Goal: Task Accomplishment & Management: Use online tool/utility

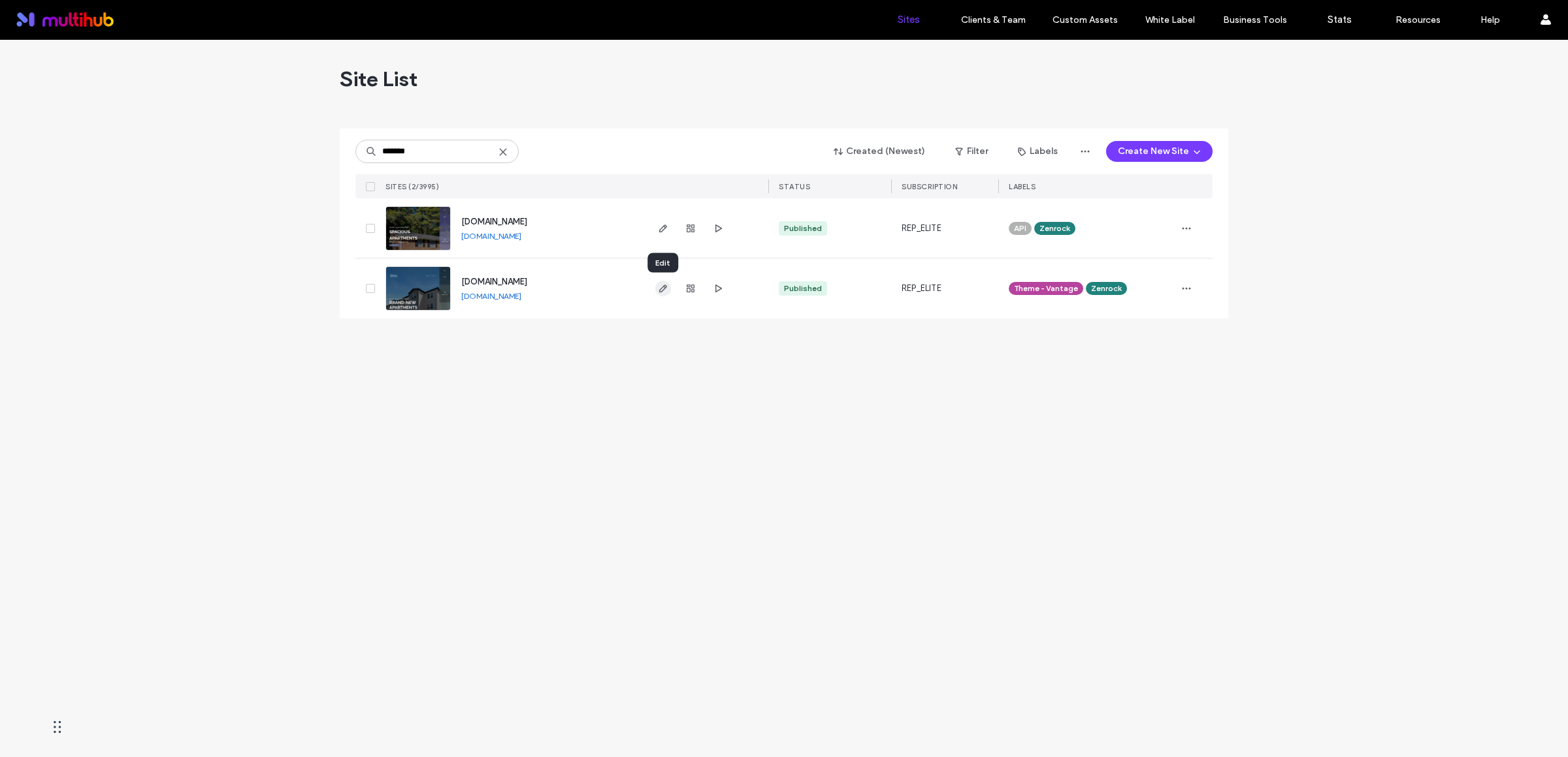
type input "*******"
click at [667, 288] on icon "button" at bounding box center [662, 288] width 10 height 10
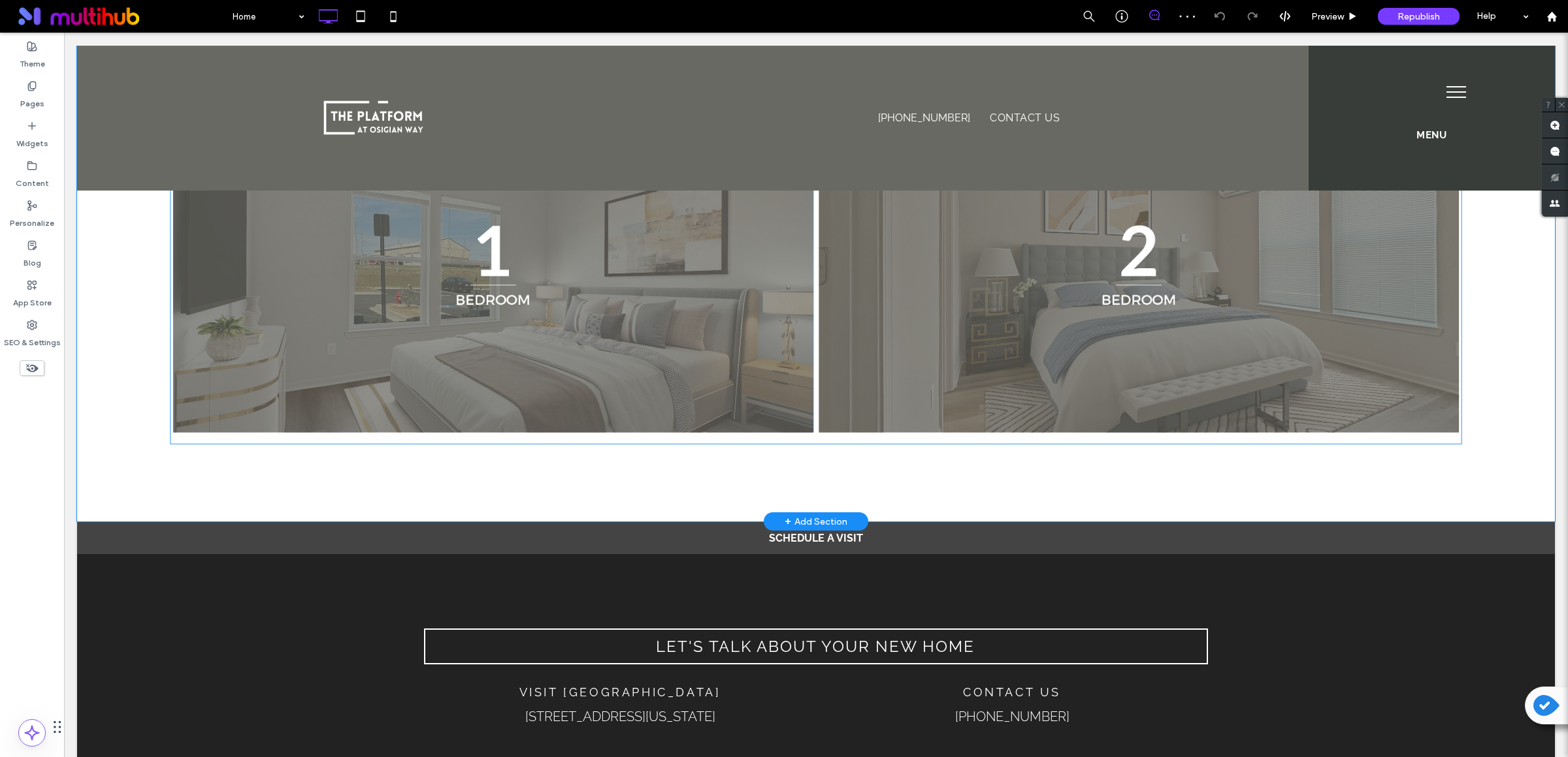
scroll to position [1328, 0]
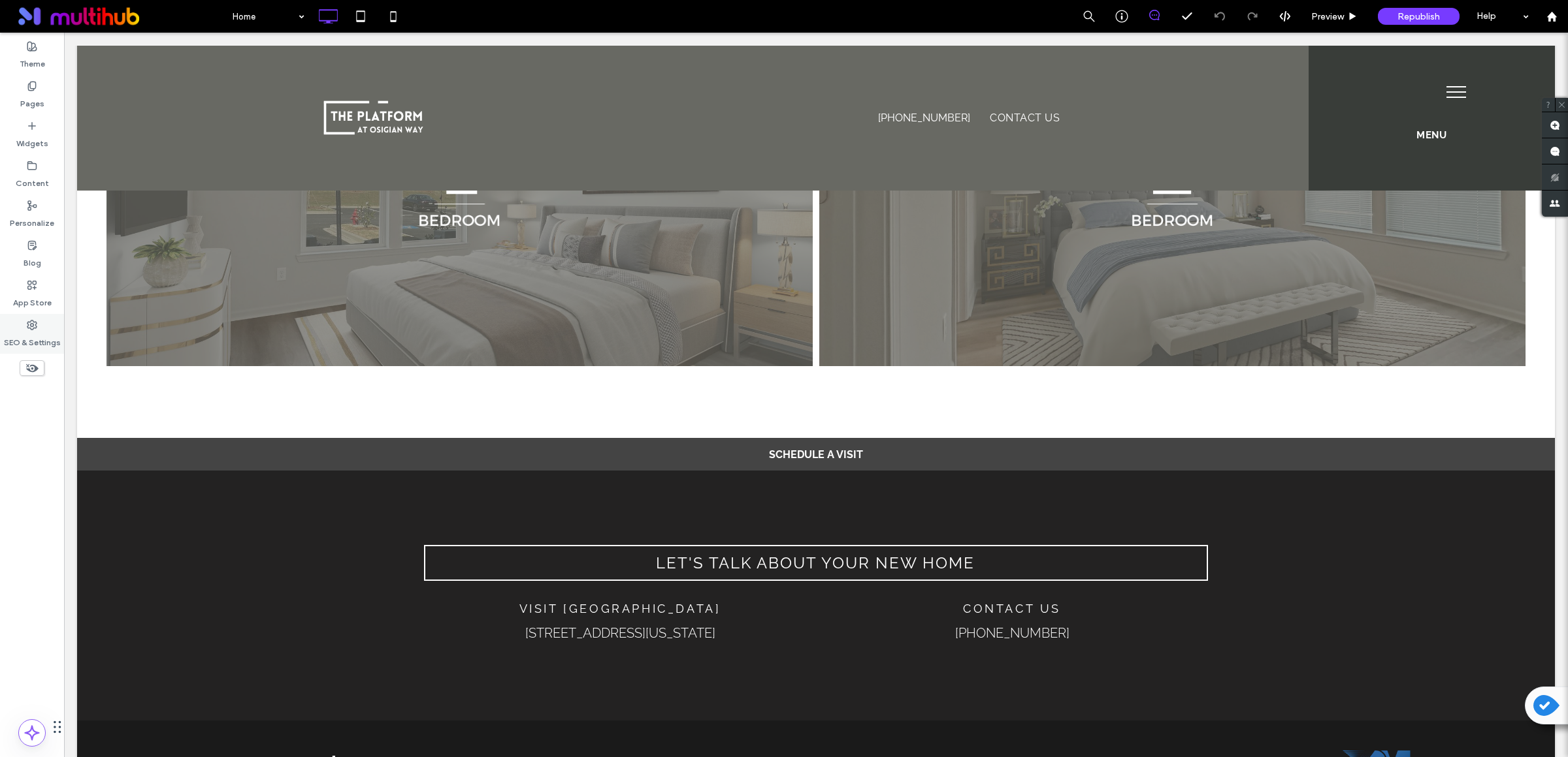
click at [28, 323] on icon at bounding box center [32, 325] width 10 height 10
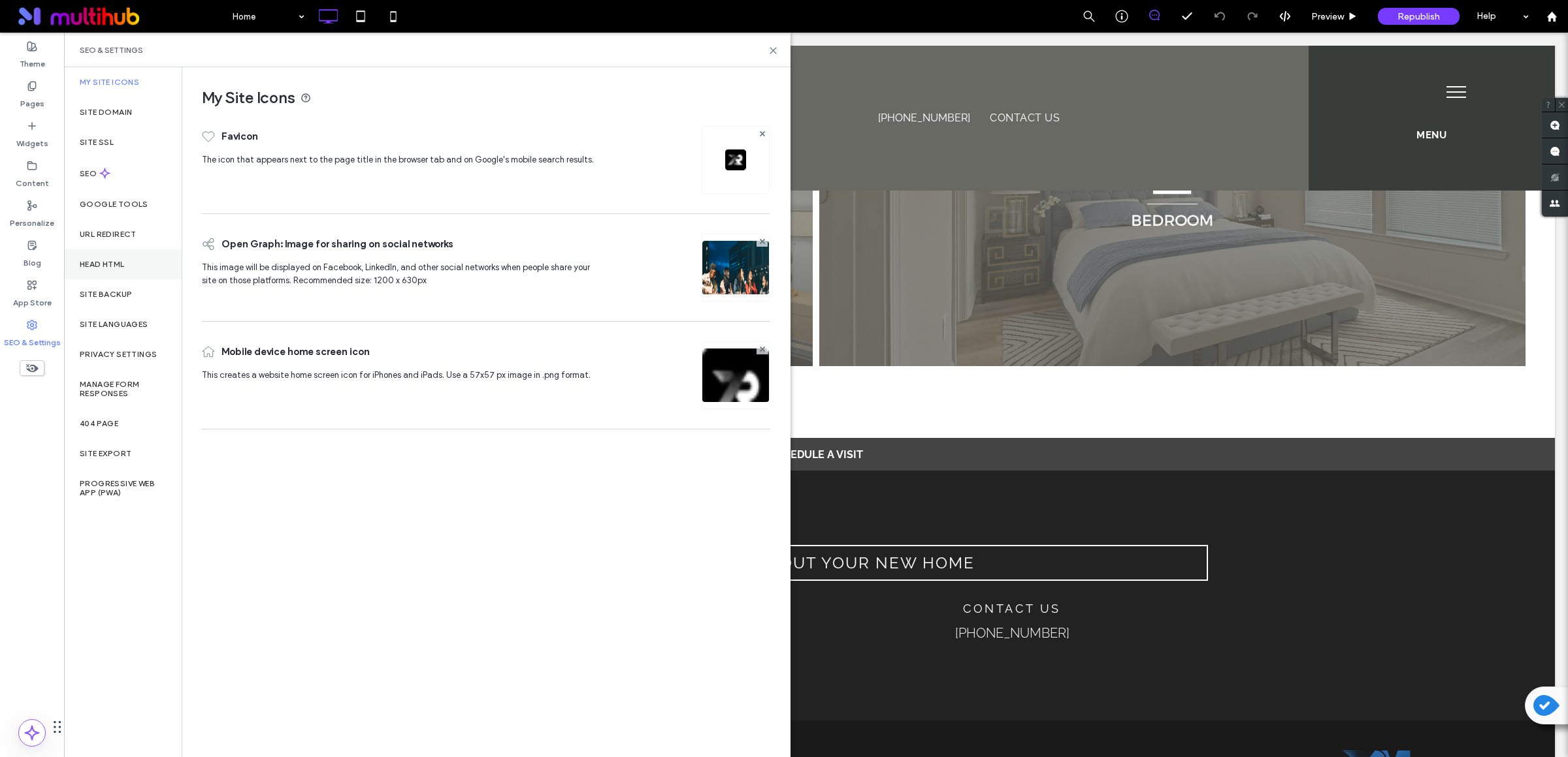
click at [111, 258] on div "Head HTML" at bounding box center [123, 264] width 118 height 30
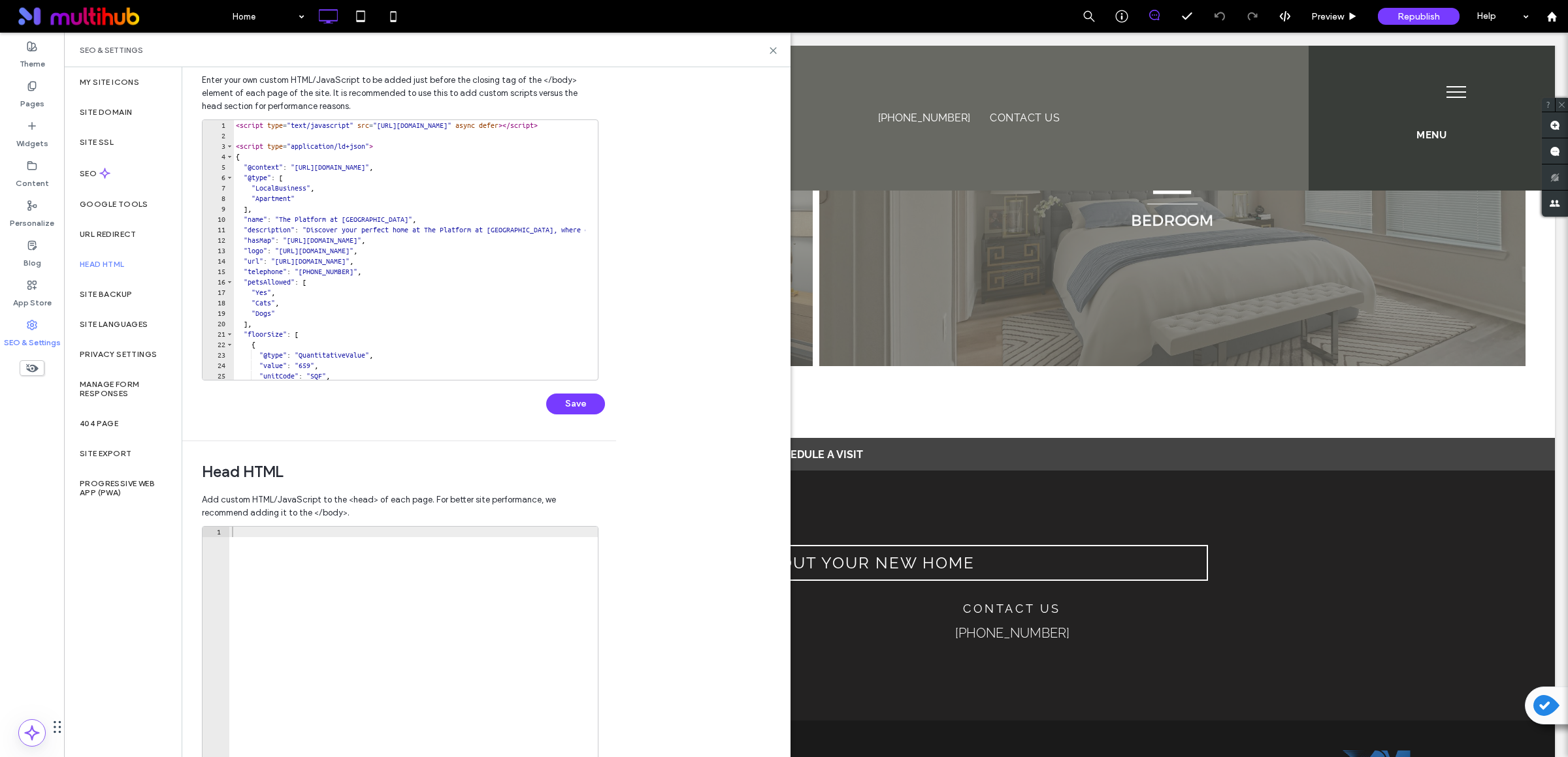
scroll to position [0, 0]
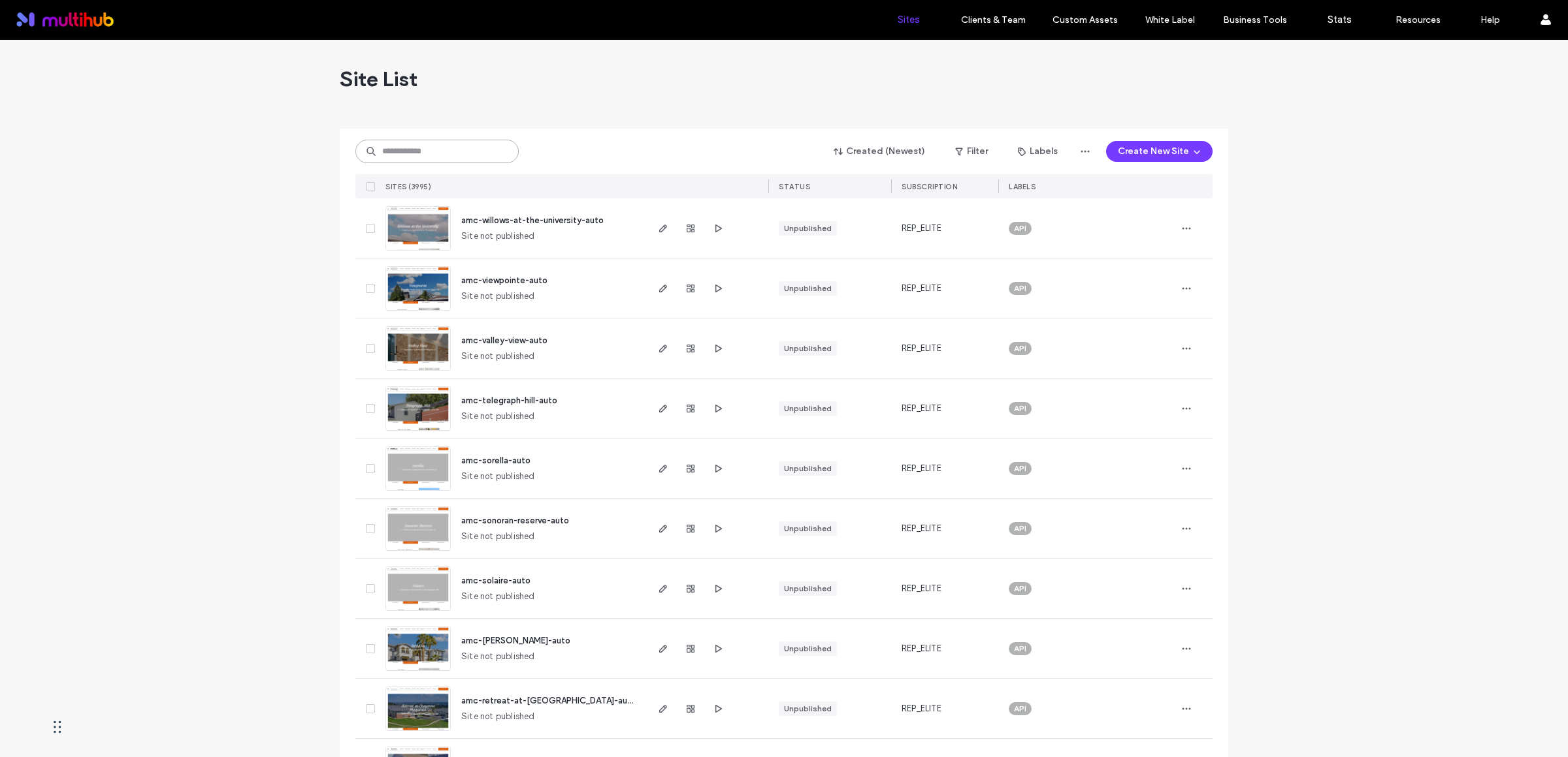
click at [448, 156] on input at bounding box center [437, 151] width 163 height 23
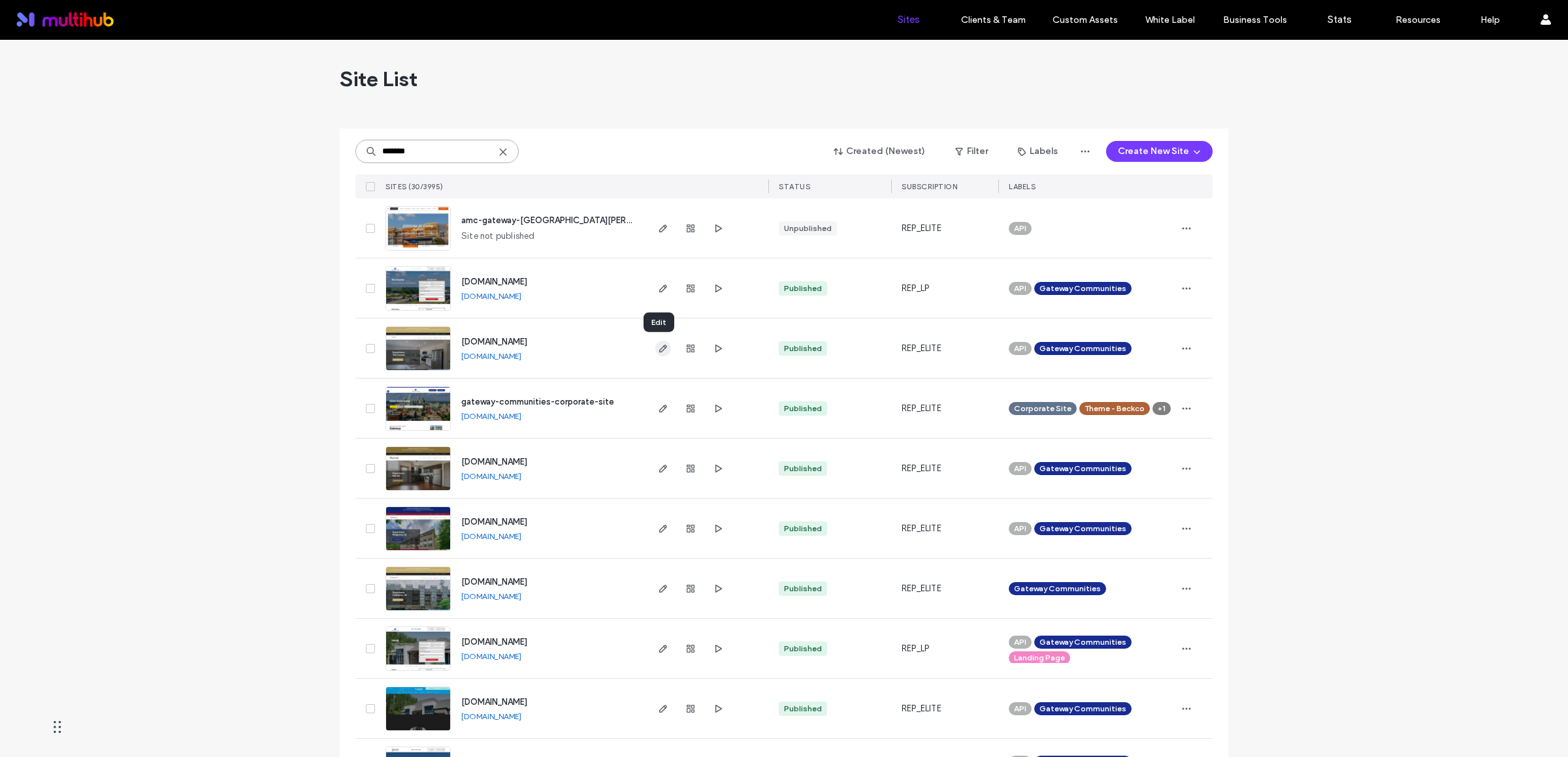
type input "*******"
click at [658, 352] on icon "button" at bounding box center [662, 348] width 10 height 10
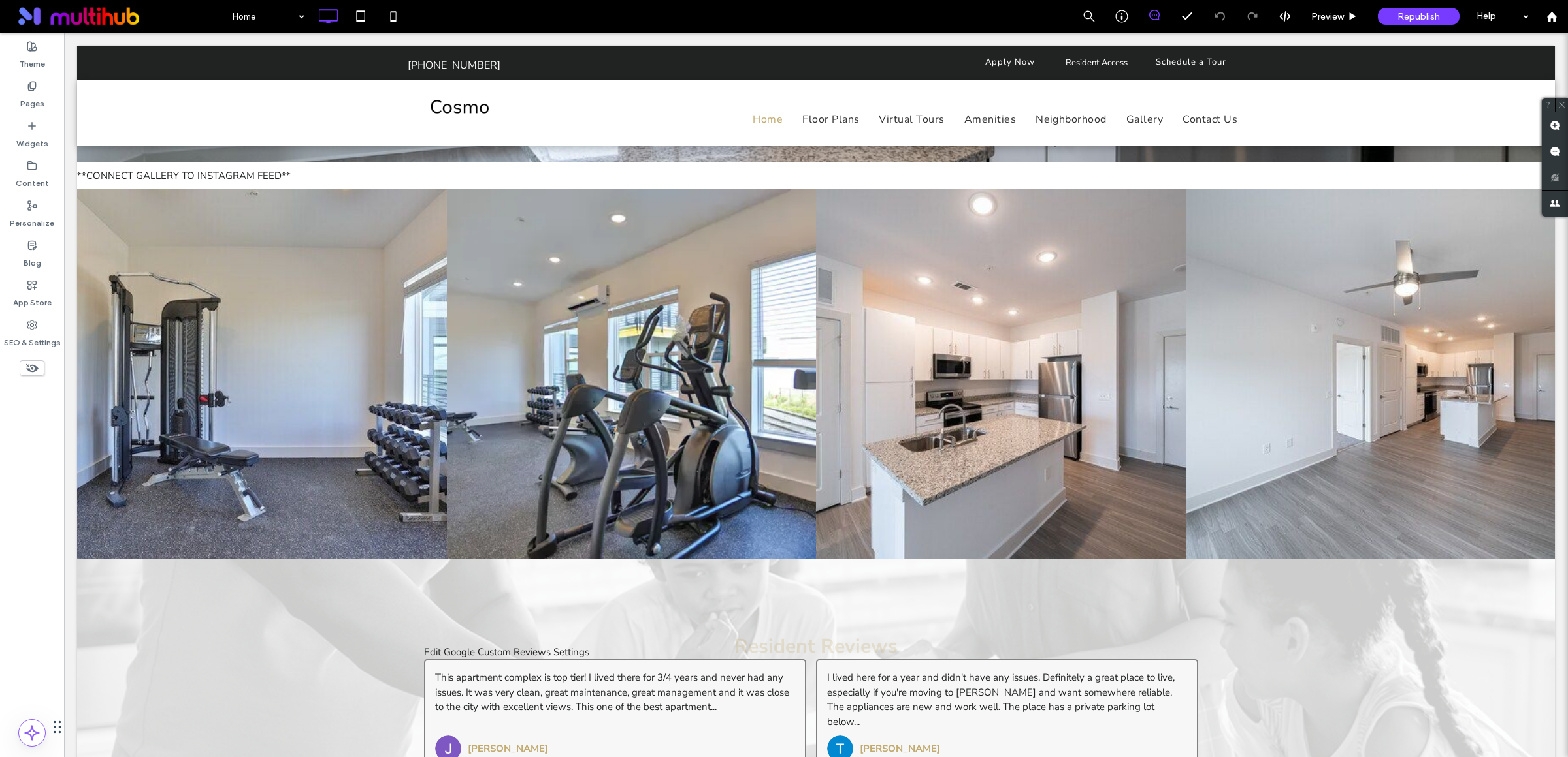
scroll to position [2766, 0]
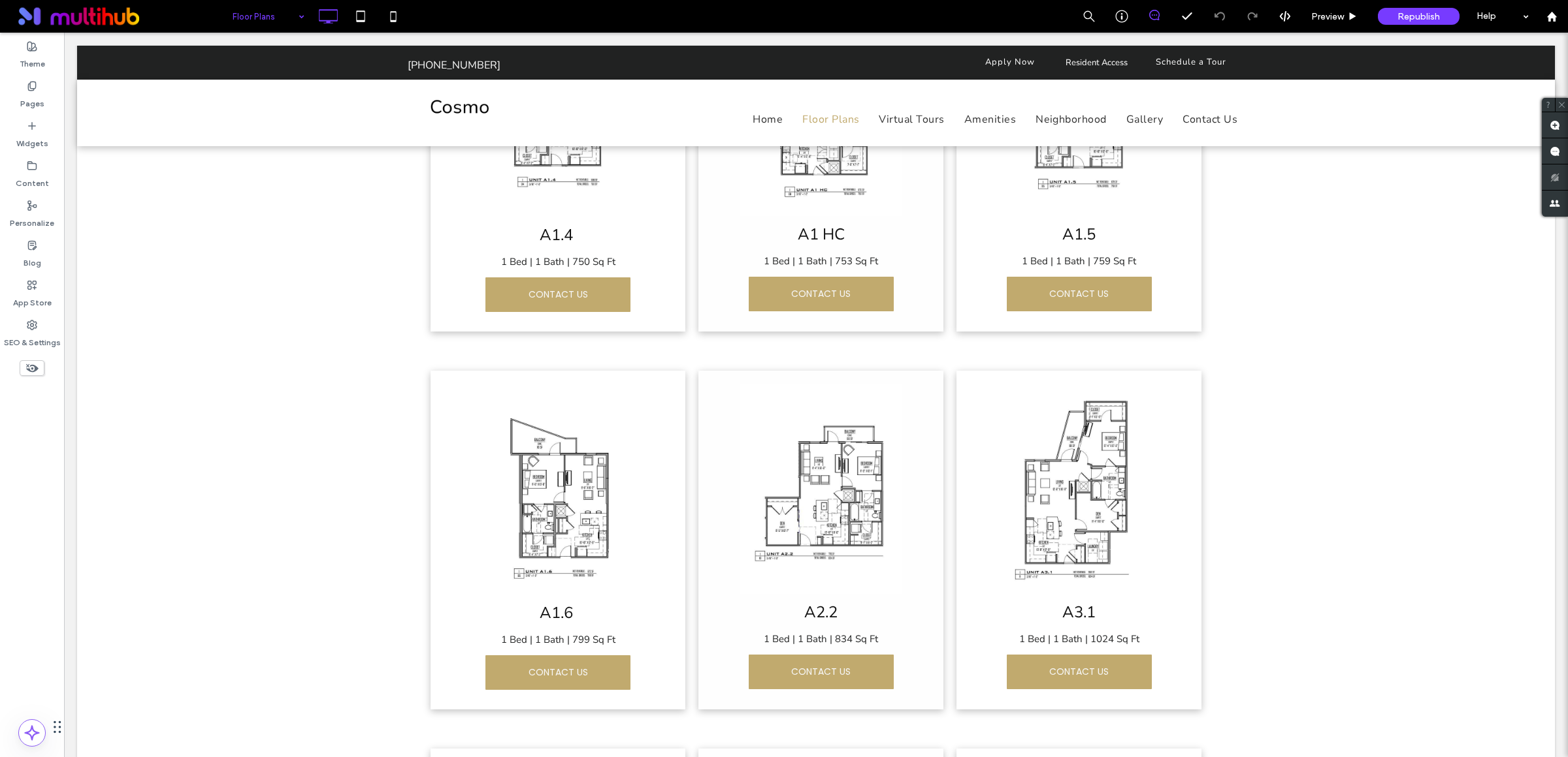
scroll to position [2089, 0]
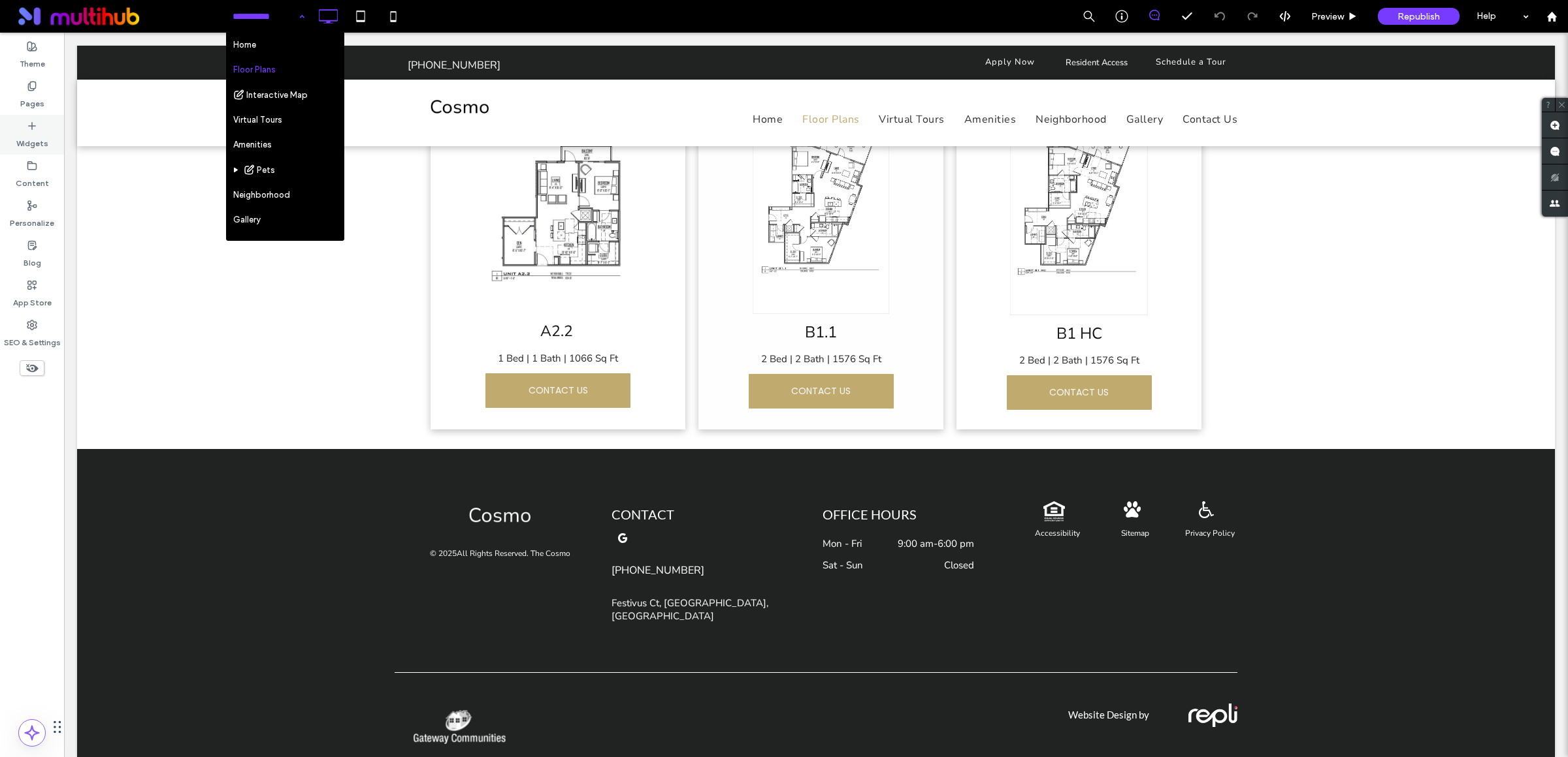
click at [23, 125] on div "Widgets" at bounding box center [32, 135] width 64 height 40
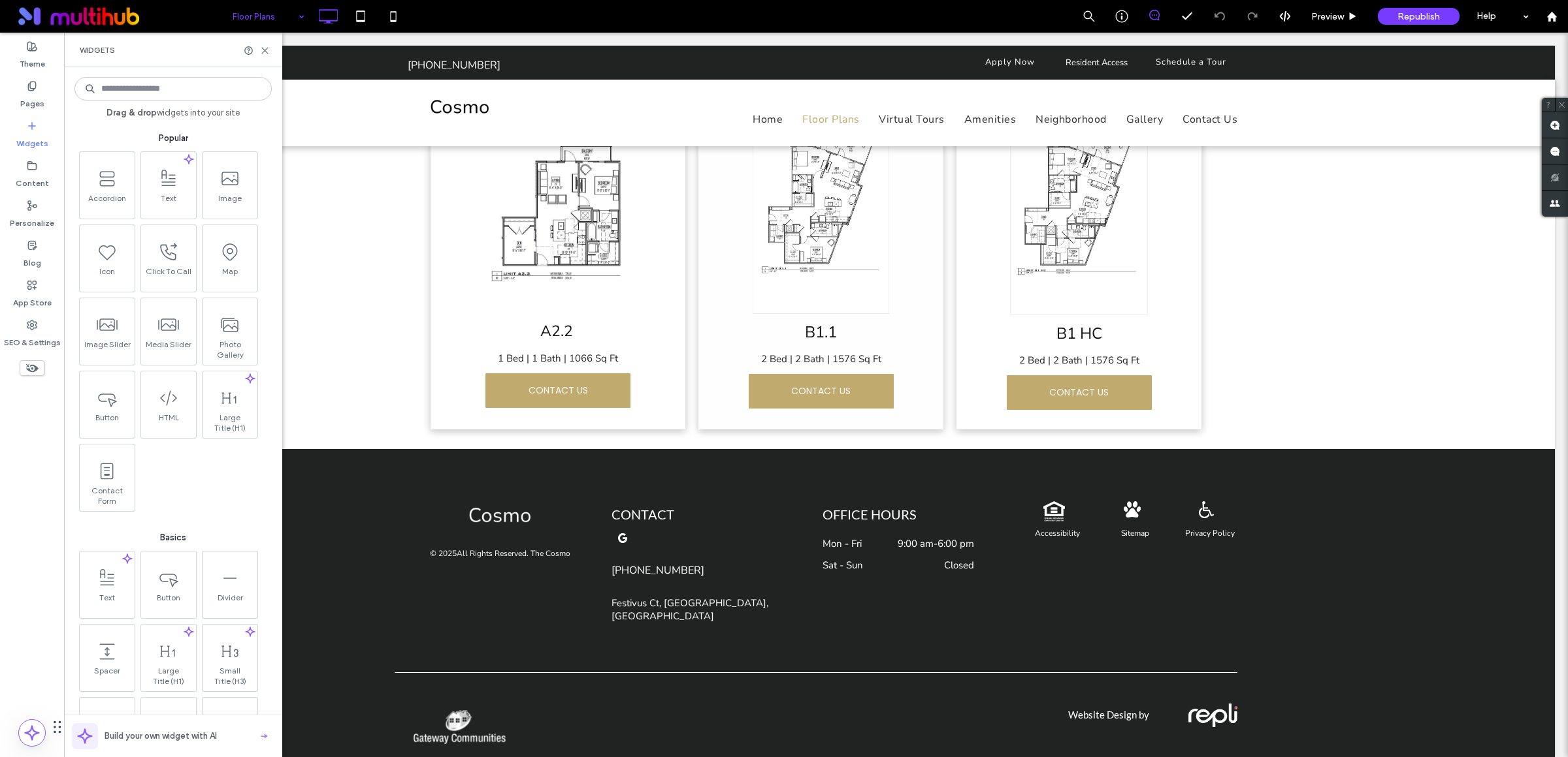
click at [25, 127] on div "Widgets" at bounding box center [32, 135] width 64 height 40
click at [143, 88] on input at bounding box center [173, 89] width 197 height 23
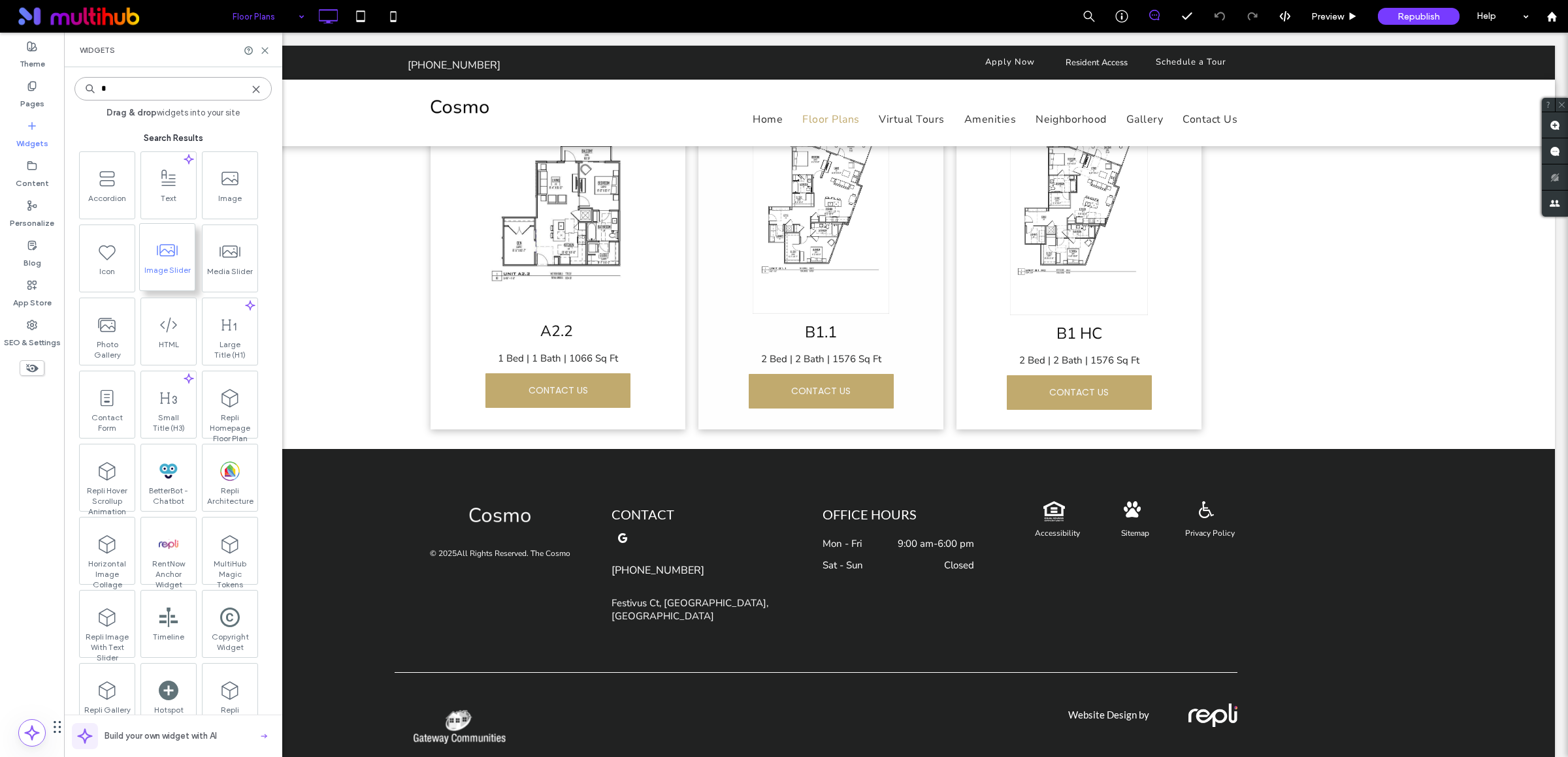
type input "*"
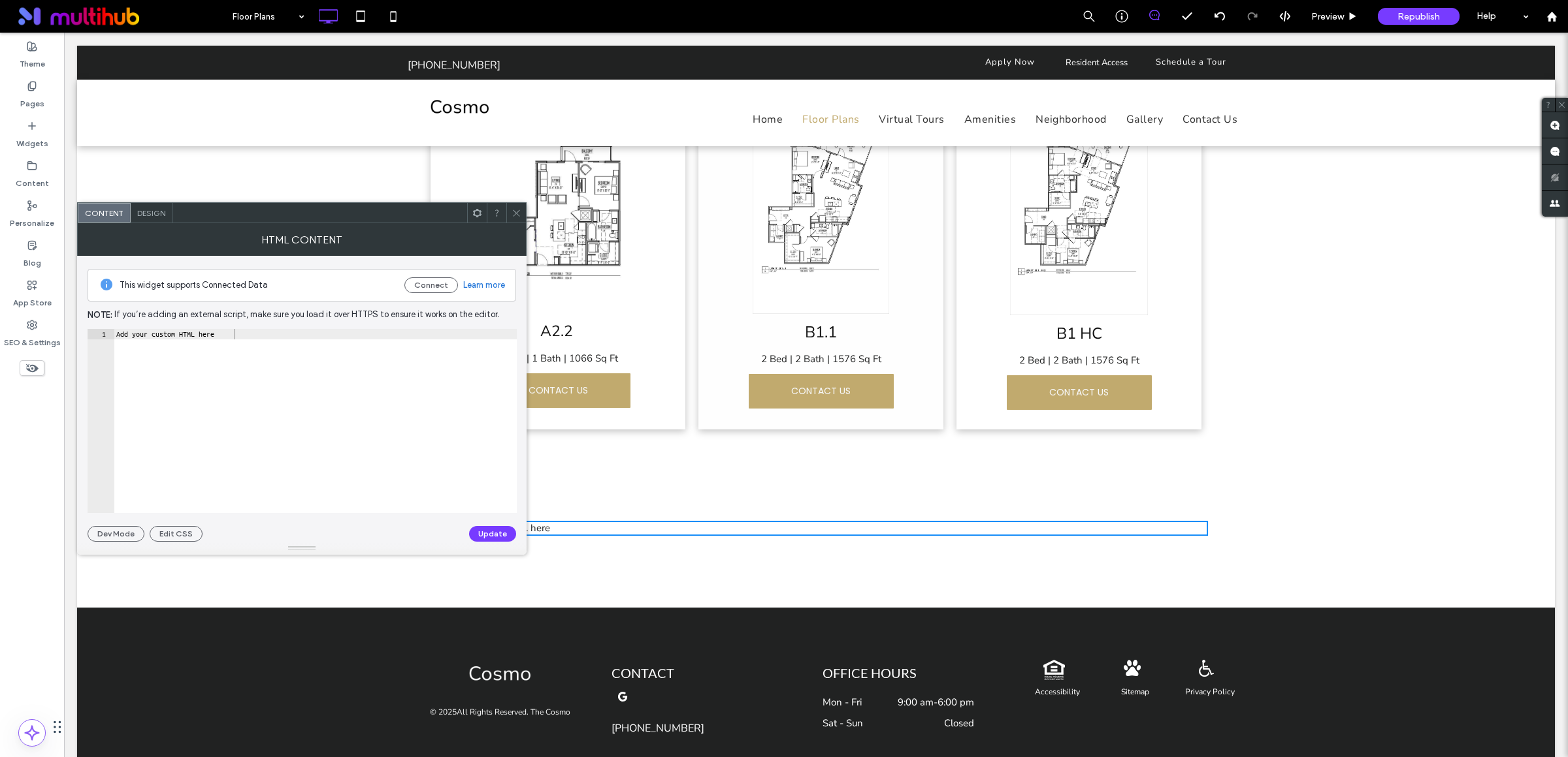
click at [253, 337] on div "Add your custom HTML here" at bounding box center [315, 431] width 403 height 204
drag, startPoint x: 248, startPoint y: 337, endPoint x: 116, endPoint y: 338, distance: 132.0
click at [116, 338] on div "Add your custom HTML here" at bounding box center [315, 431] width 403 height 204
paste textarea "Cursor at row 1"
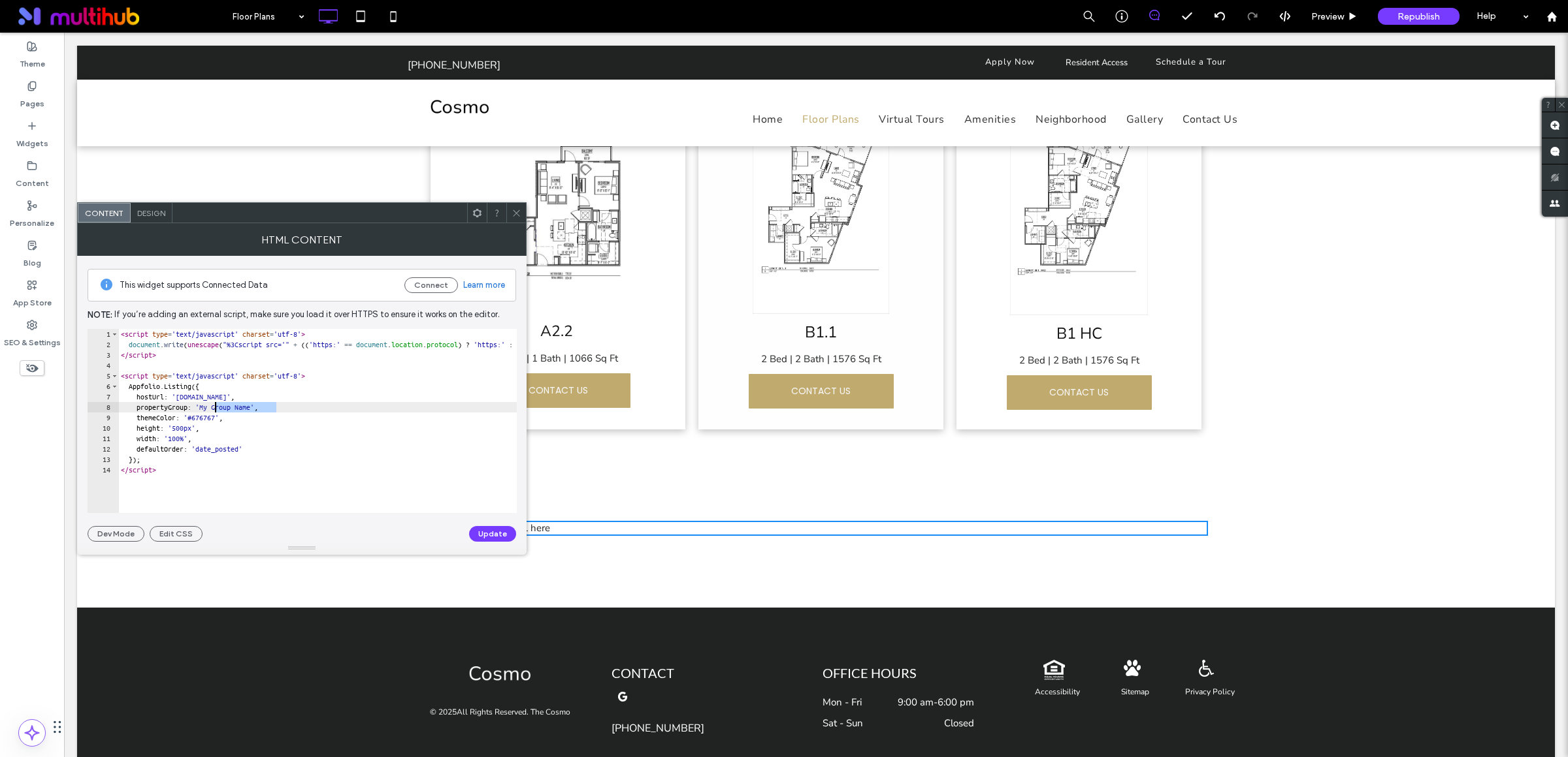
drag, startPoint x: 277, startPoint y: 411, endPoint x: 216, endPoint y: 411, distance: 61.0
click at [216, 411] on div "< script type = 'text/javascript' charset = 'utf-8' > document . write ( unesca…" at bounding box center [622, 425] width 1007 height 192
type textarea "**********"
click at [480, 535] on button "Update" at bounding box center [492, 534] width 47 height 16
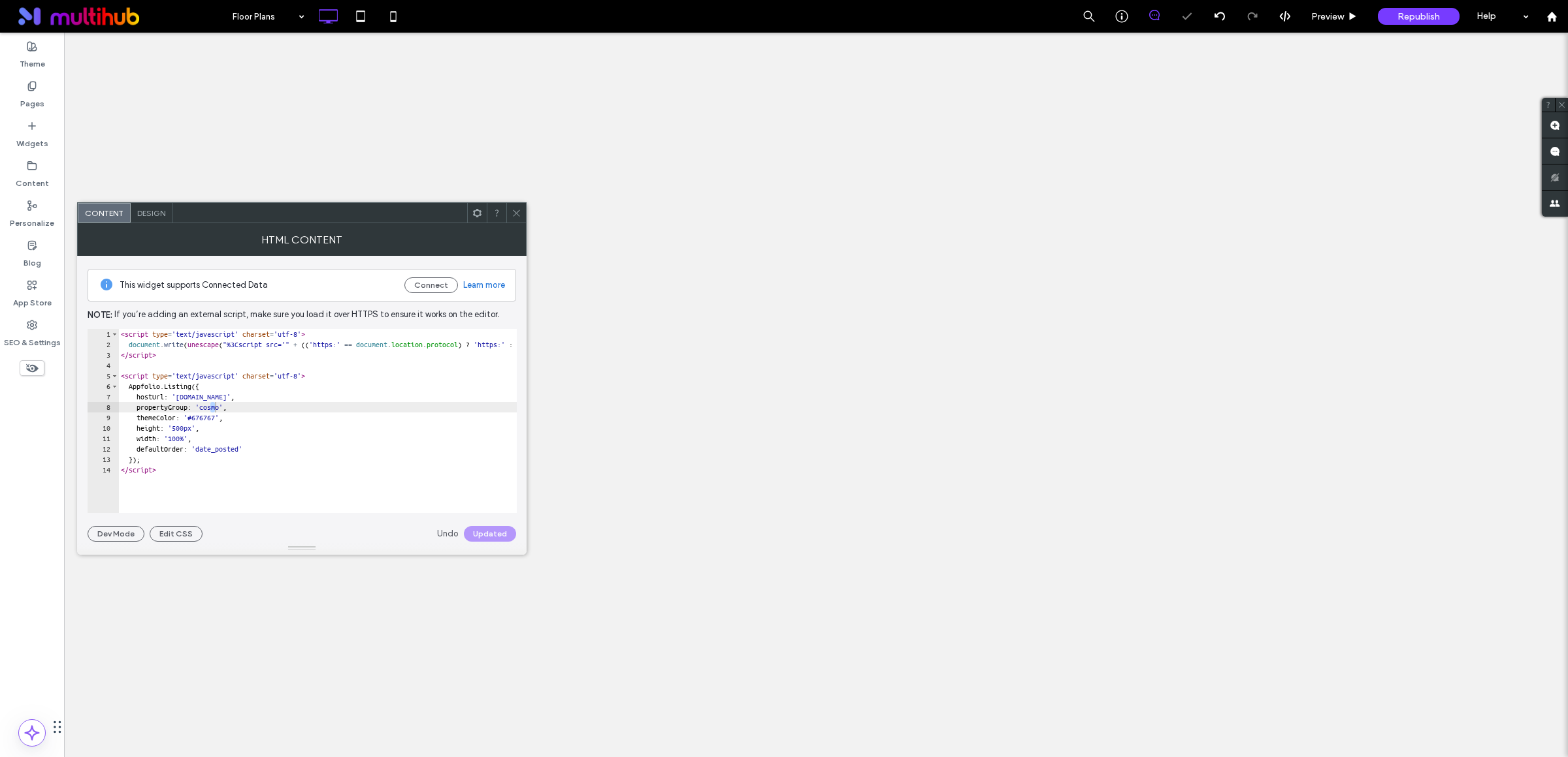
scroll to position [0, 0]
click at [519, 211] on icon at bounding box center [516, 213] width 10 height 10
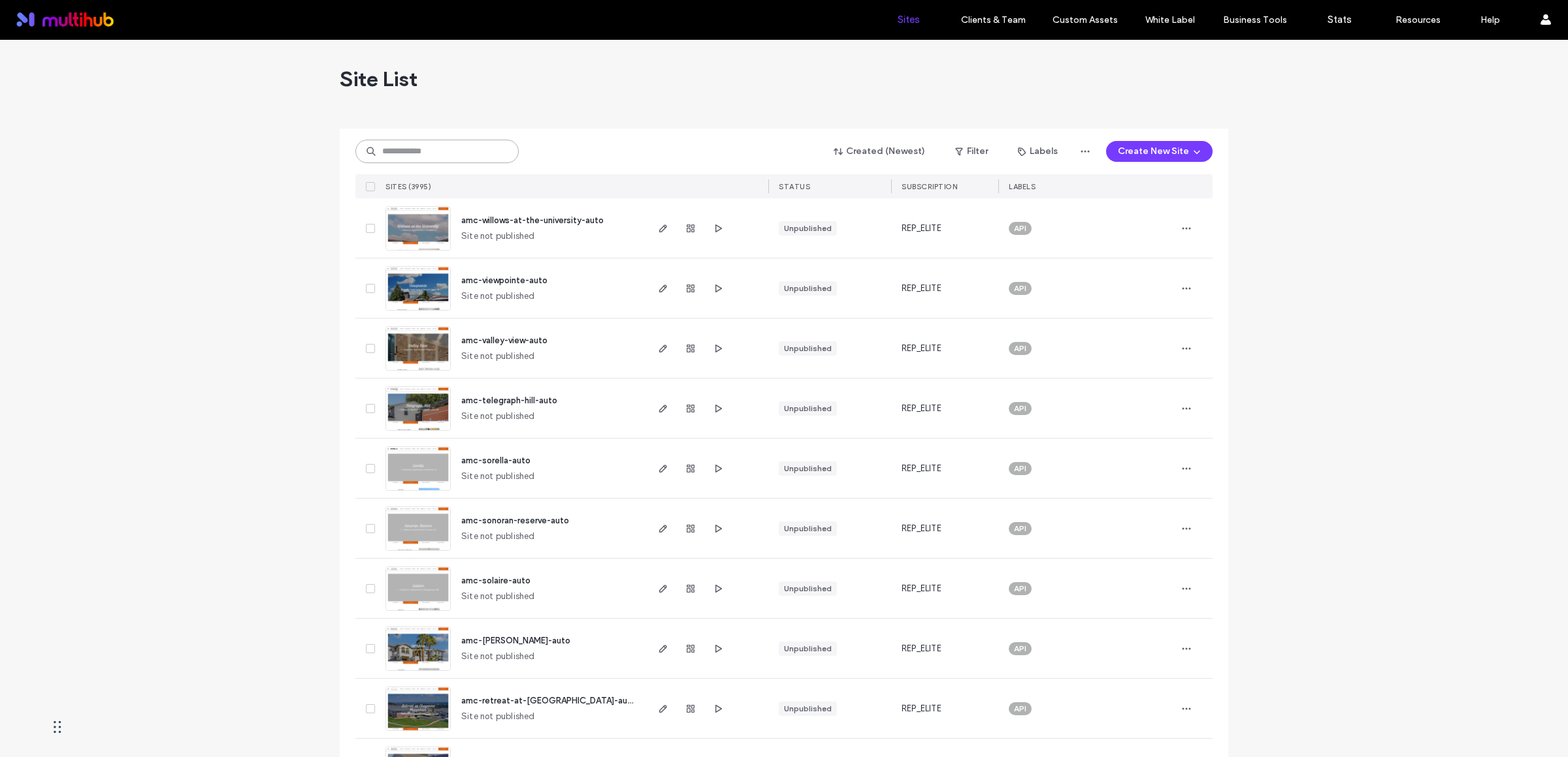
click at [416, 145] on input at bounding box center [437, 151] width 163 height 23
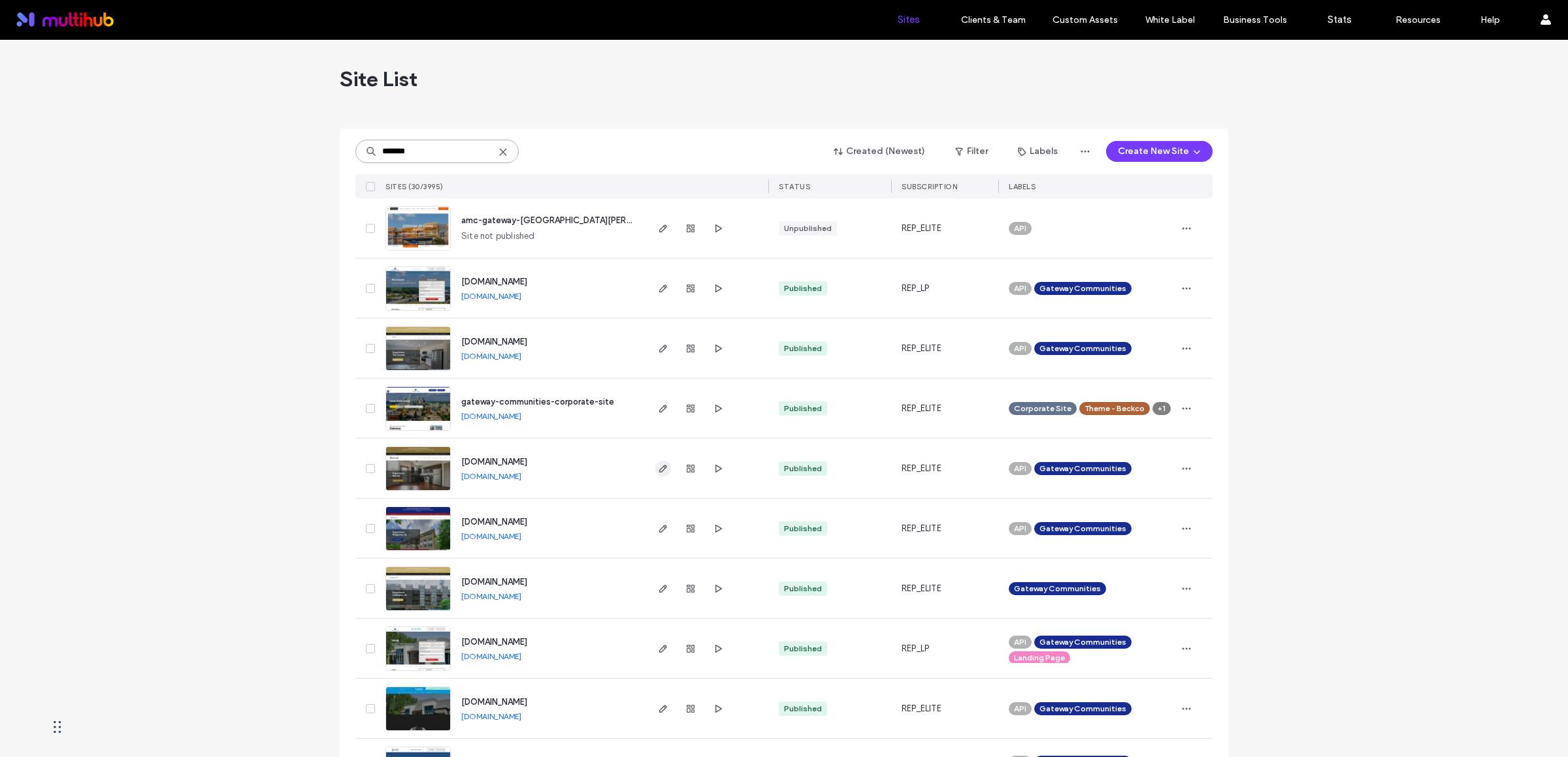
type input "*******"
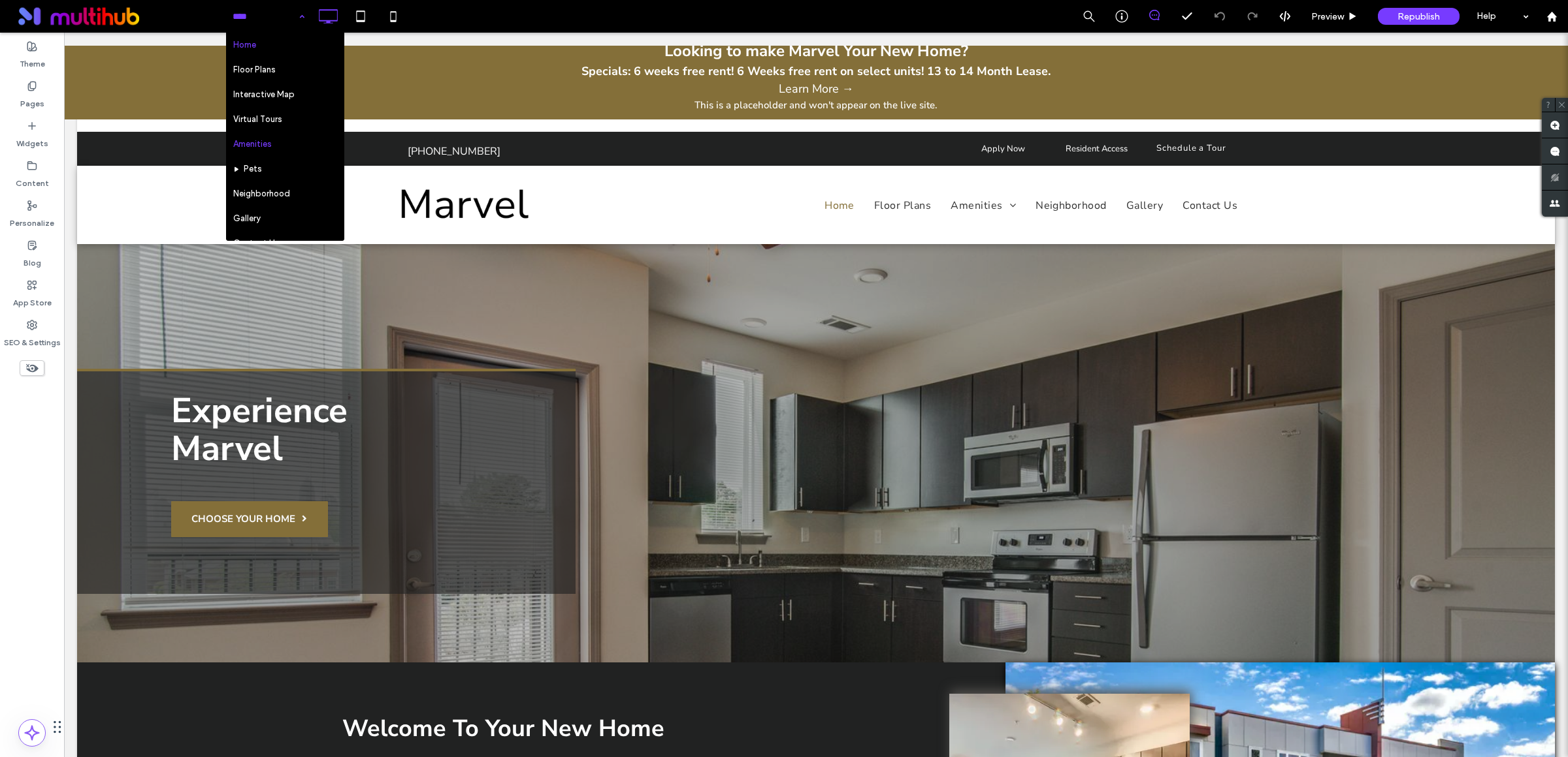
scroll to position [10, 0]
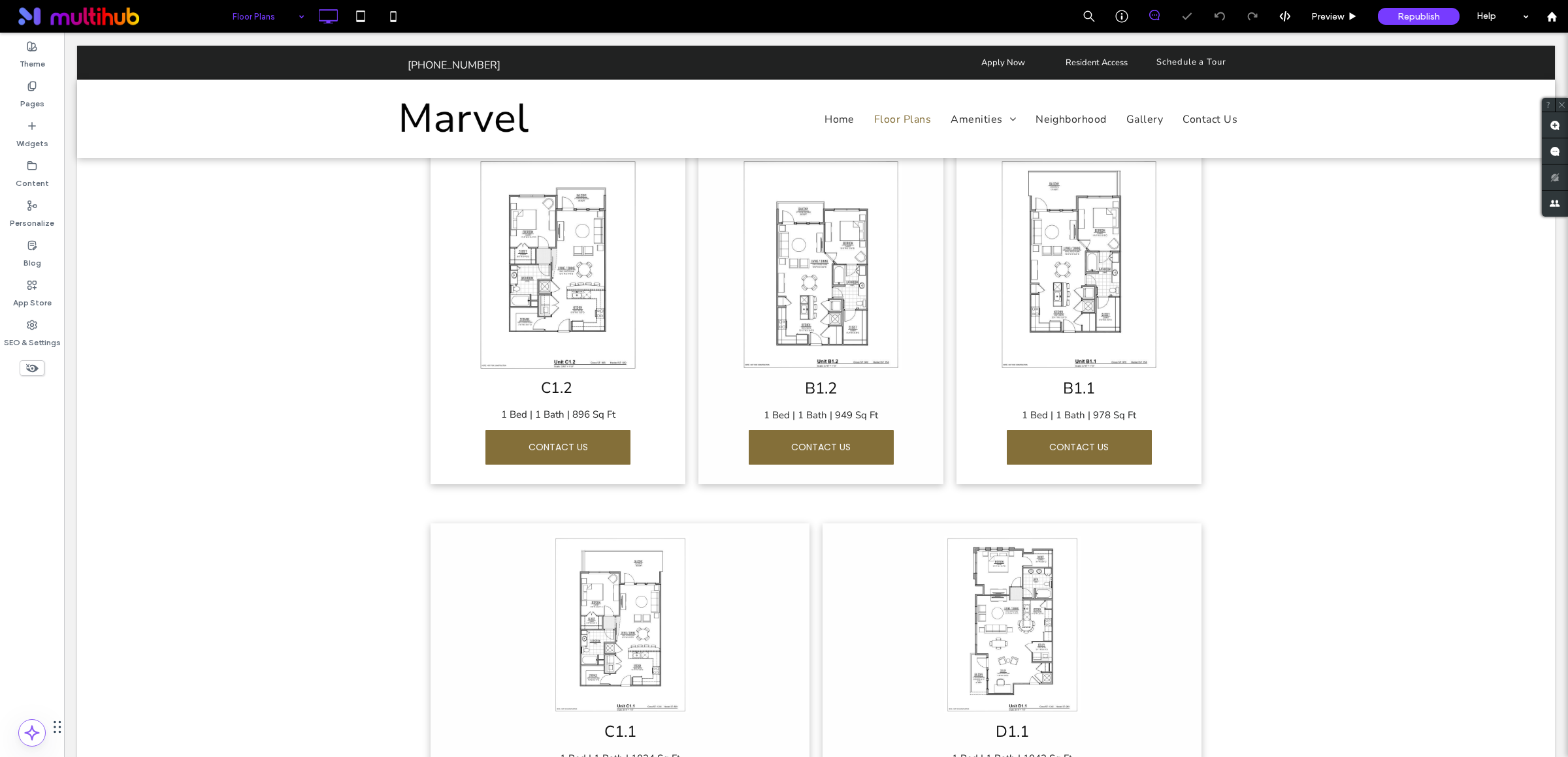
scroll to position [1317, 0]
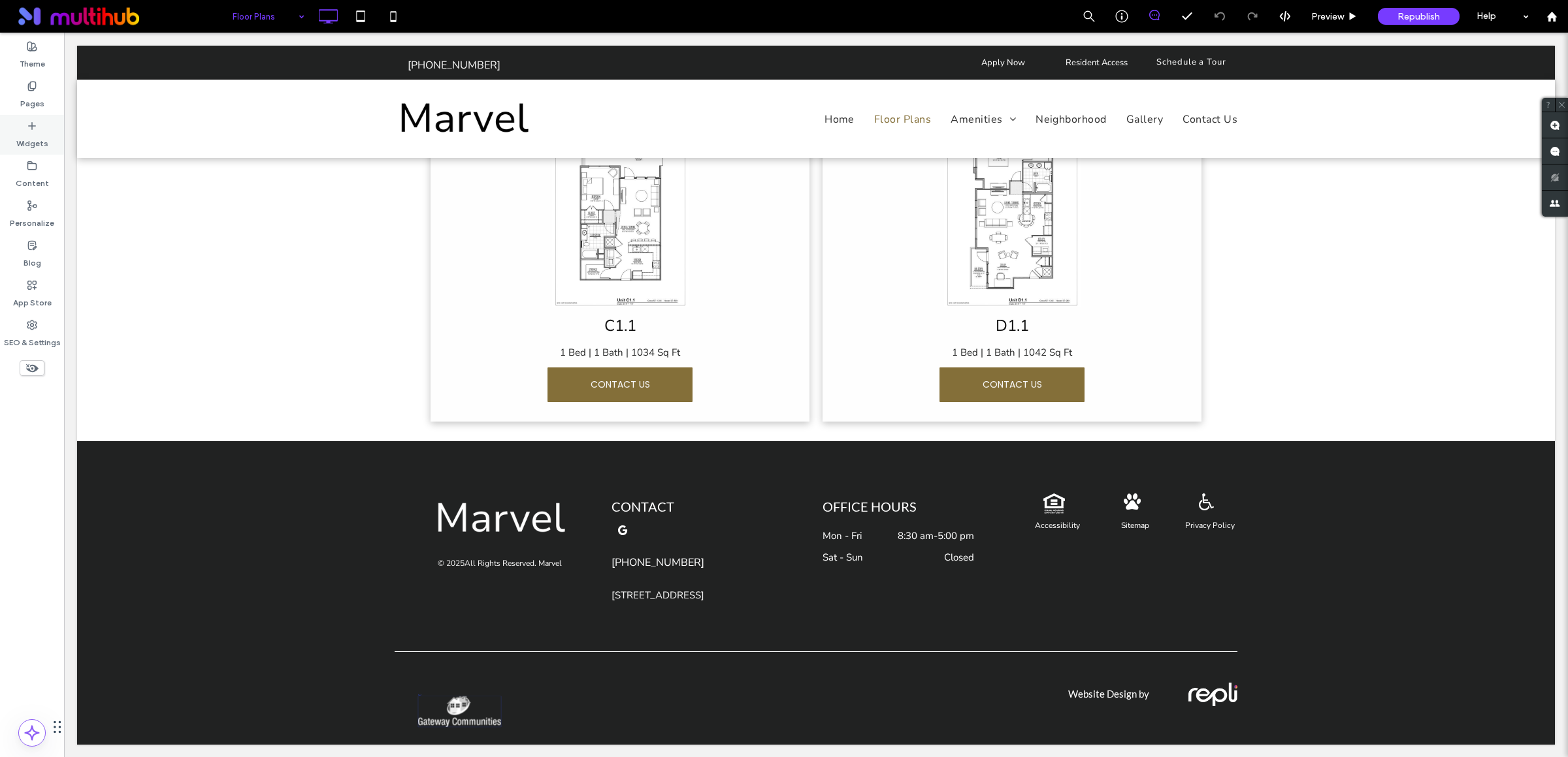
click at [32, 138] on label "Widgets" at bounding box center [32, 140] width 32 height 19
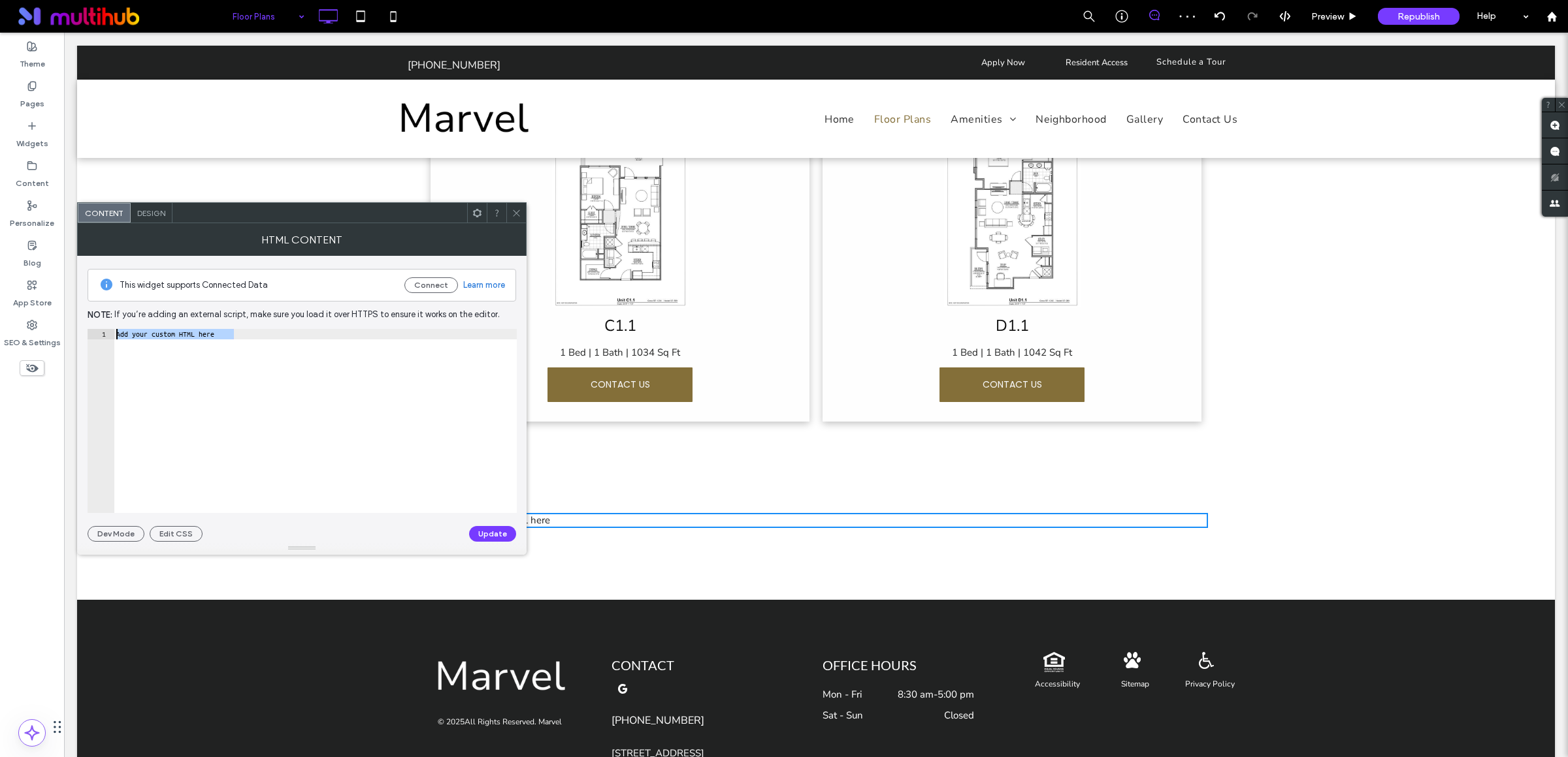
drag, startPoint x: 241, startPoint y: 335, endPoint x: 117, endPoint y: 337, distance: 124.0
click at [117, 337] on div "Add your custom HTML here" at bounding box center [315, 431] width 403 height 204
paste textarea "Cursor at row 1"
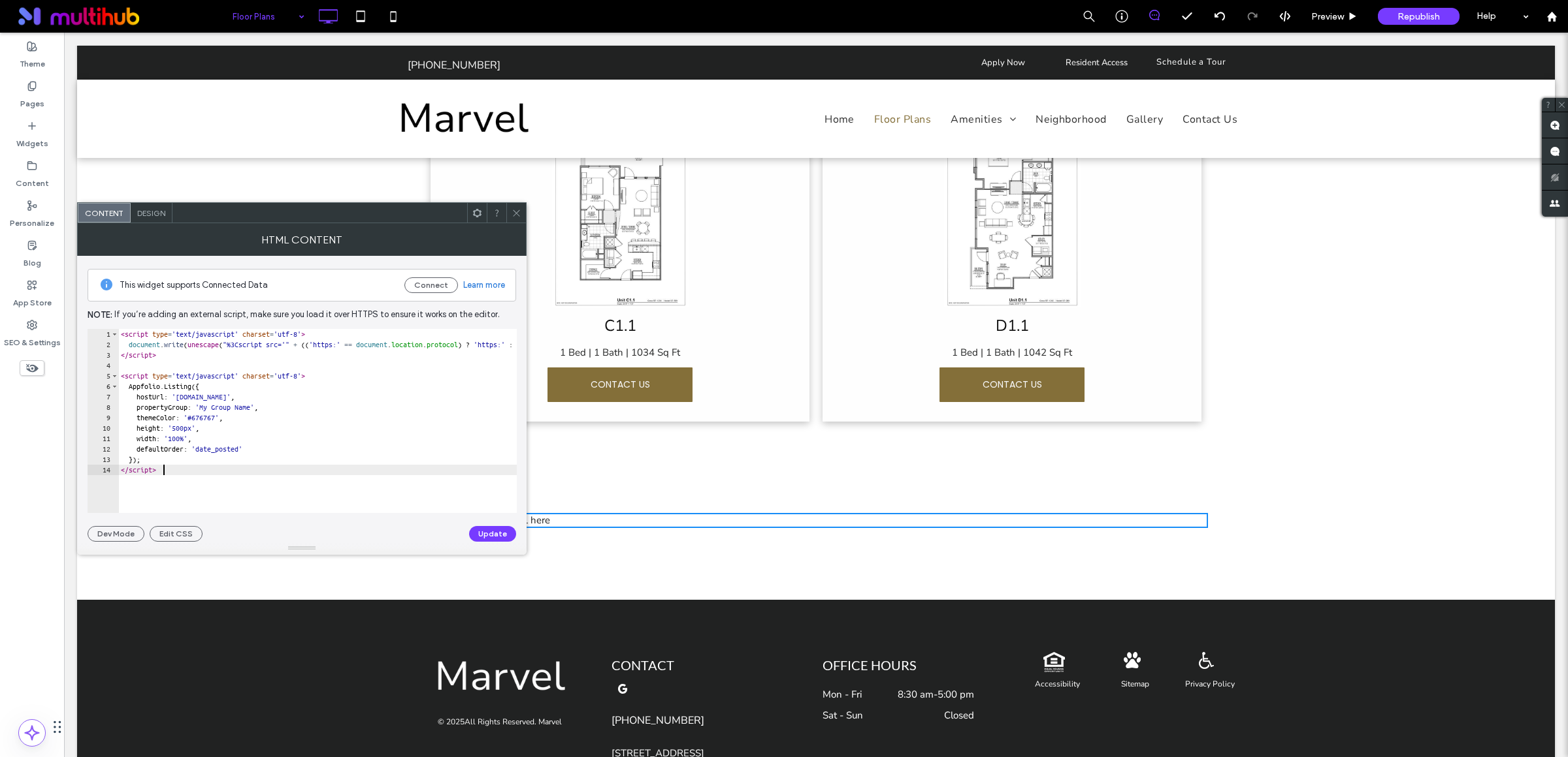
click at [275, 407] on div "< script type = 'text/javascript' charset = 'utf-8' > document . write ( unesca…" at bounding box center [622, 431] width 1007 height 204
click at [489, 535] on button "Update" at bounding box center [492, 534] width 47 height 16
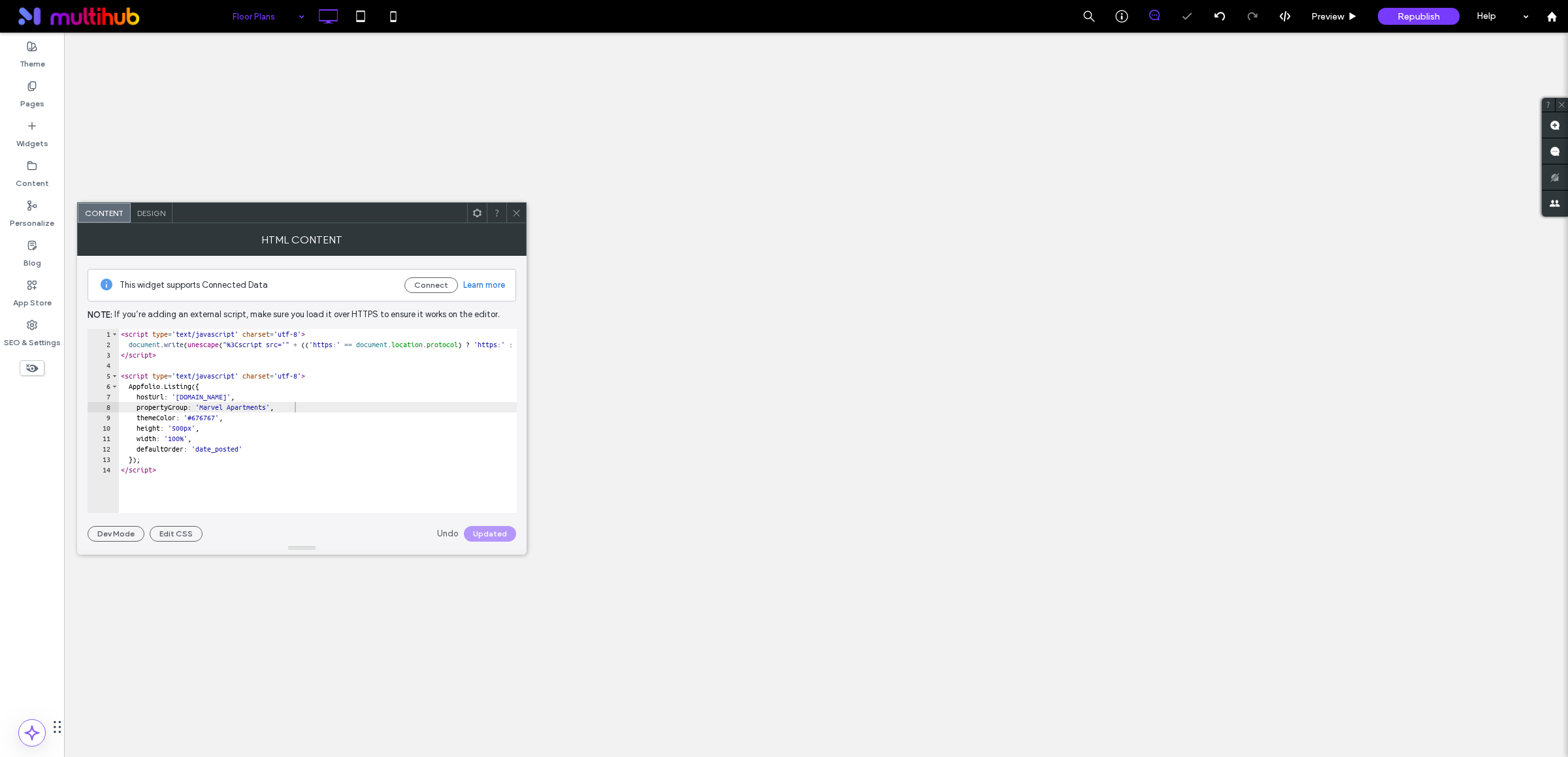
scroll to position [0, 0]
click at [188, 430] on div "< script type = 'text/javascript' charset = 'utf-8' > document . write ( unesca…" at bounding box center [622, 425] width 1007 height 192
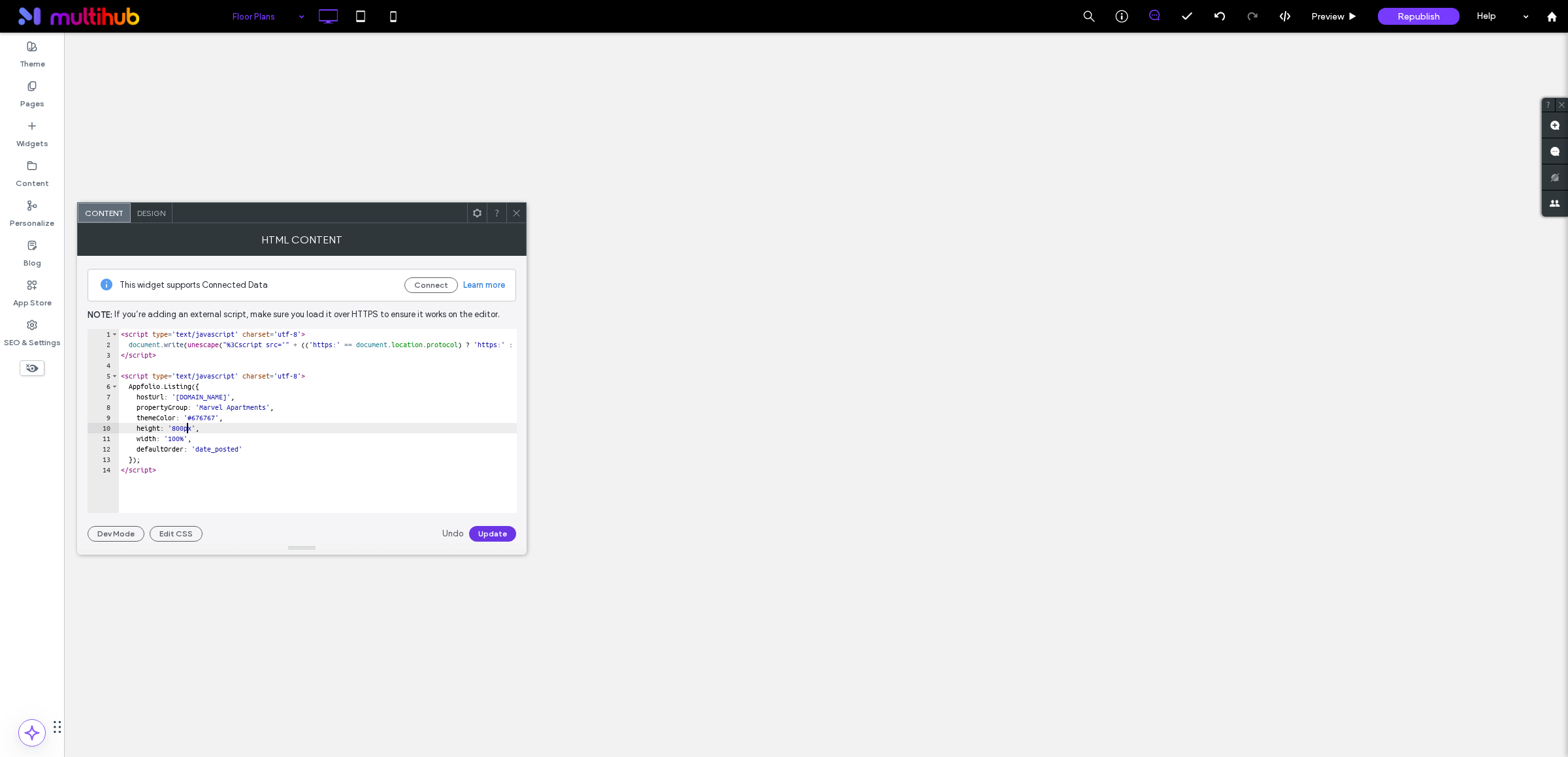
type textarea "**********"
click at [499, 535] on button "Update" at bounding box center [492, 534] width 47 height 16
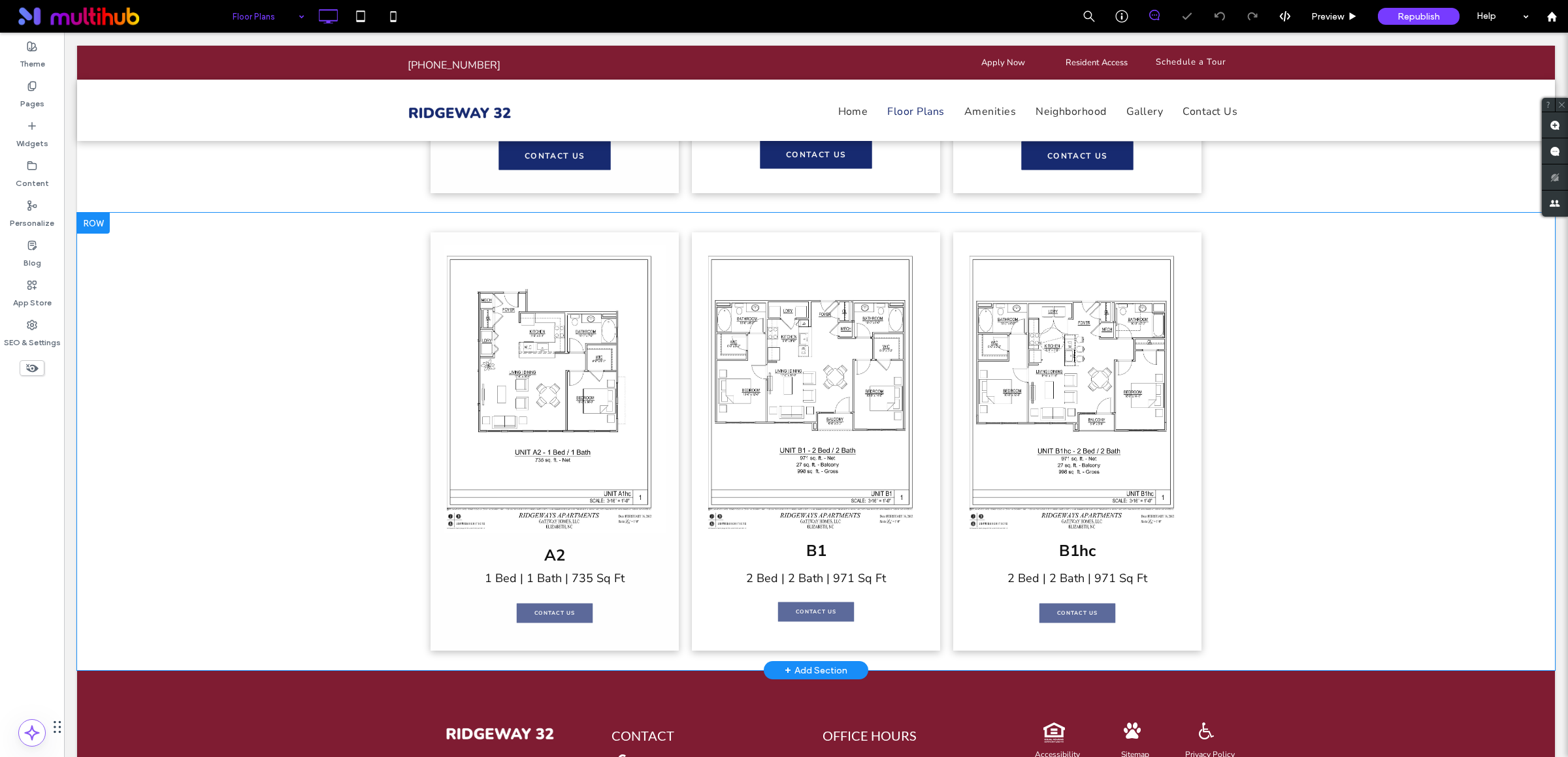
scroll to position [1124, 0]
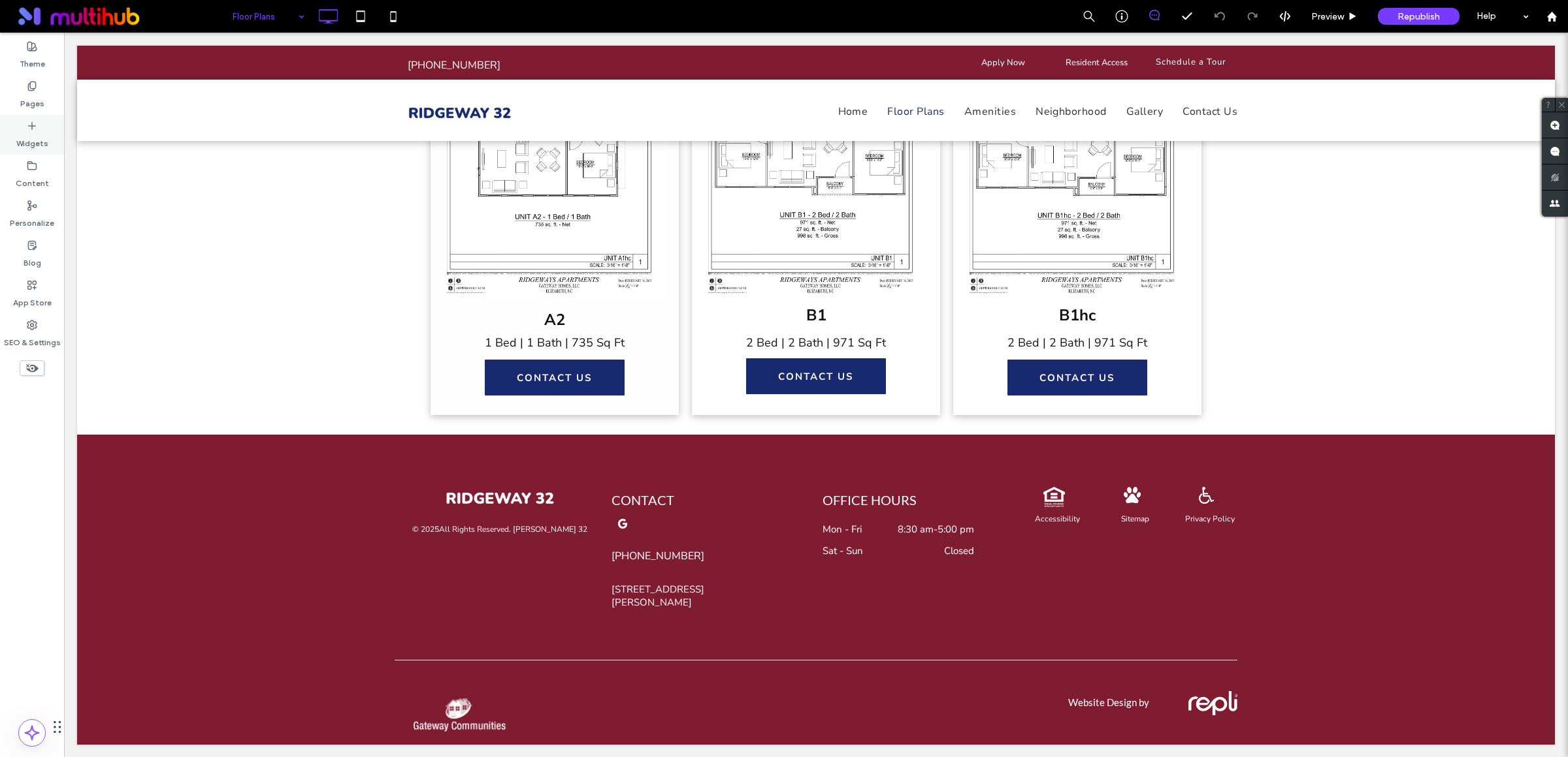
click at [31, 128] on icon at bounding box center [32, 125] width 10 height 10
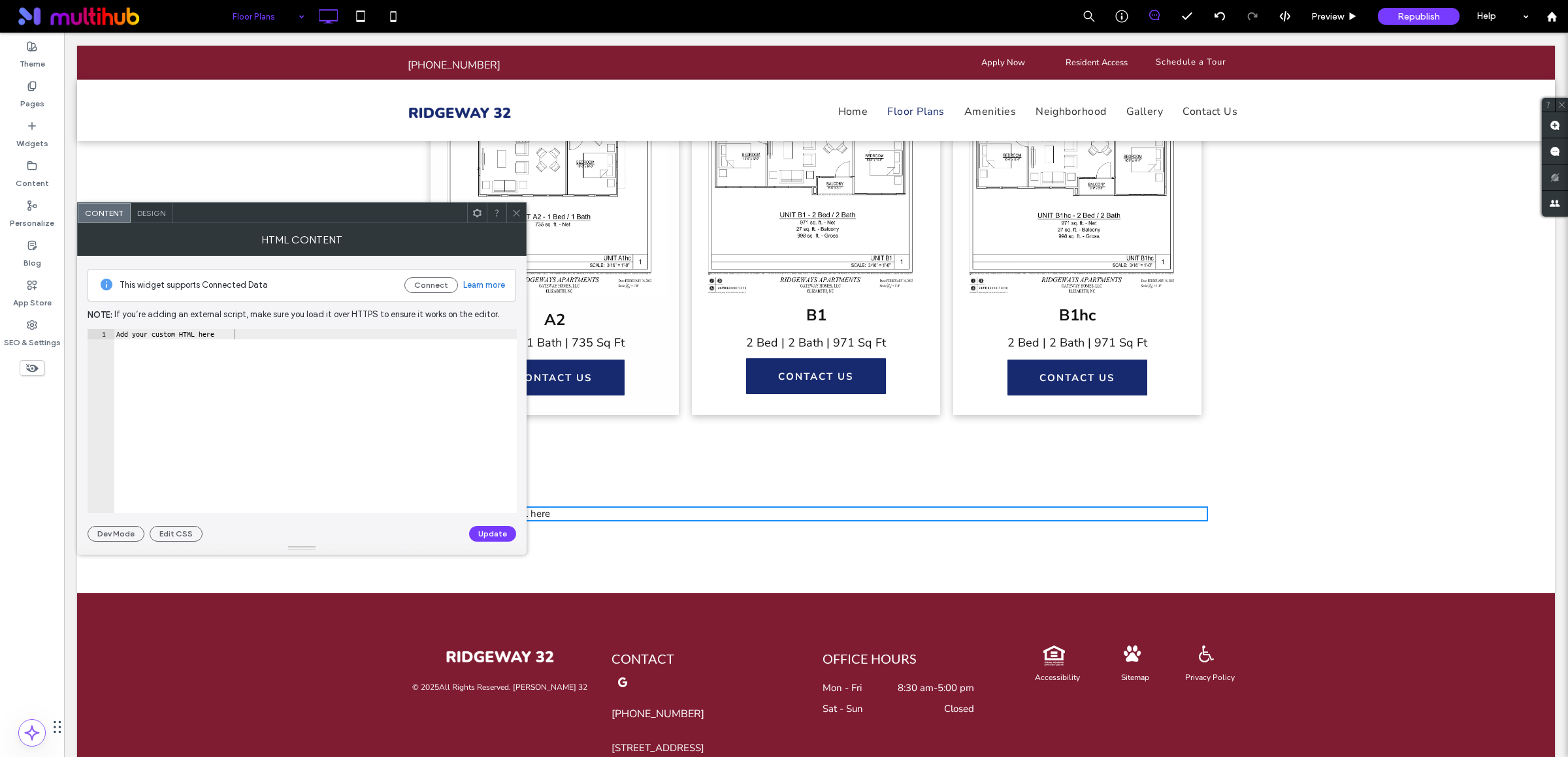
click at [258, 337] on div "Add your custom HTML here" at bounding box center [315, 431] width 403 height 204
paste textarea "Cursor at row 1"
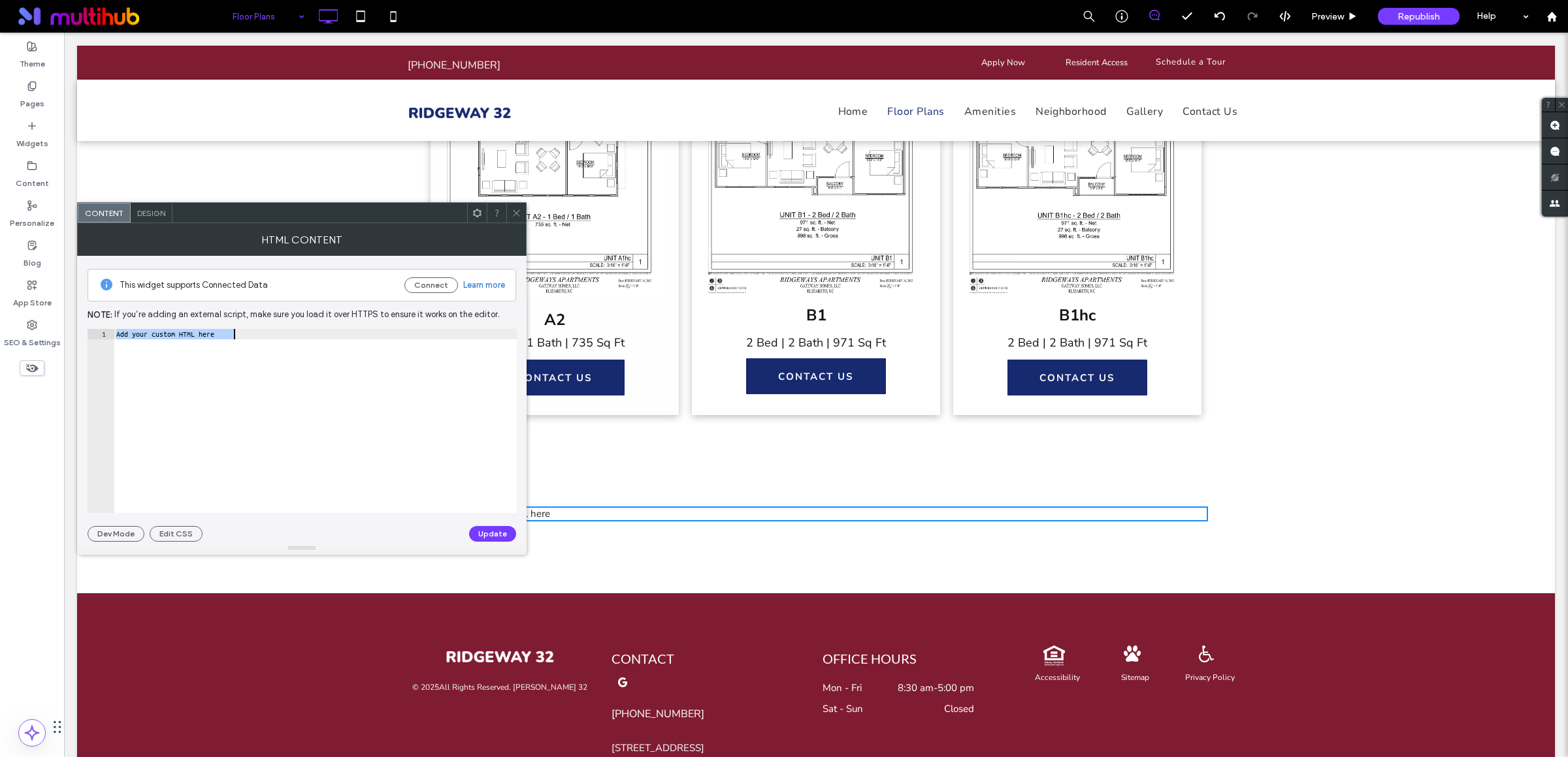
type textarea "*********"
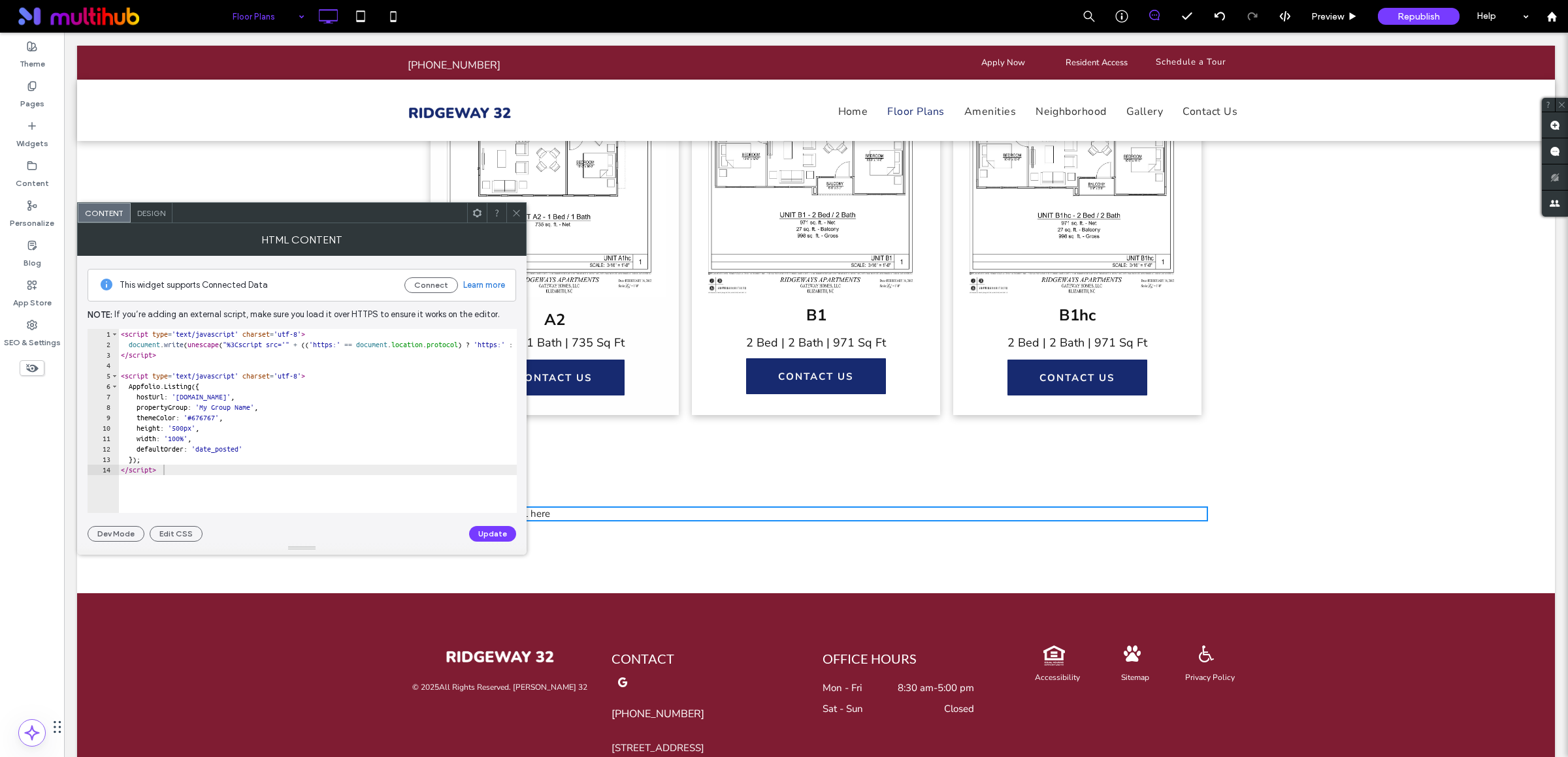
click at [514, 215] on icon at bounding box center [516, 213] width 10 height 10
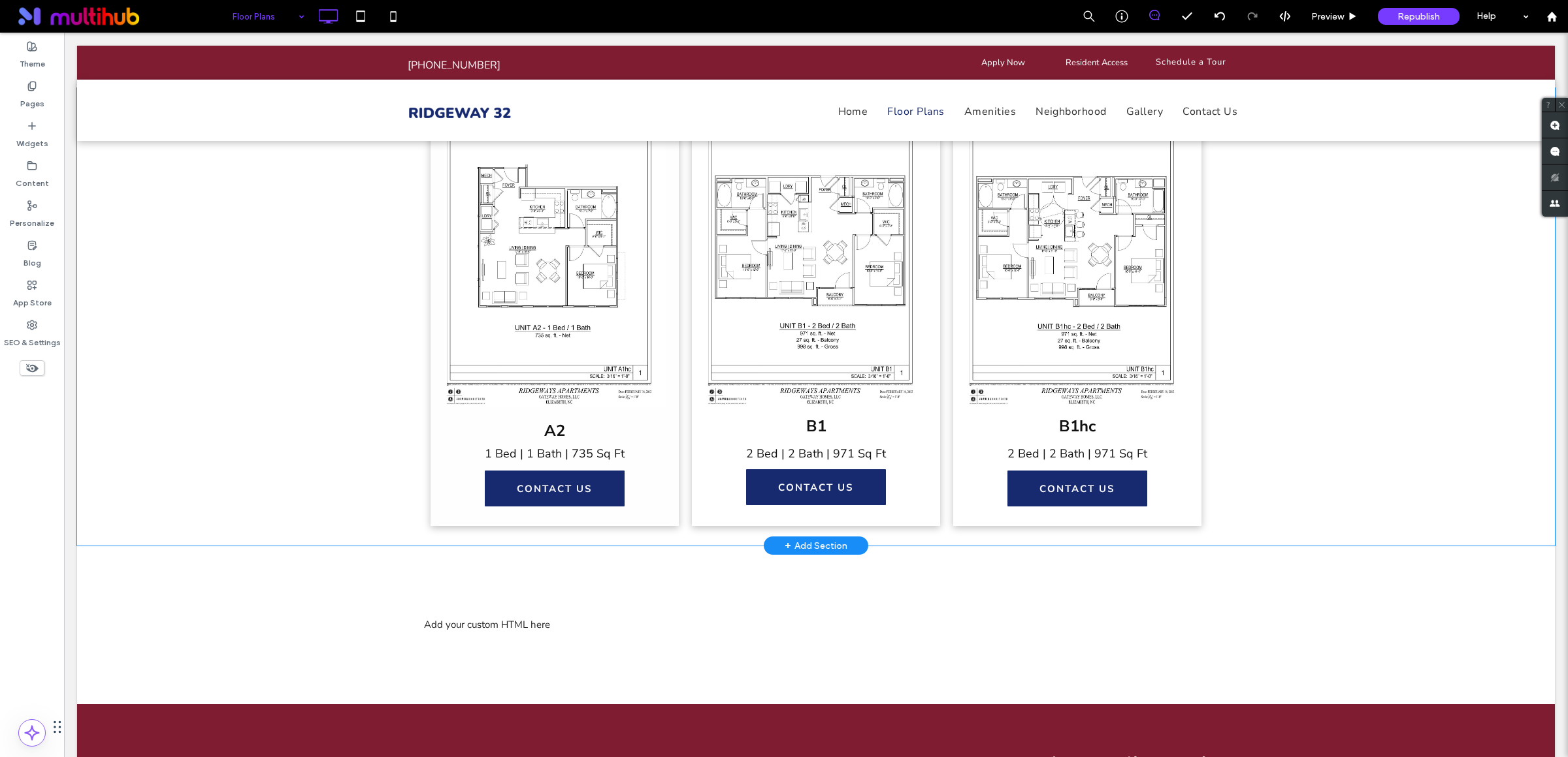
scroll to position [1097, 0]
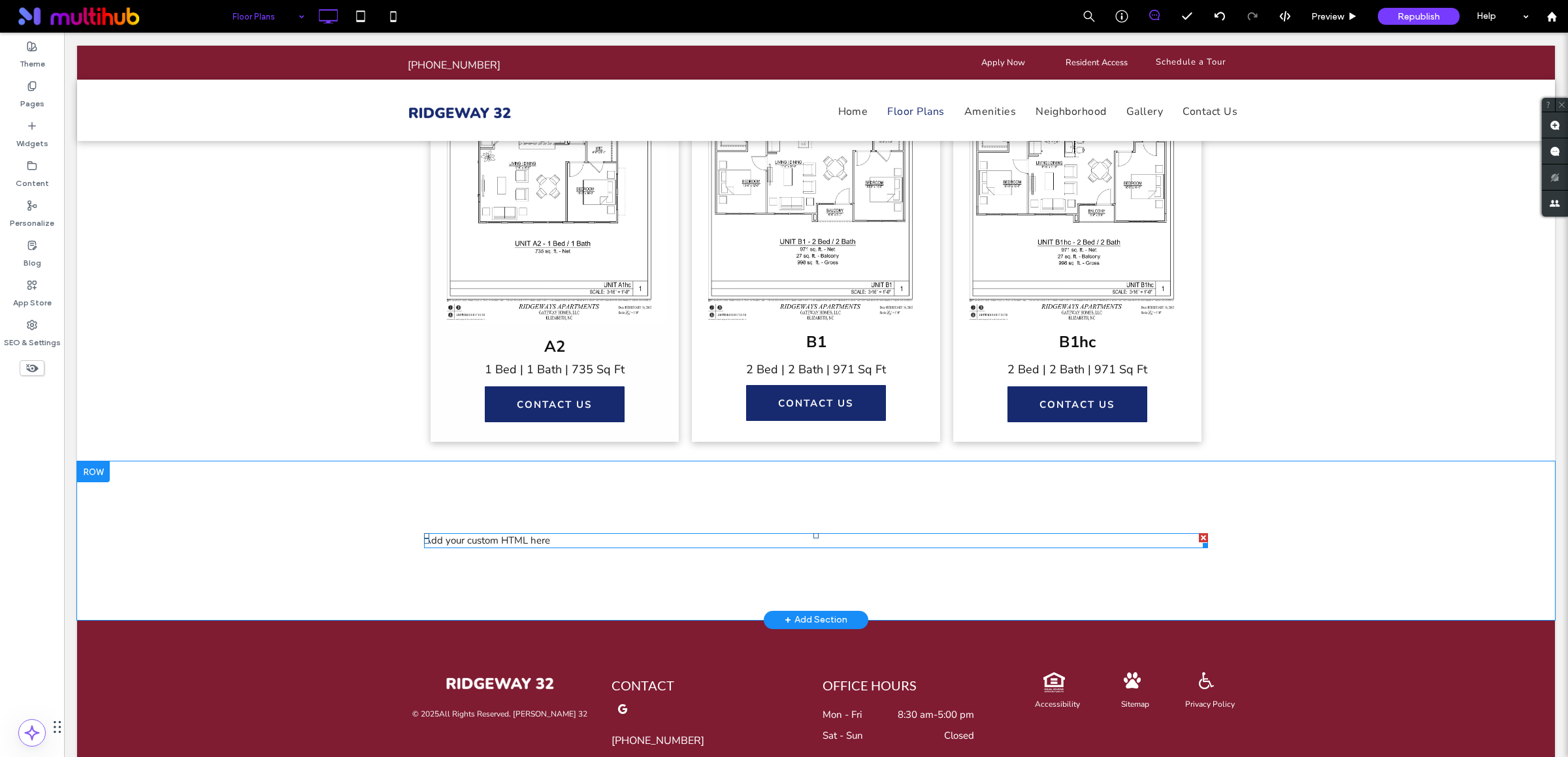
click at [464, 541] on span at bounding box center [816, 541] width 784 height 15
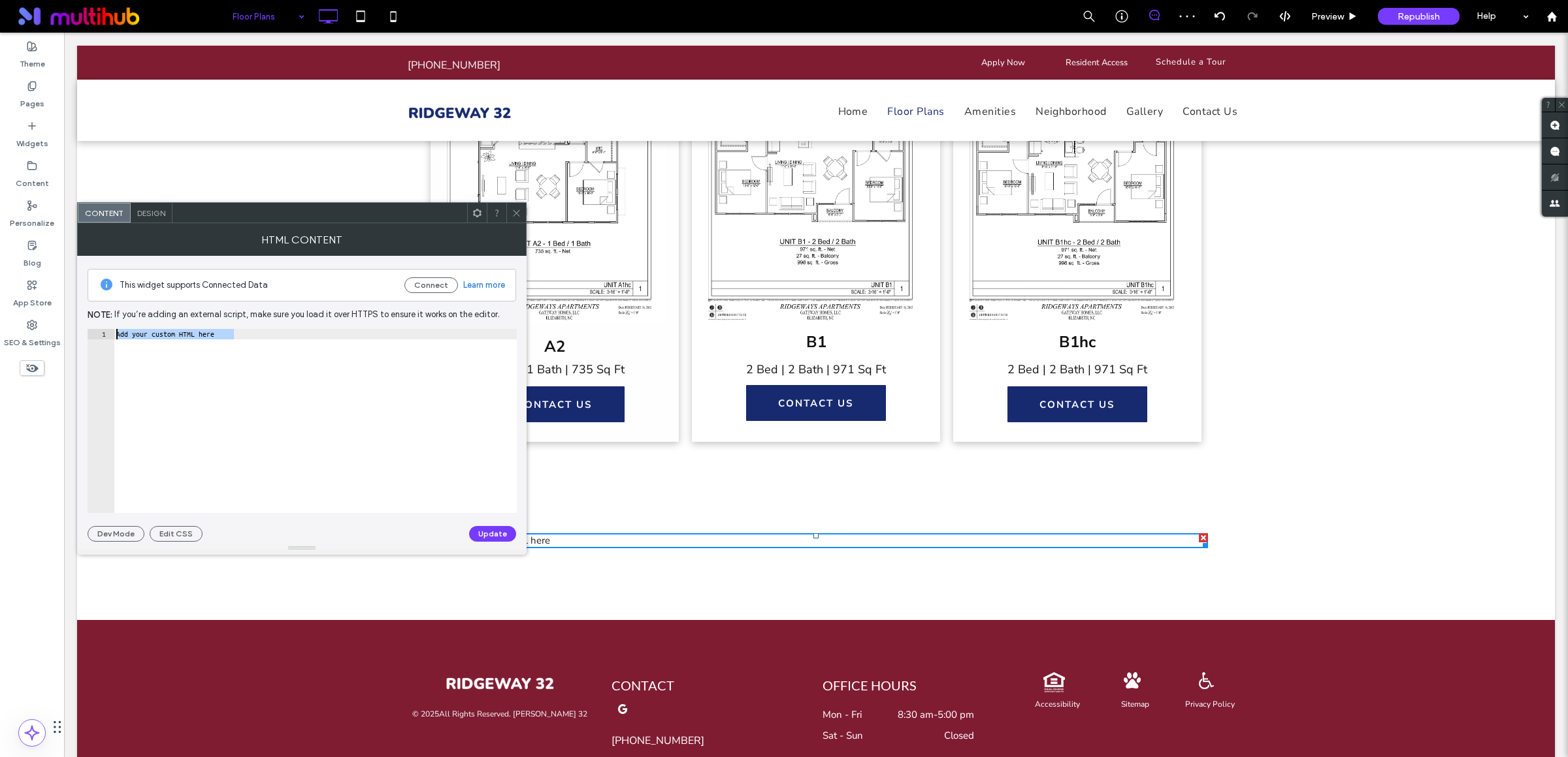
drag, startPoint x: 238, startPoint y: 334, endPoint x: 113, endPoint y: 337, distance: 125.0
click at [113, 337] on div "**********" at bounding box center [302, 421] width 429 height 184
paste textarea "Cursor at row 1"
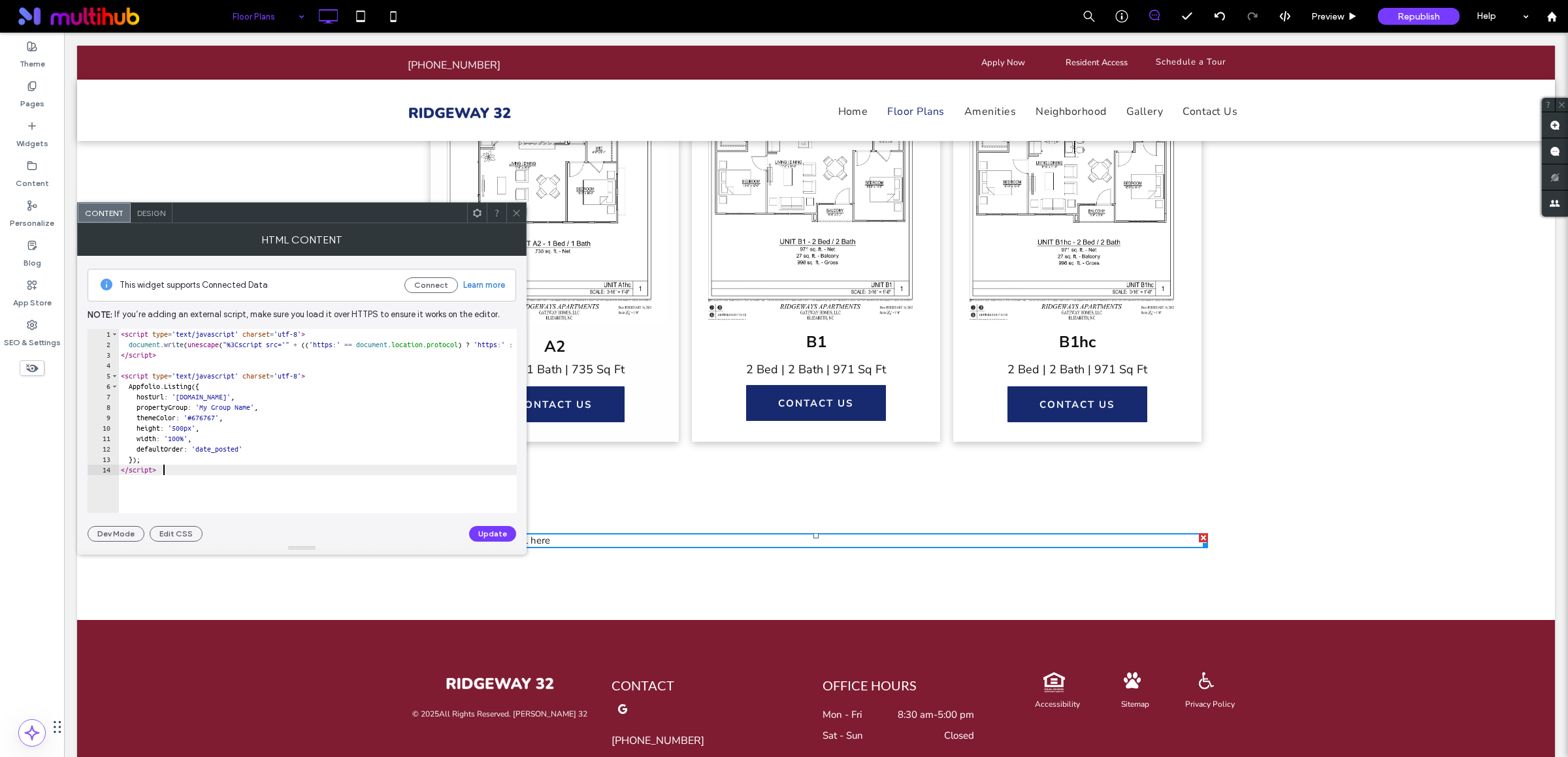
click at [187, 429] on div "< script type = 'text/javascript' charset = 'utf-8' > document . write ( unesca…" at bounding box center [622, 431] width 1007 height 204
drag, startPoint x: 275, startPoint y: 408, endPoint x: 232, endPoint y: 418, distance: 44.1
click at [217, 410] on div "< script type = 'text/javascript' charset = 'utf-8' > document . write ( unesca…" at bounding box center [622, 425] width 1007 height 192
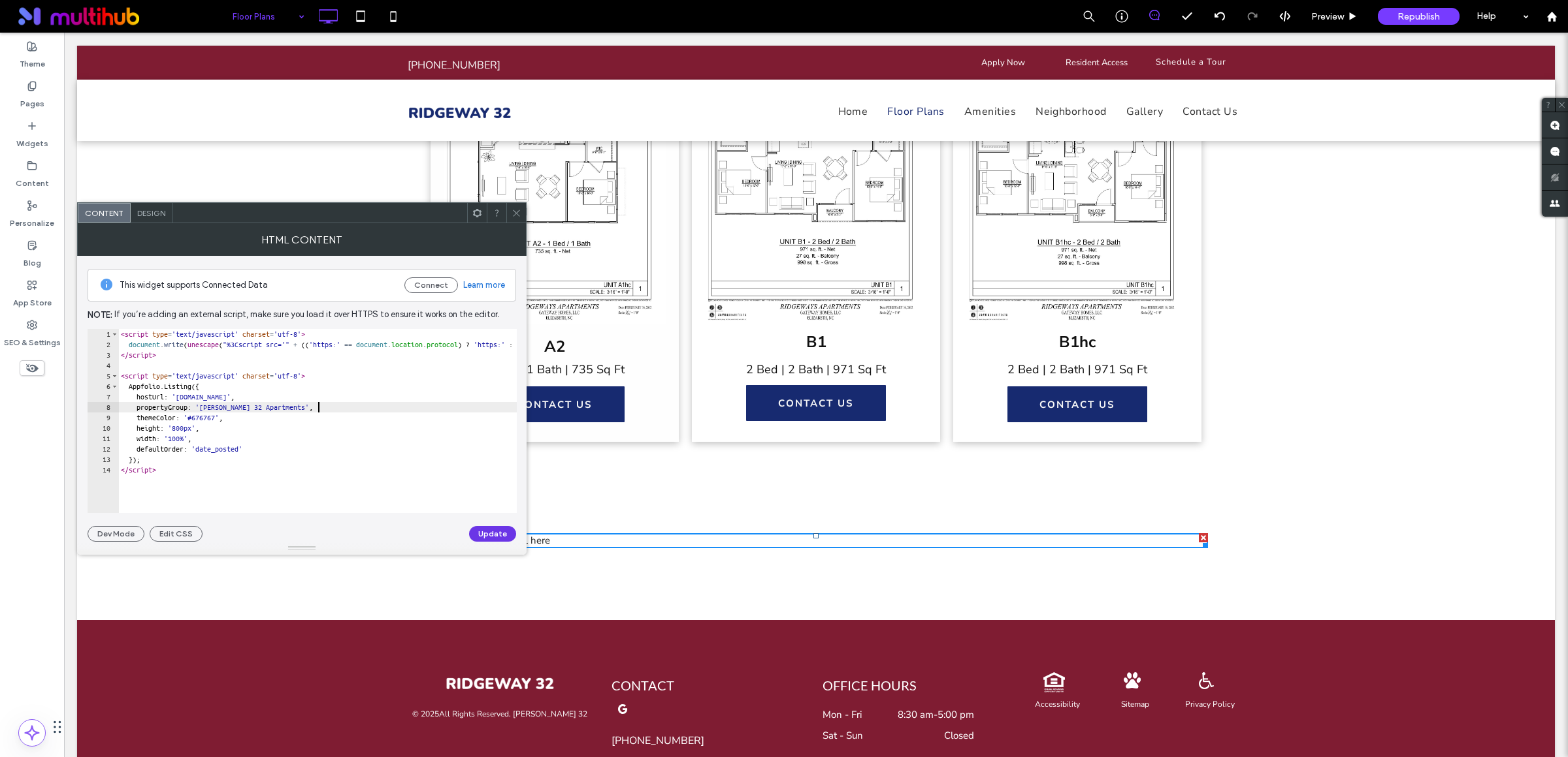
type textarea "**********"
click at [474, 532] on button "Update" at bounding box center [492, 534] width 47 height 16
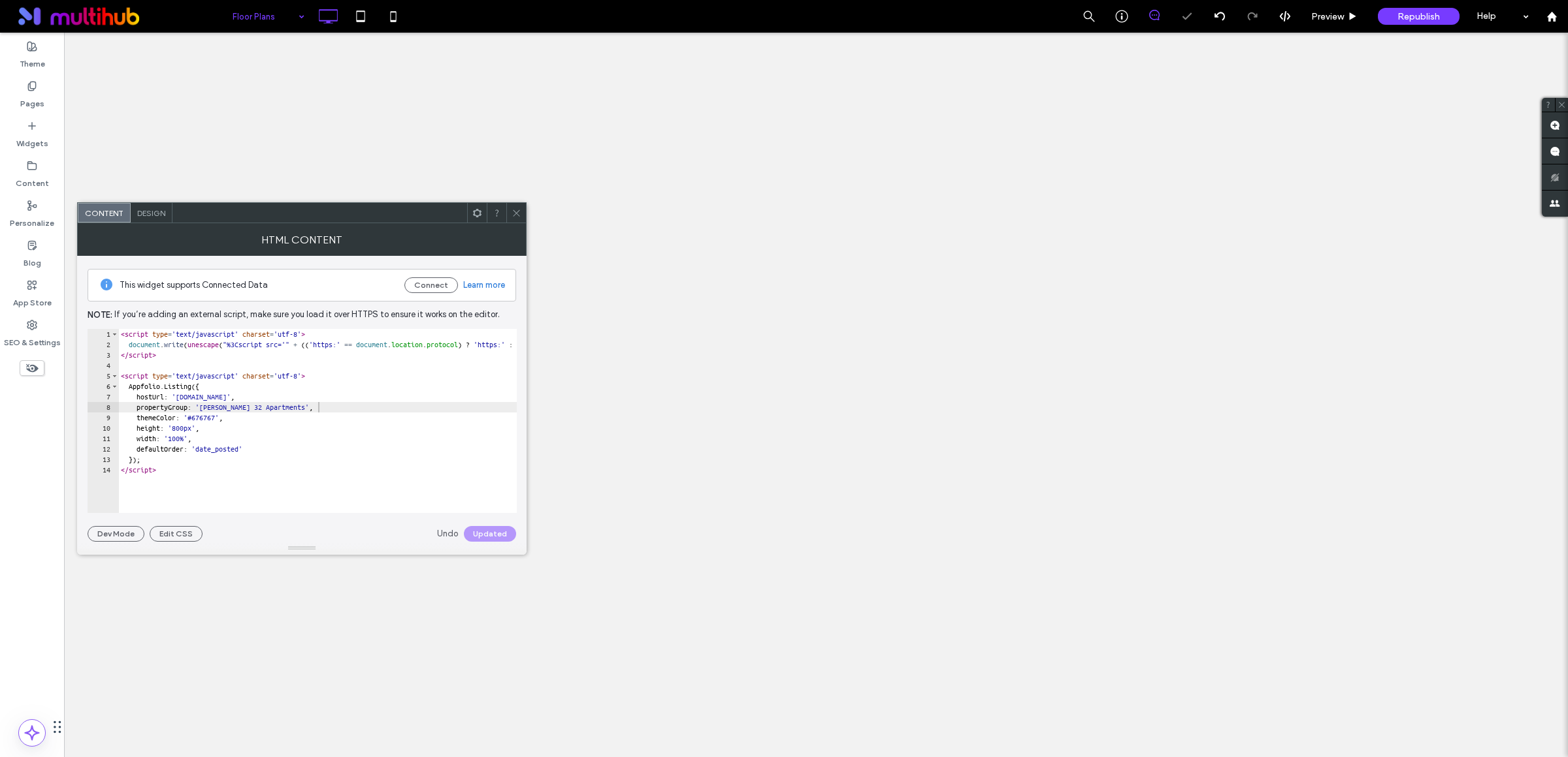
scroll to position [0, 0]
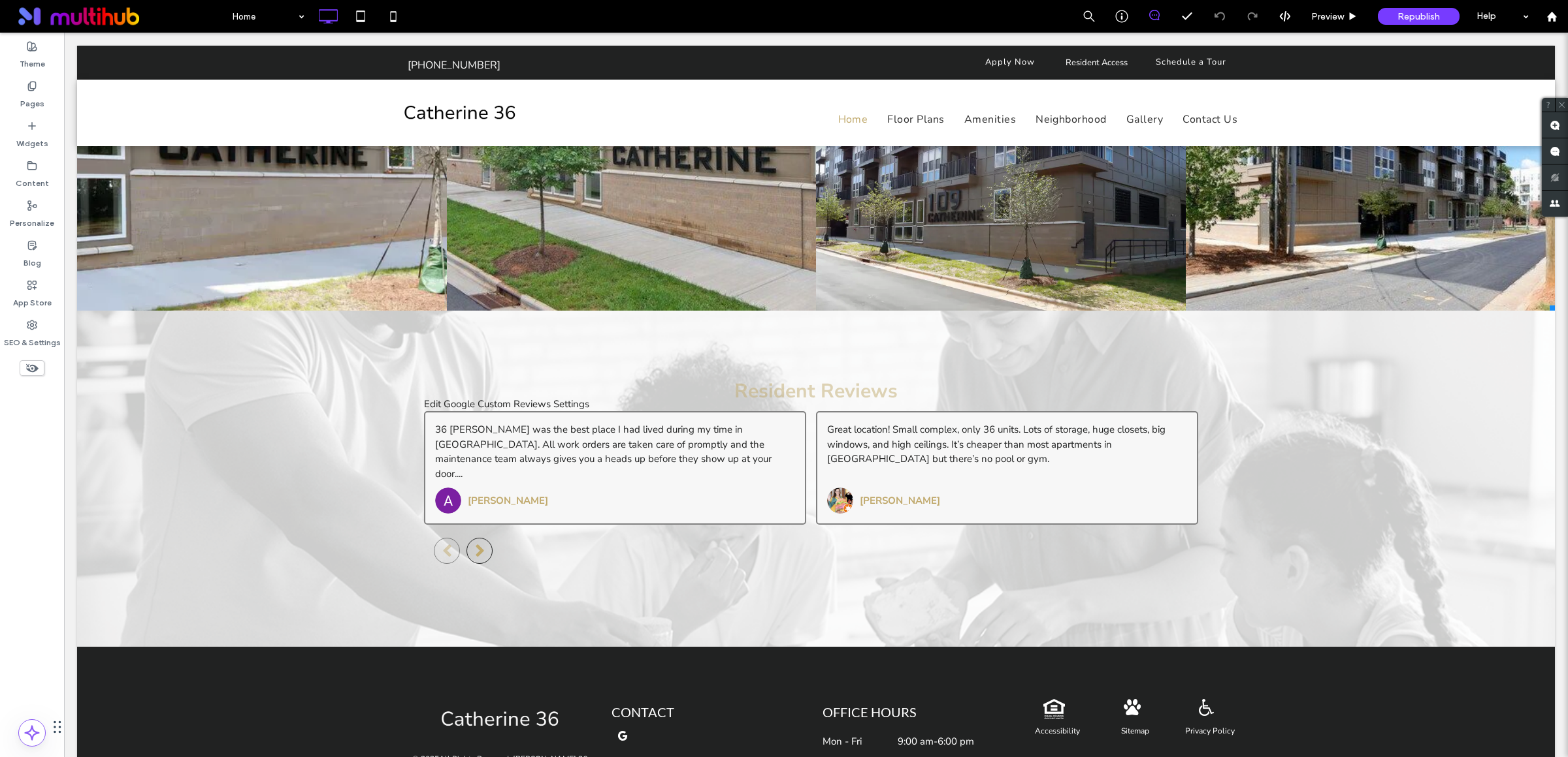
scroll to position [2779, 0]
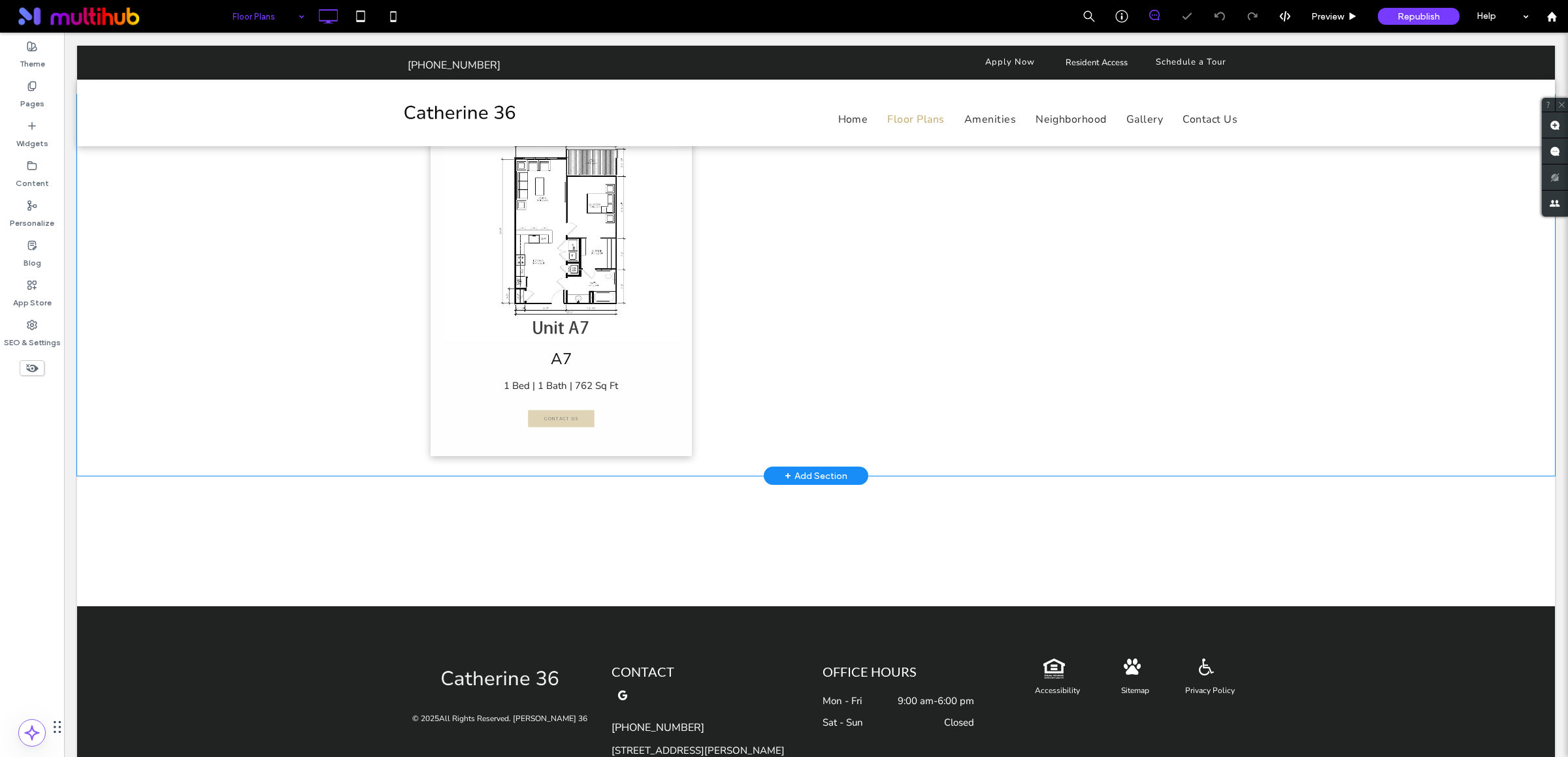
scroll to position [1378, 0]
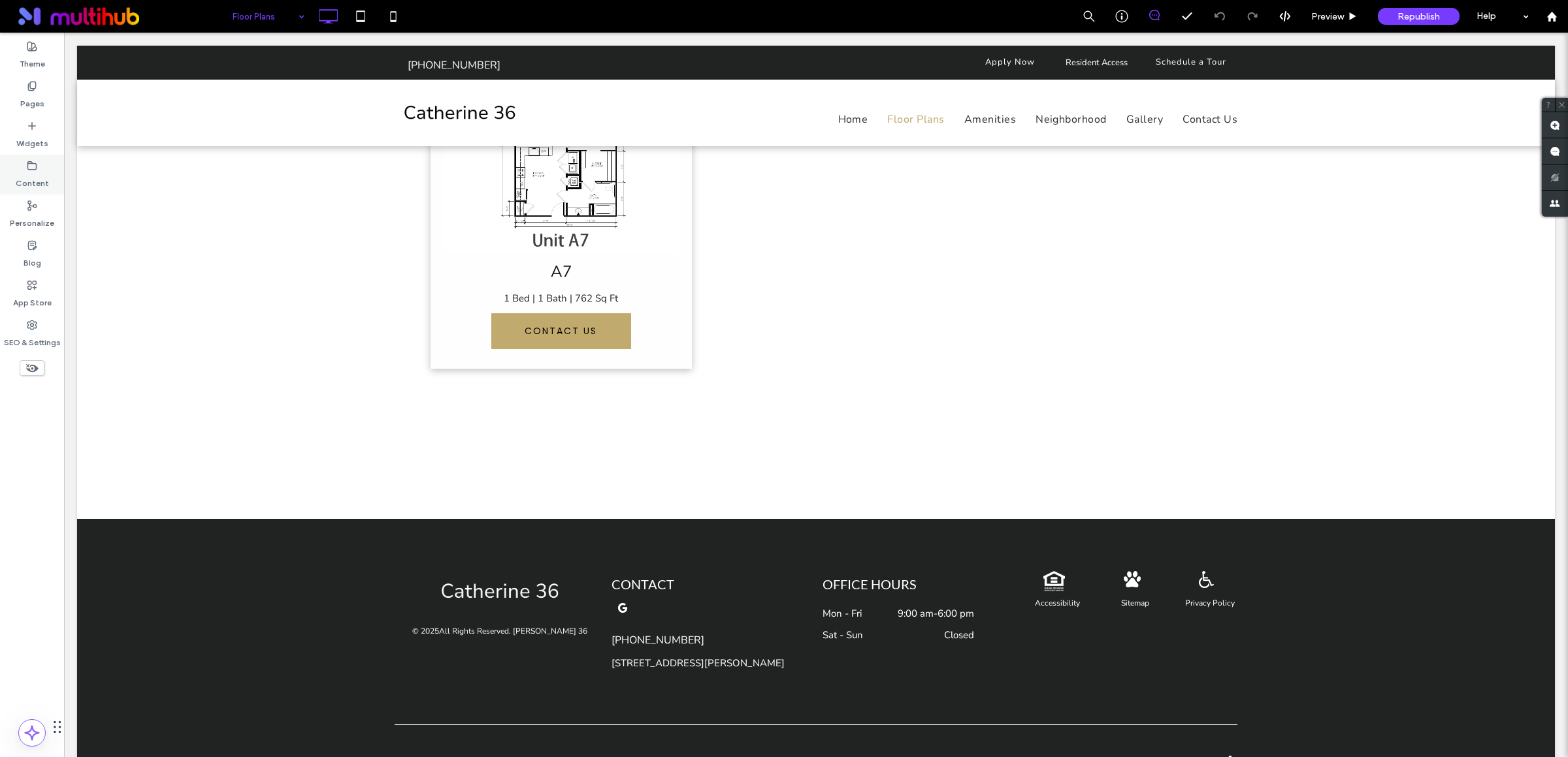
click at [34, 175] on label "Content" at bounding box center [32, 180] width 33 height 19
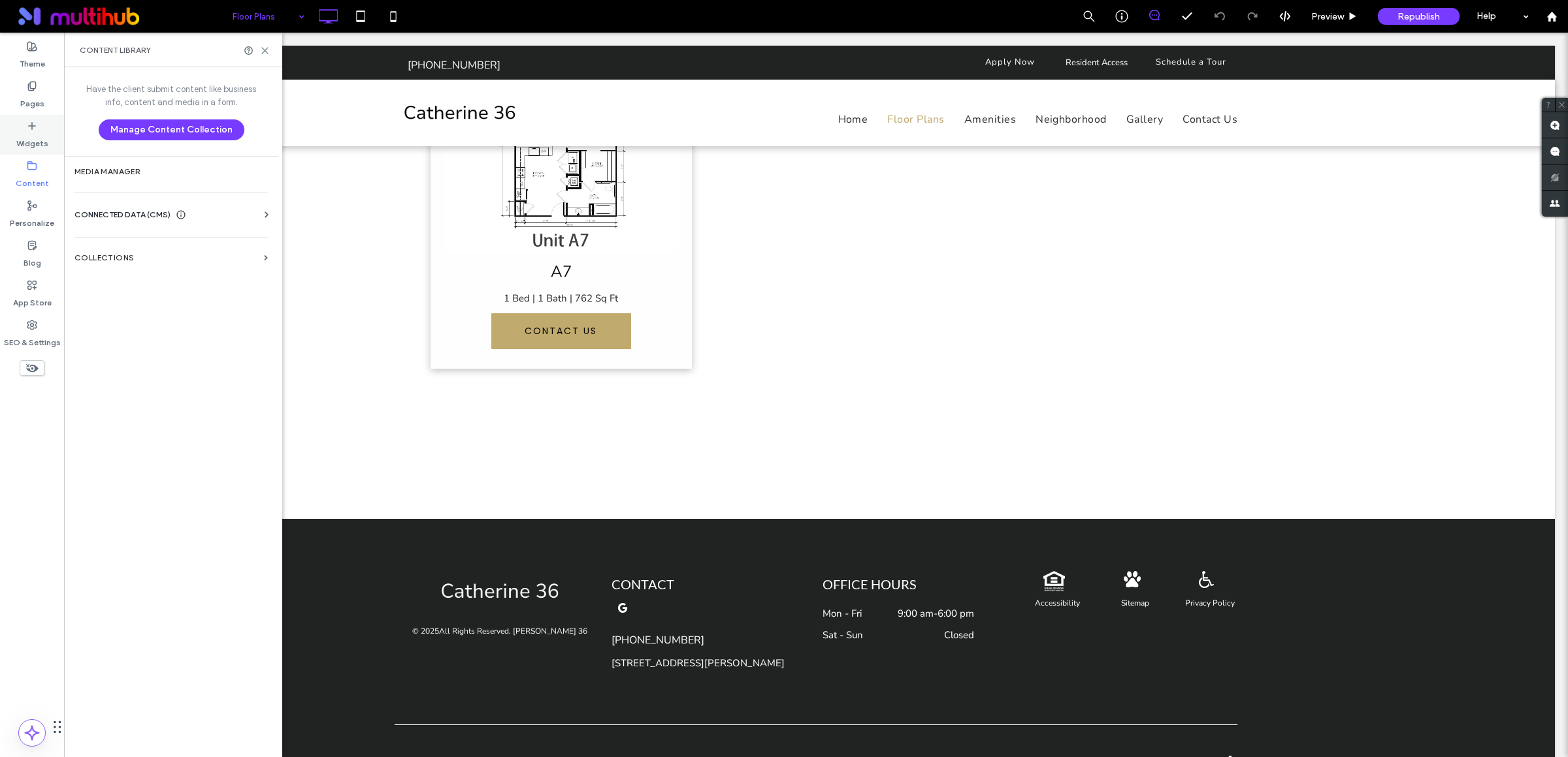
click at [26, 131] on label "Widgets" at bounding box center [32, 140] width 32 height 19
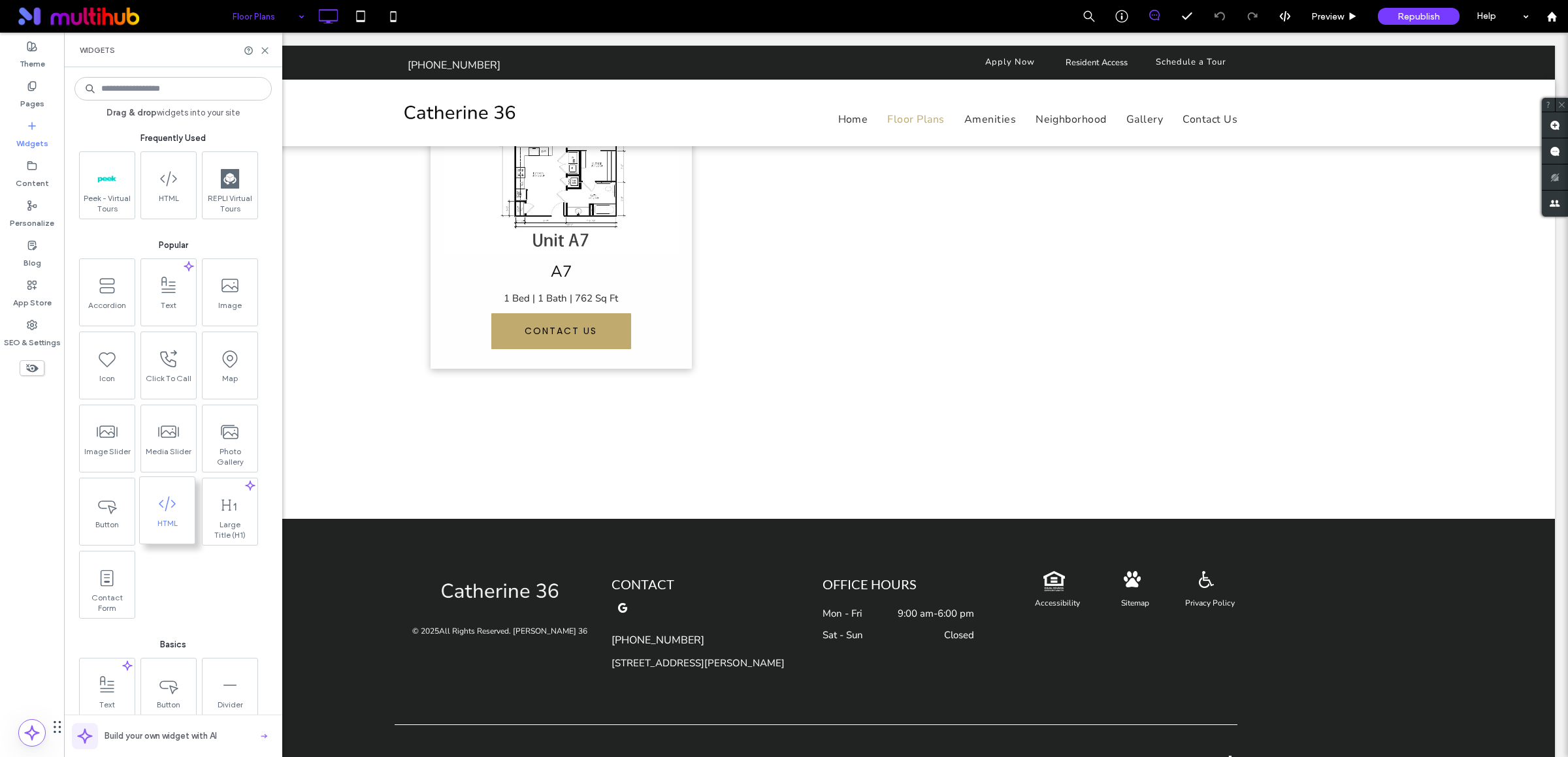
scroll to position [10, 0]
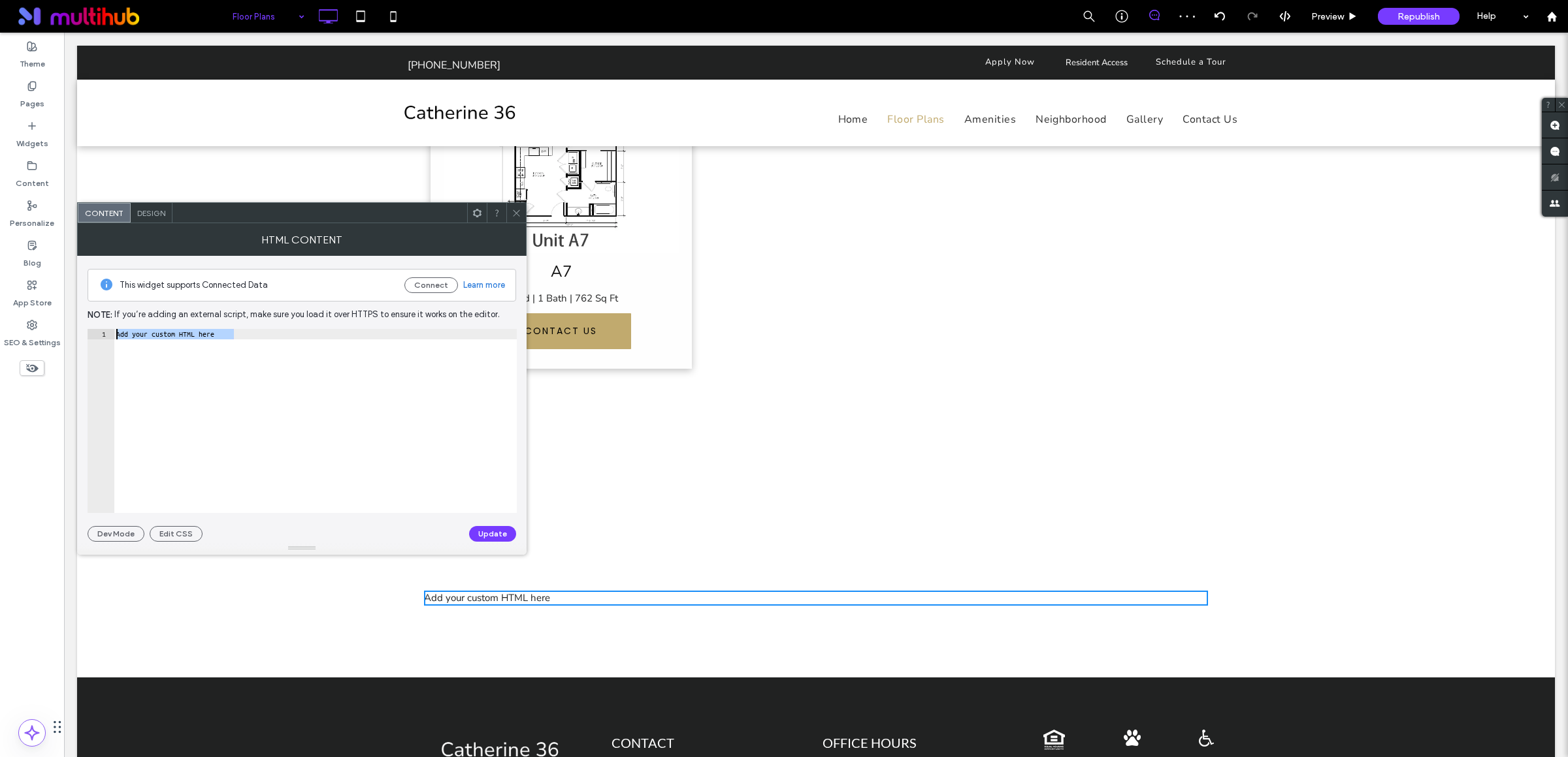
drag, startPoint x: 222, startPoint y: 334, endPoint x: 116, endPoint y: 334, distance: 106.0
click at [116, 334] on div "Add your custom HTML here" at bounding box center [315, 431] width 403 height 204
paste textarea "Cursor at row 1"
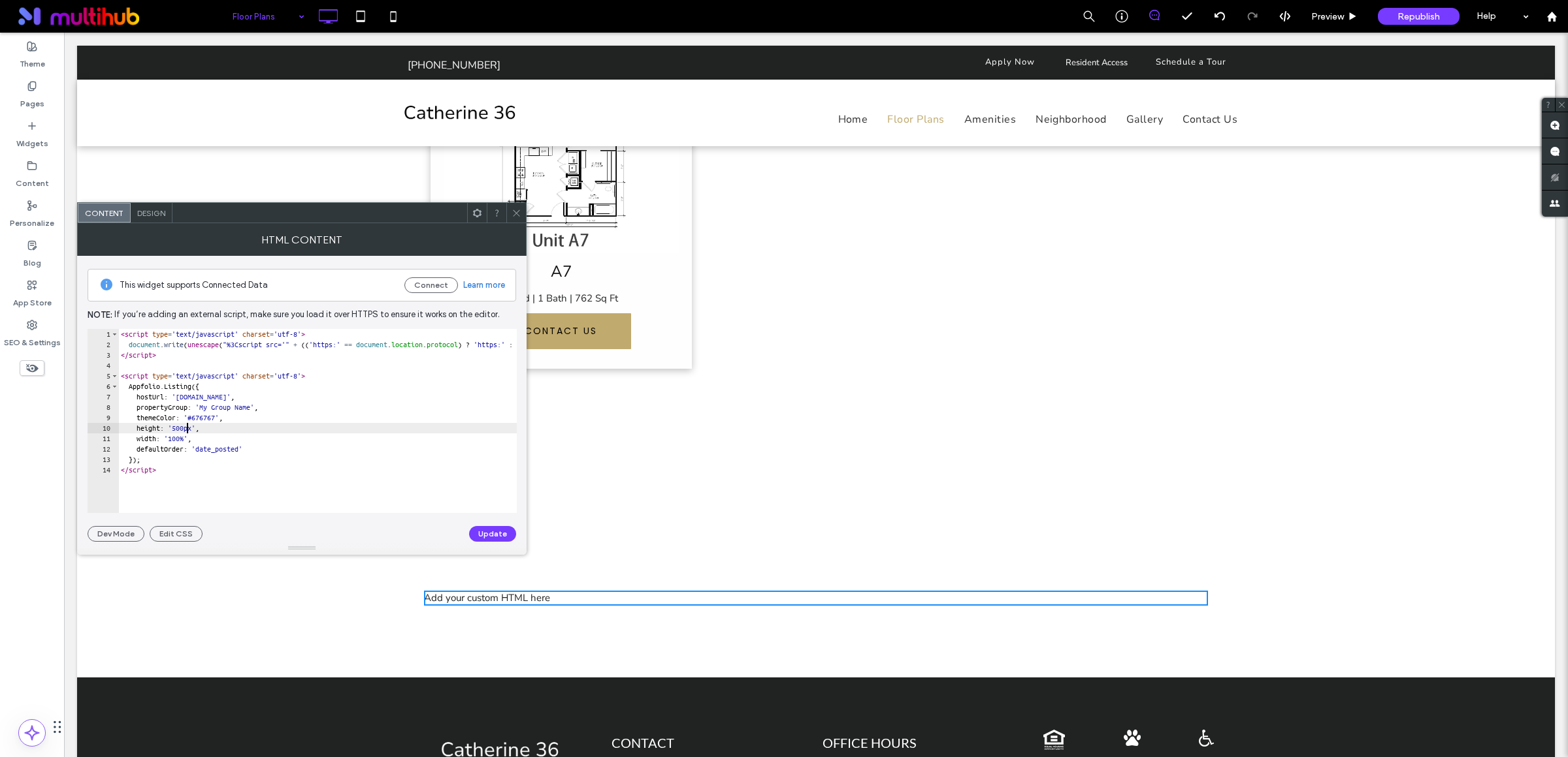
click at [186, 429] on div "< script type = 'text/javascript' charset = 'utf-8' > document . write ( unesca…" at bounding box center [622, 425] width 1007 height 192
drag, startPoint x: 276, startPoint y: 410, endPoint x: 217, endPoint y: 409, distance: 59.0
click at [217, 409] on div "< script type = 'text/javascript' charset = 'utf-8' > document . write ( unesca…" at bounding box center [622, 425] width 1007 height 192
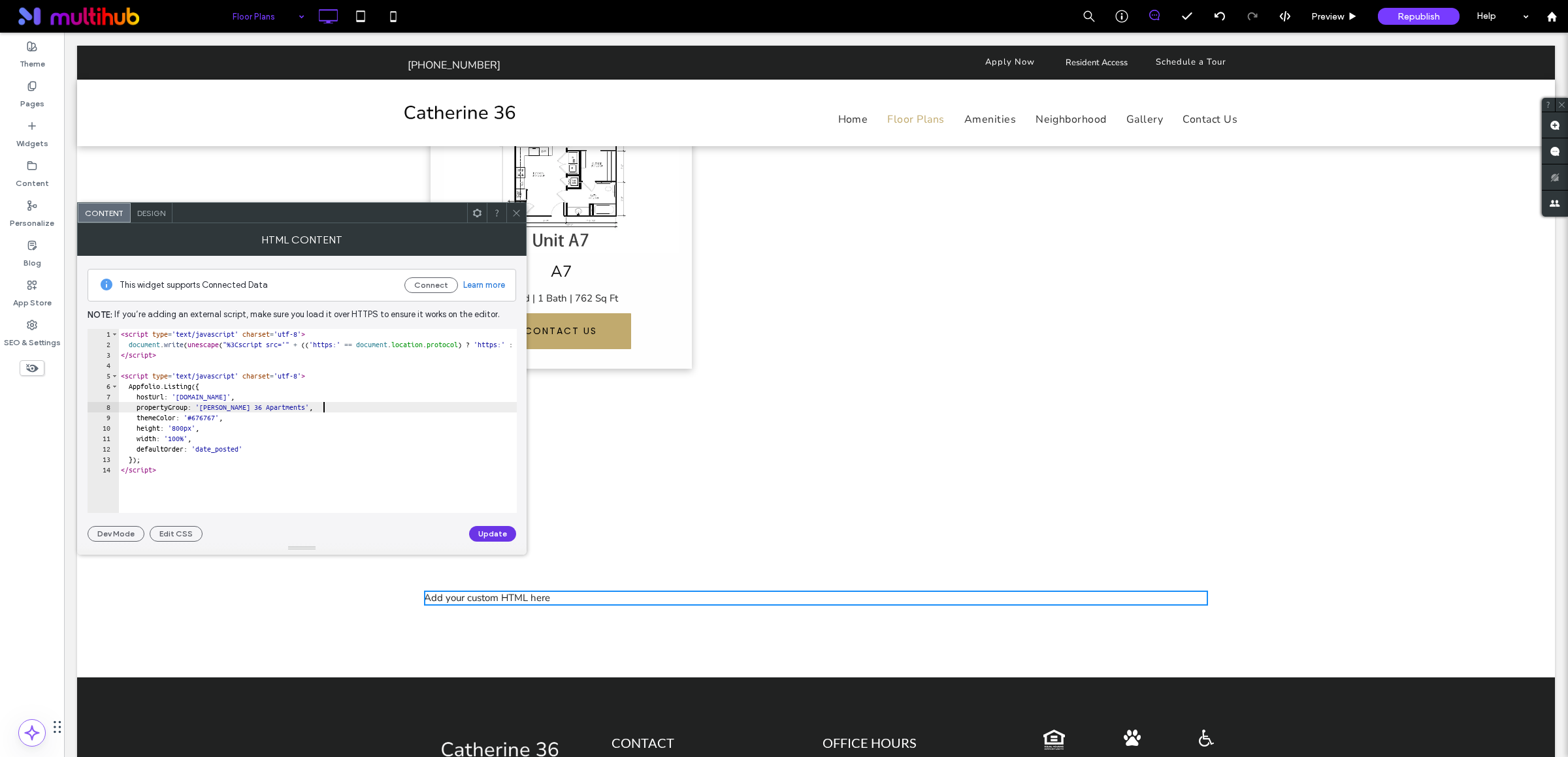
type textarea "**********"
click at [478, 531] on button "Update" at bounding box center [492, 534] width 47 height 16
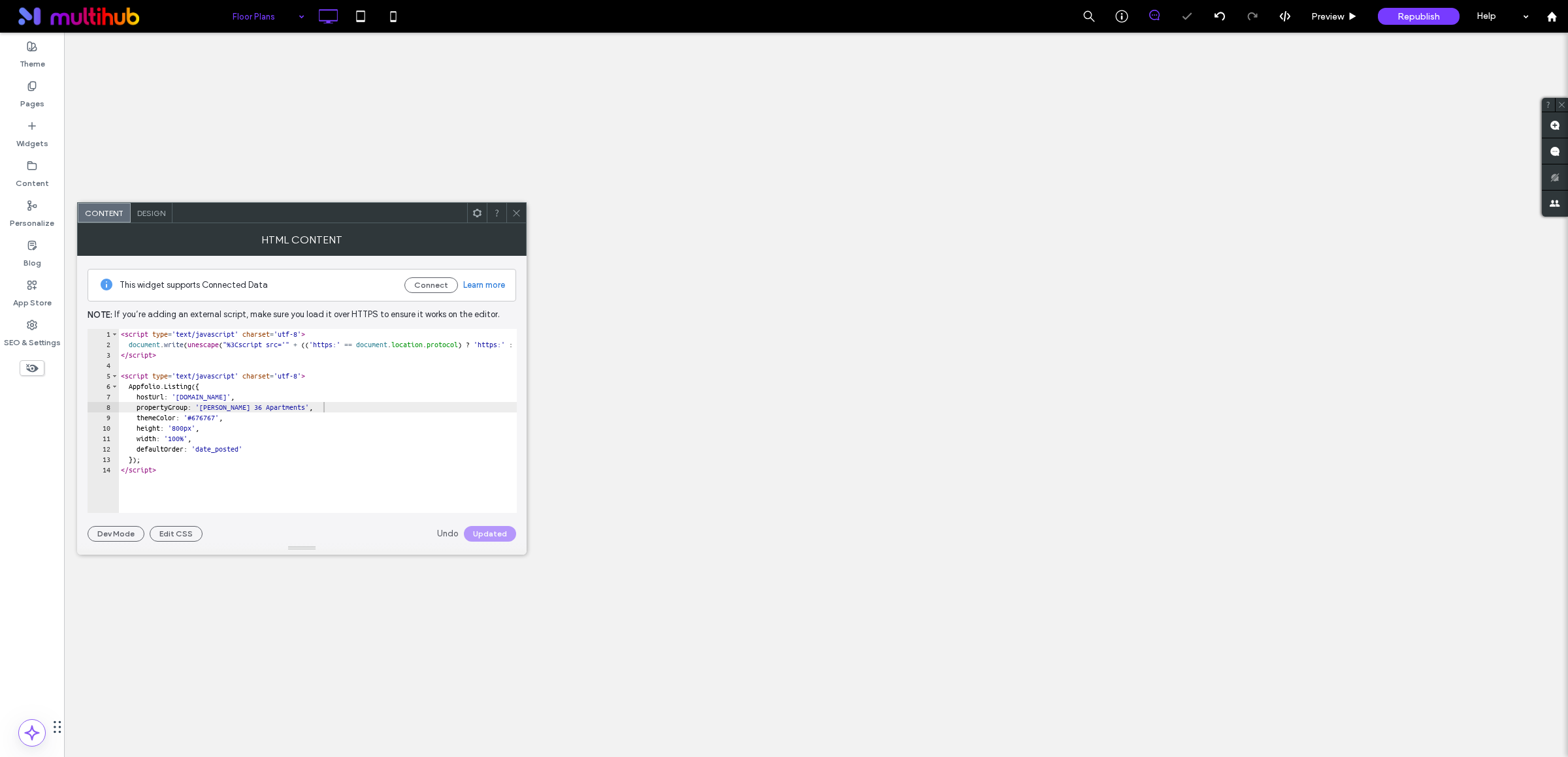
scroll to position [0, 0]
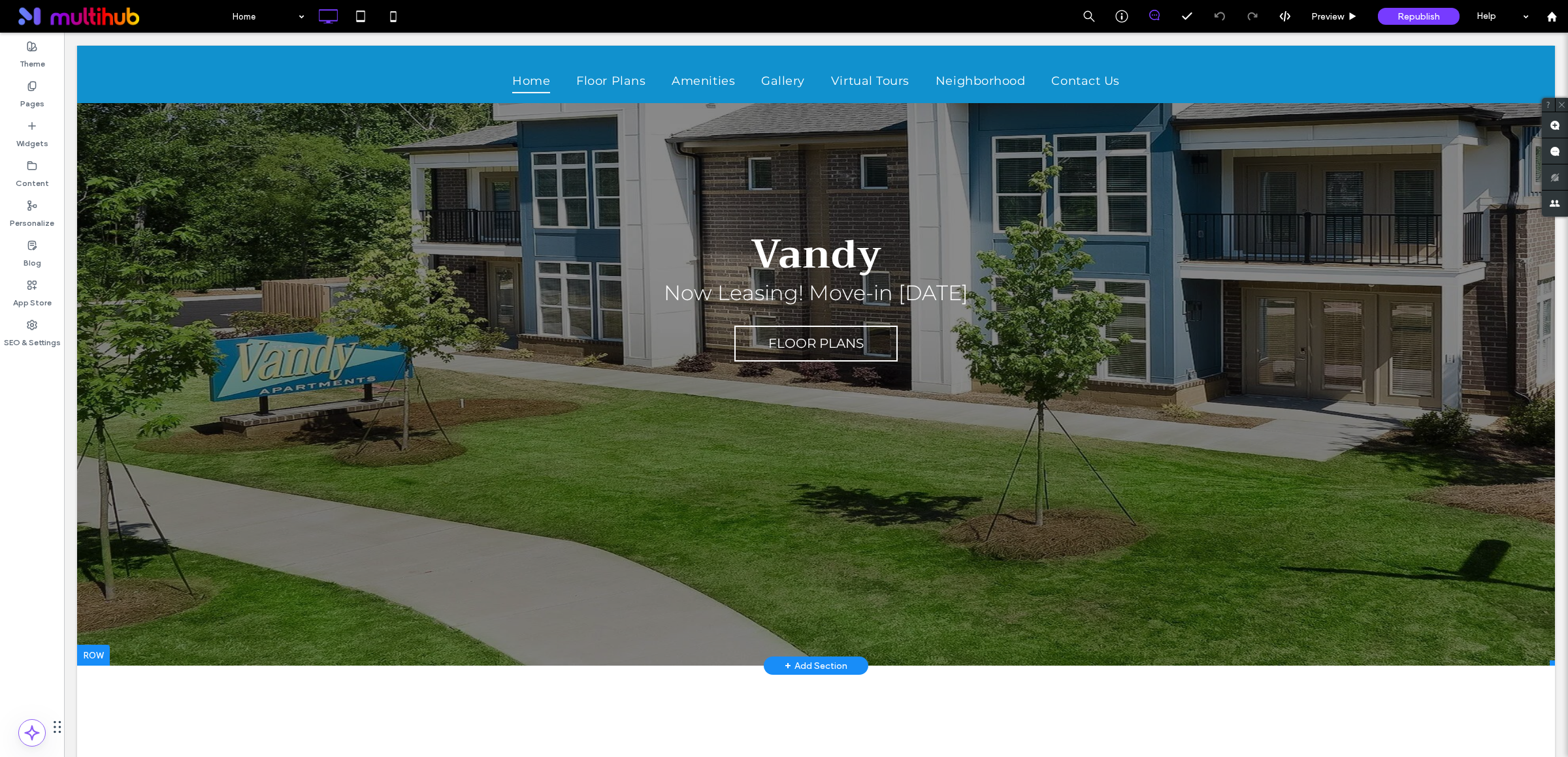
scroll to position [440, 0]
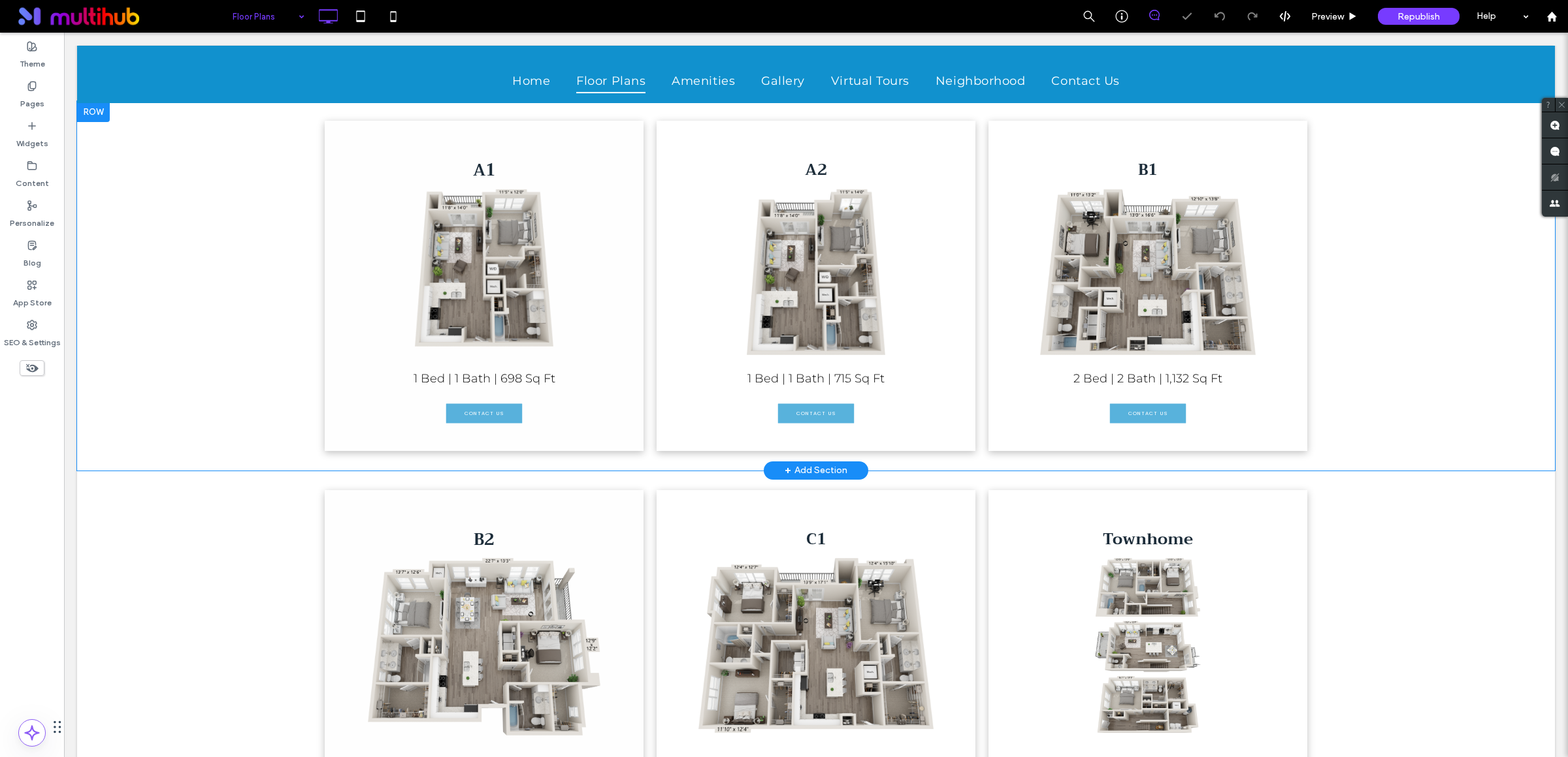
scroll to position [841, 0]
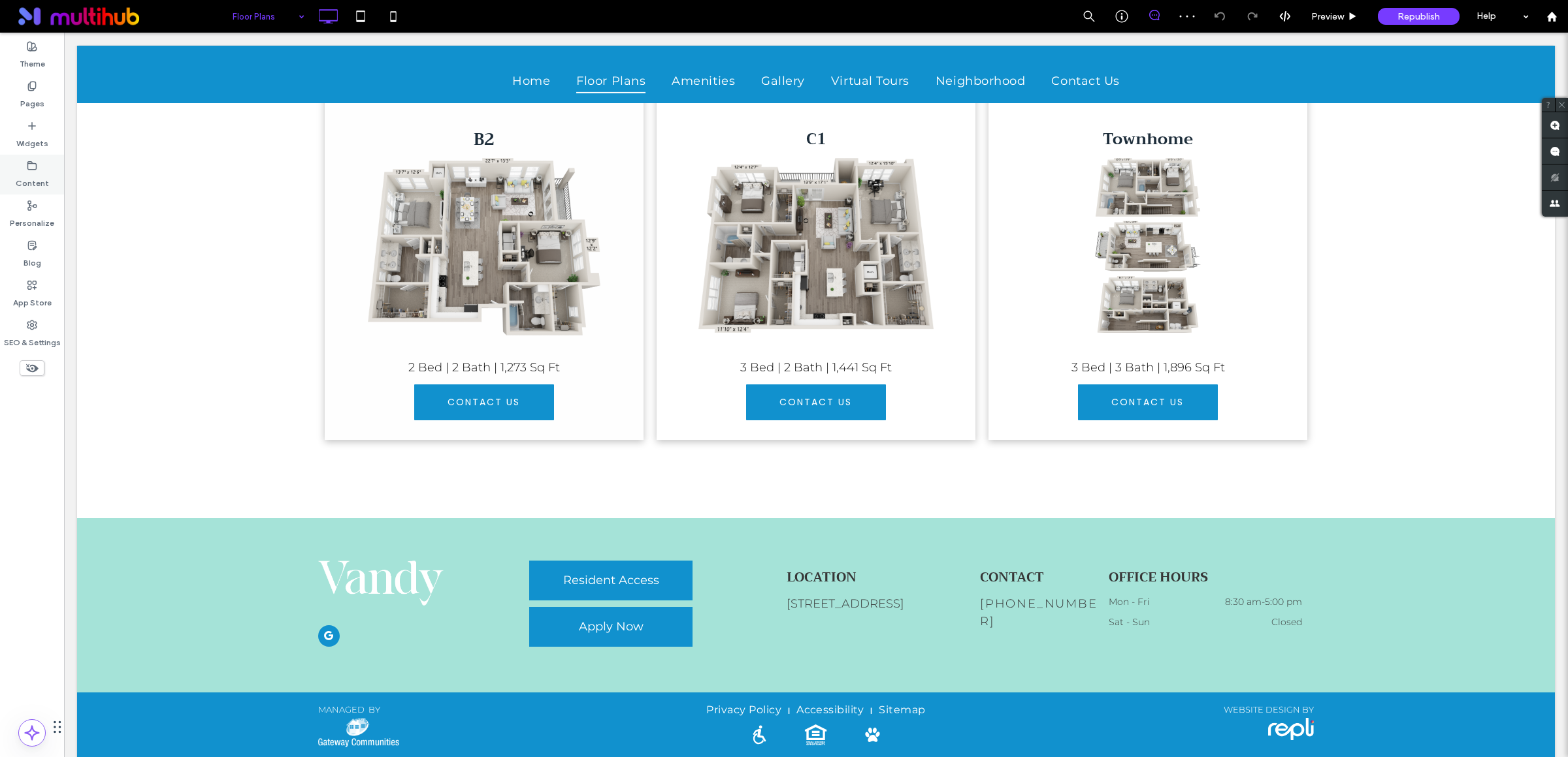
click at [26, 173] on label "Content" at bounding box center [32, 180] width 33 height 19
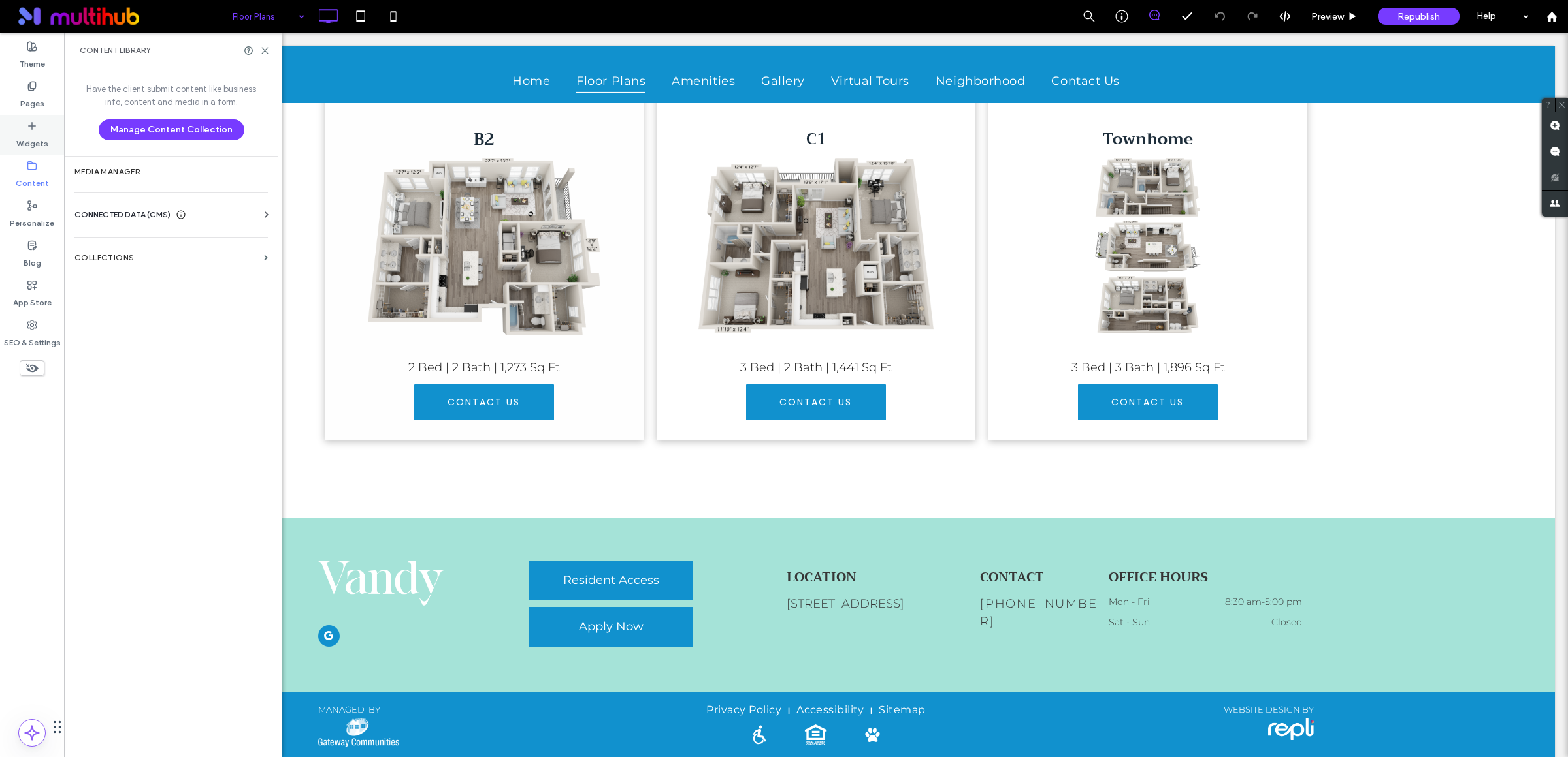
click at [34, 126] on icon at bounding box center [32, 125] width 10 height 10
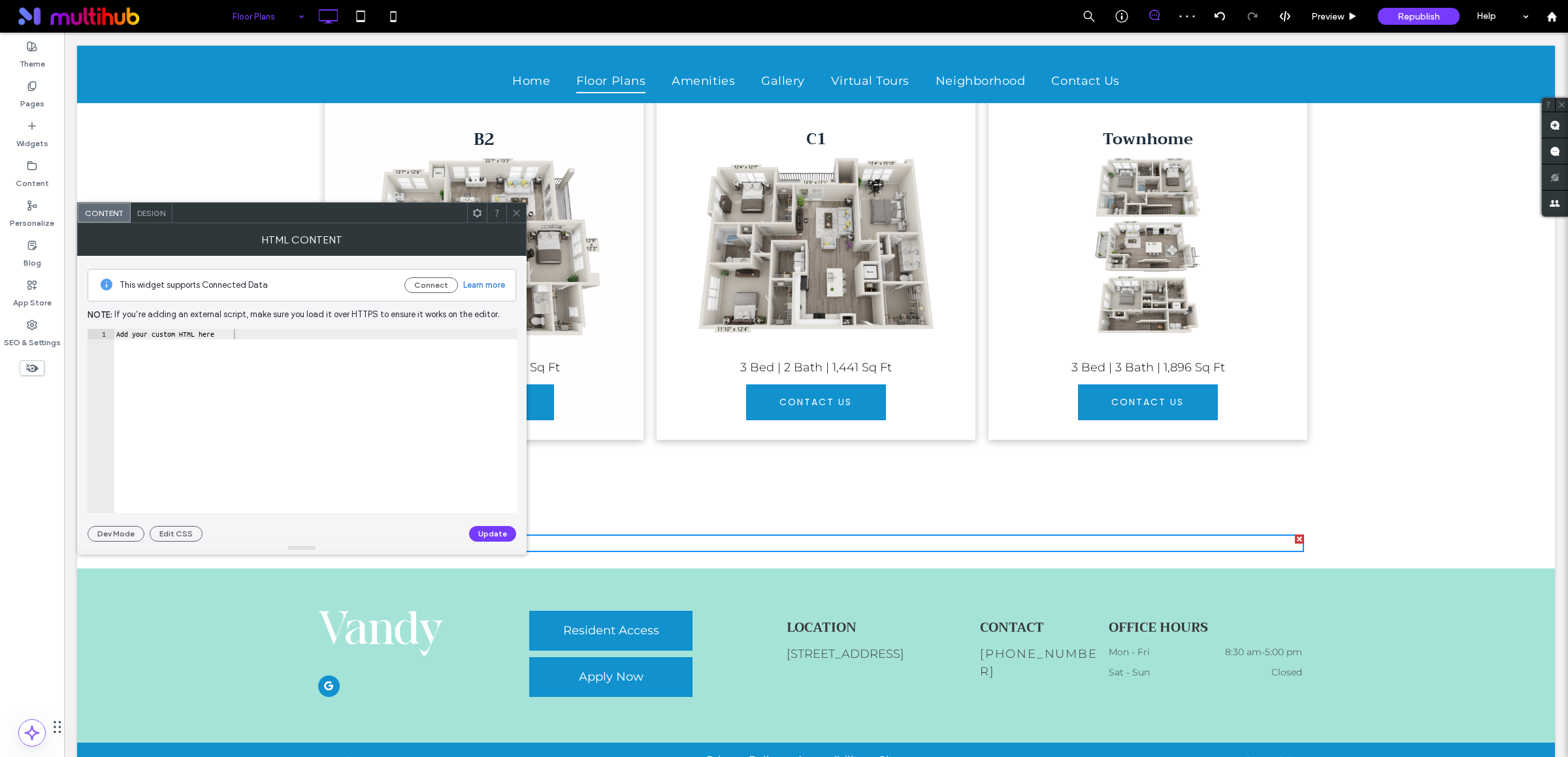
click at [238, 337] on div "Add your custom HTML here" at bounding box center [315, 431] width 403 height 204
paste textarea "Cursor at row 1"
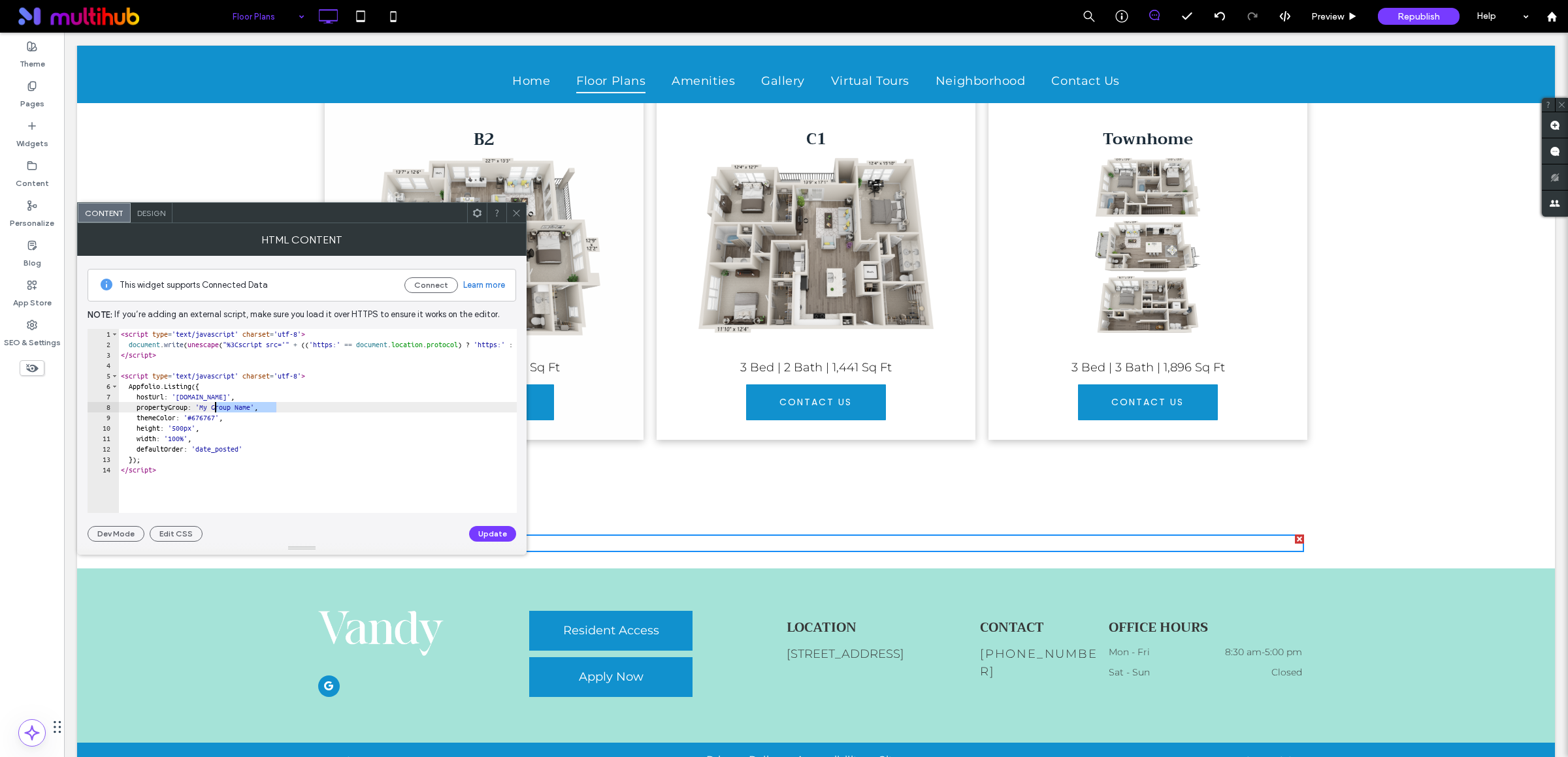
drag, startPoint x: 276, startPoint y: 411, endPoint x: 217, endPoint y: 409, distance: 59.0
click at [216, 408] on div "< script type = 'text/javascript' charset = 'utf-8' > document . write ( unesca…" at bounding box center [622, 425] width 1007 height 192
click at [187, 430] on div "< script type = 'text/javascript' charset = 'utf-8' > document . write ( unesca…" at bounding box center [622, 425] width 1007 height 192
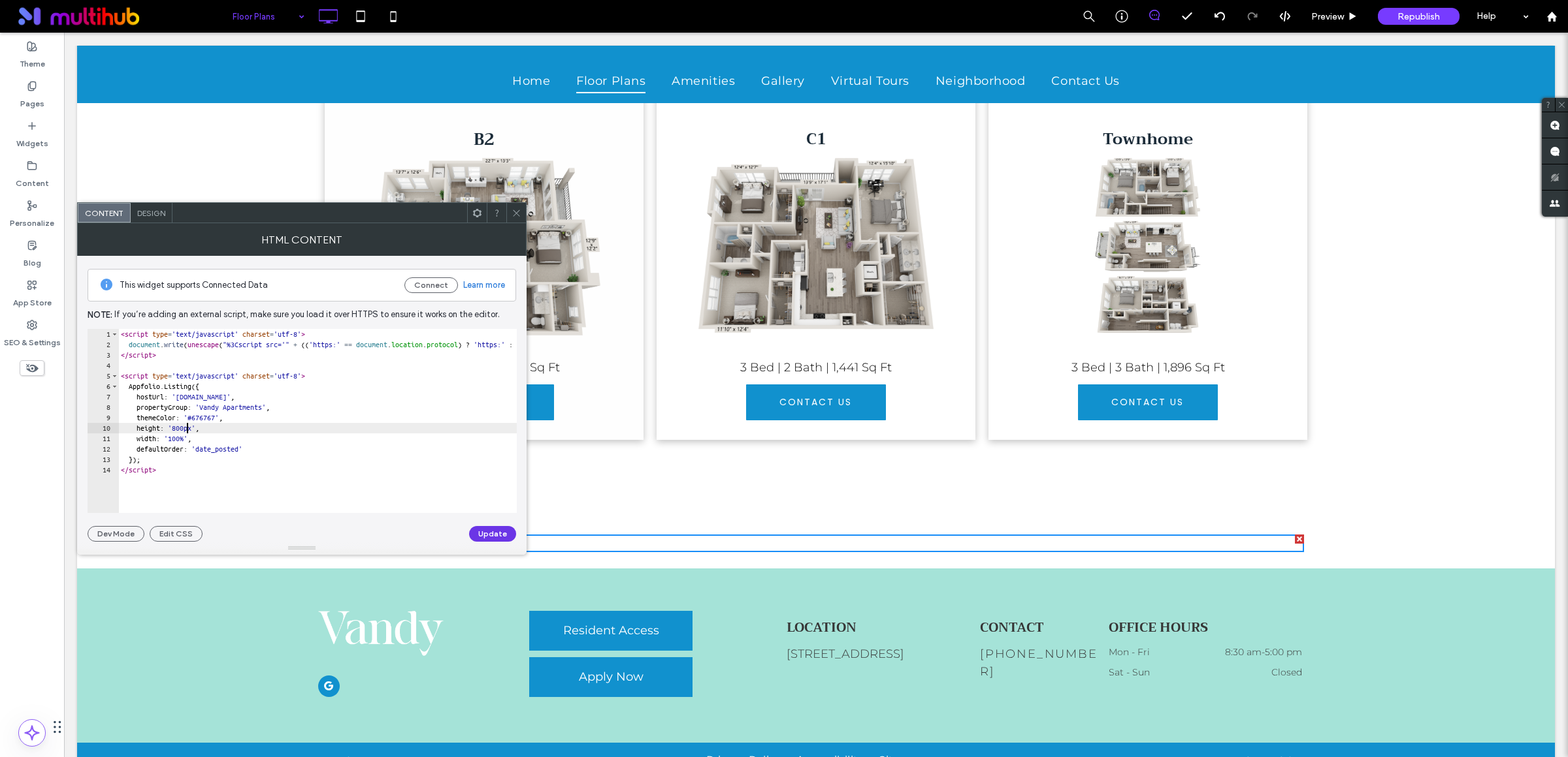
type textarea "**********"
click at [479, 529] on button "Update" at bounding box center [492, 534] width 47 height 16
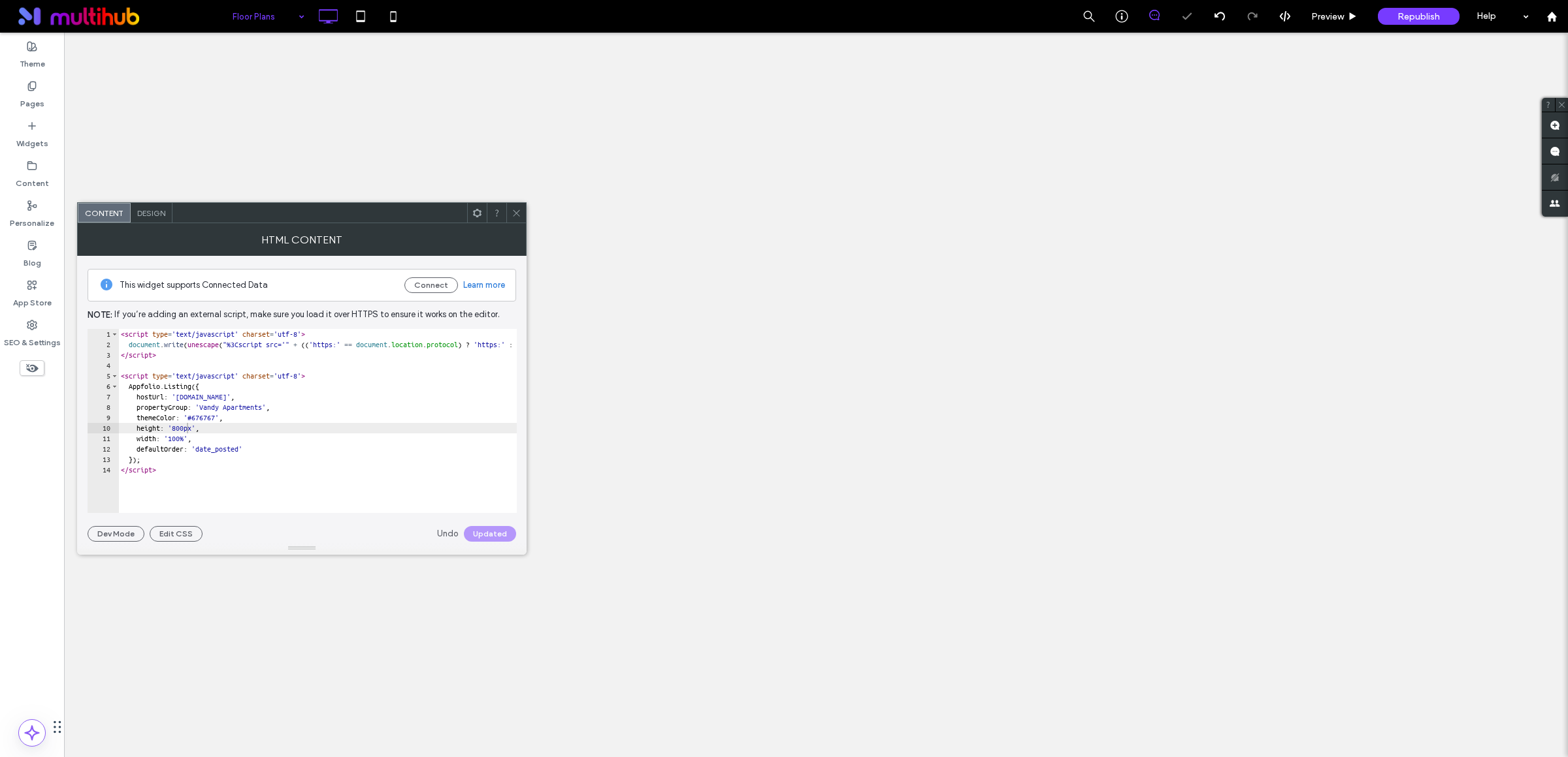
scroll to position [0, 0]
click at [510, 213] on div at bounding box center [516, 213] width 19 height 19
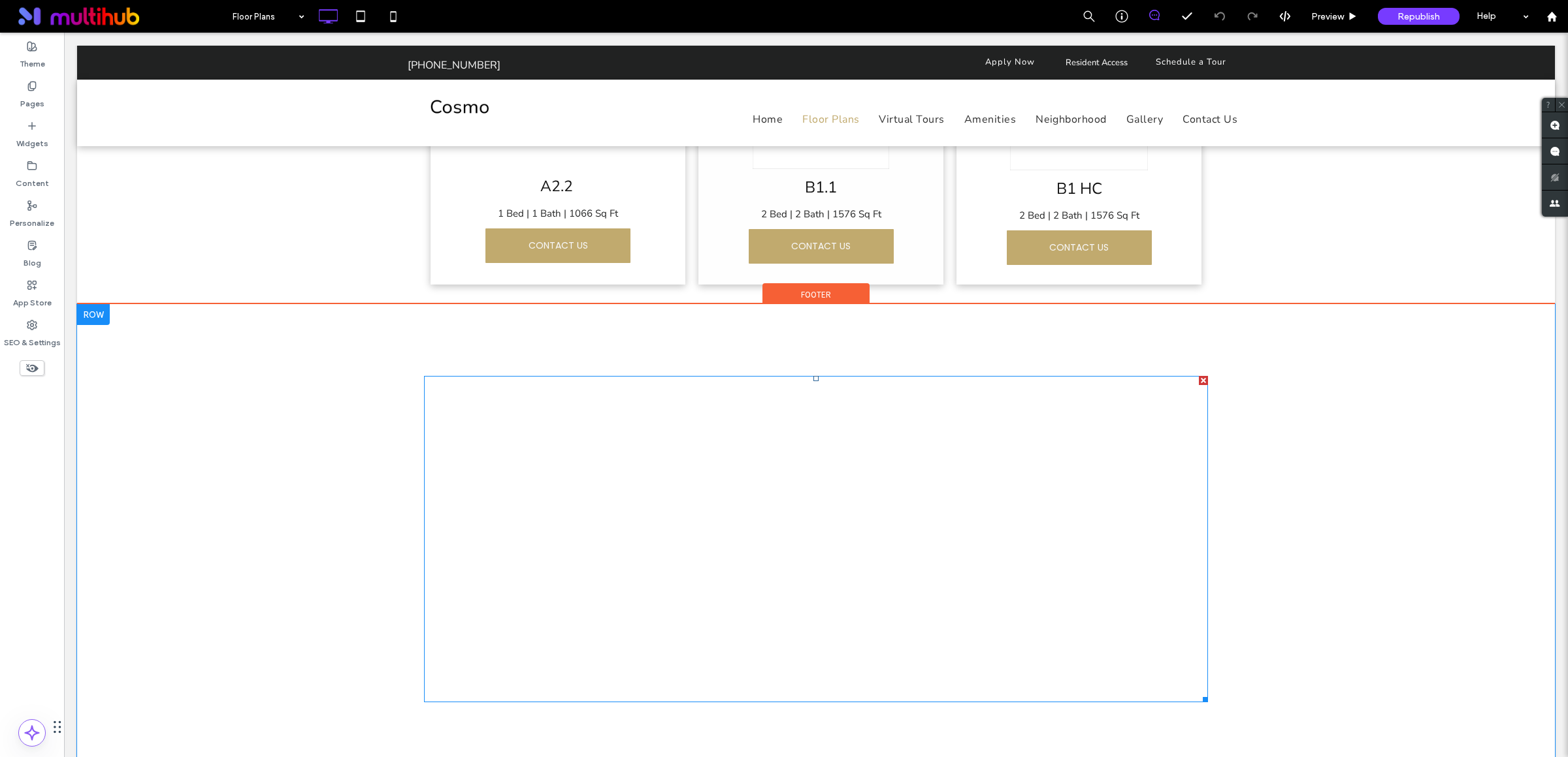
scroll to position [2215, 0]
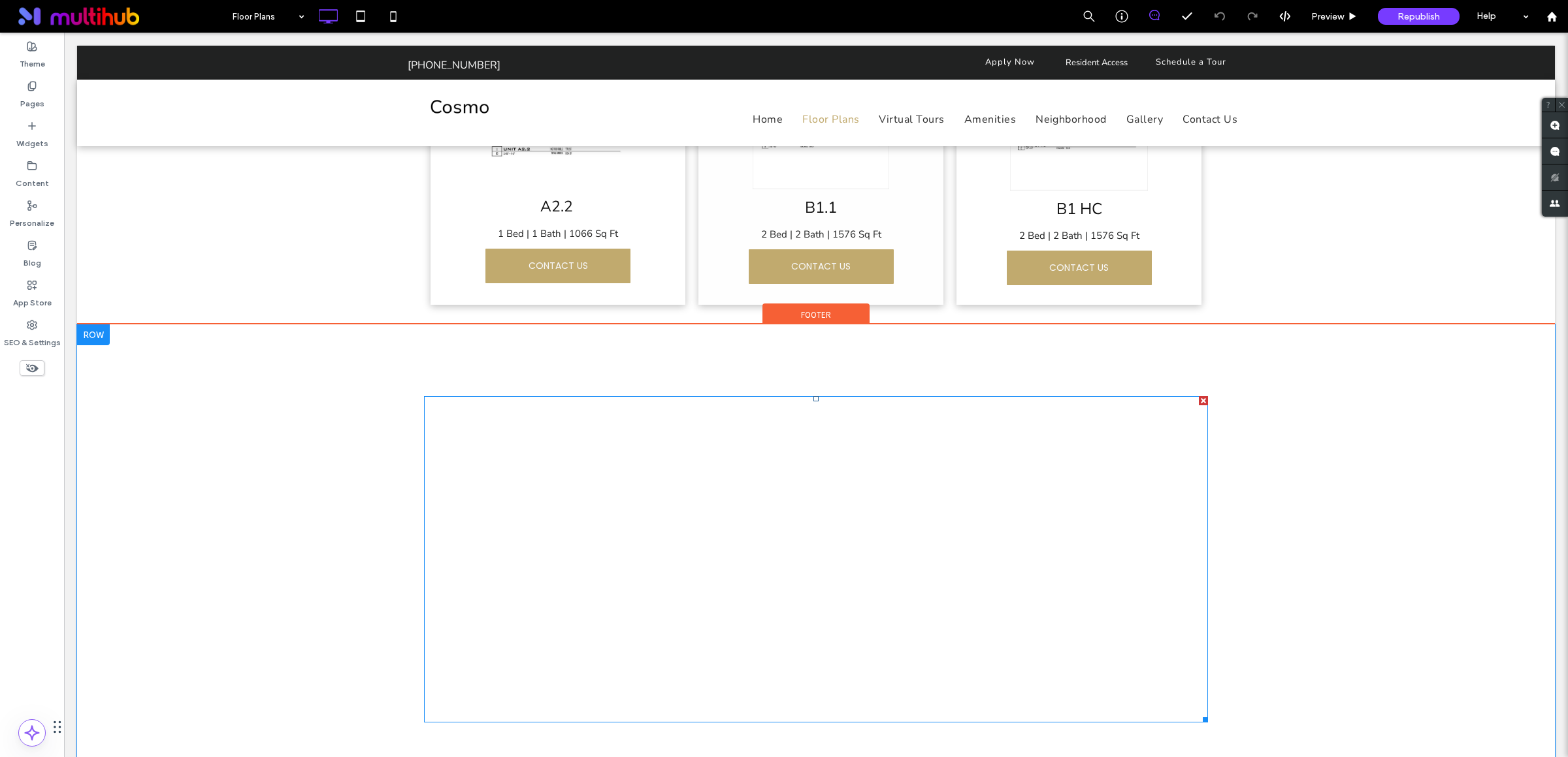
click at [649, 483] on span at bounding box center [816, 559] width 784 height 326
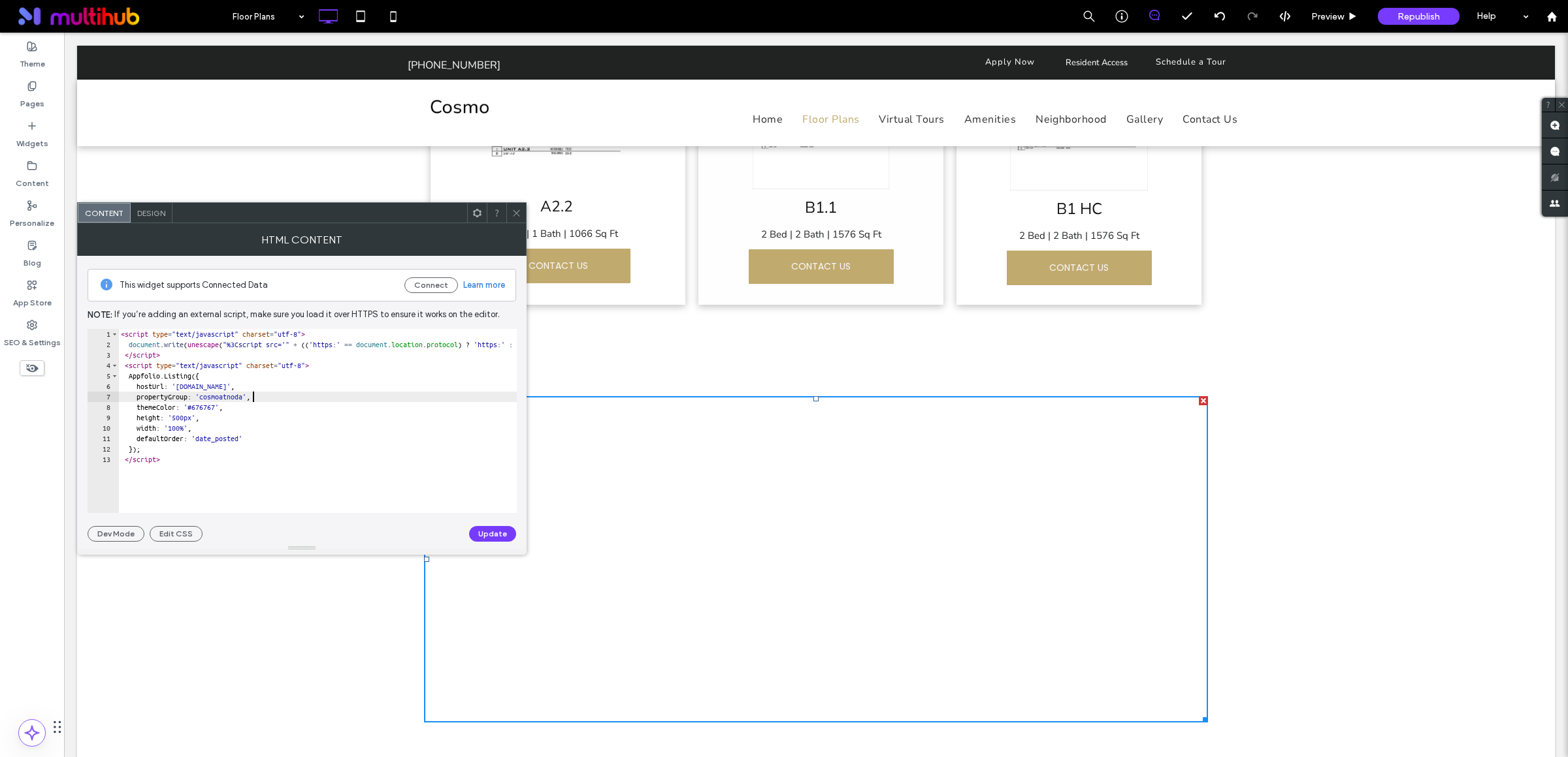
click at [252, 398] on div "< script type = "text/javascript" charset = "utf-8" > document . write ( unesca…" at bounding box center [622, 425] width 1007 height 192
type textarea "**********"
click at [494, 537] on button "Update" at bounding box center [492, 534] width 47 height 16
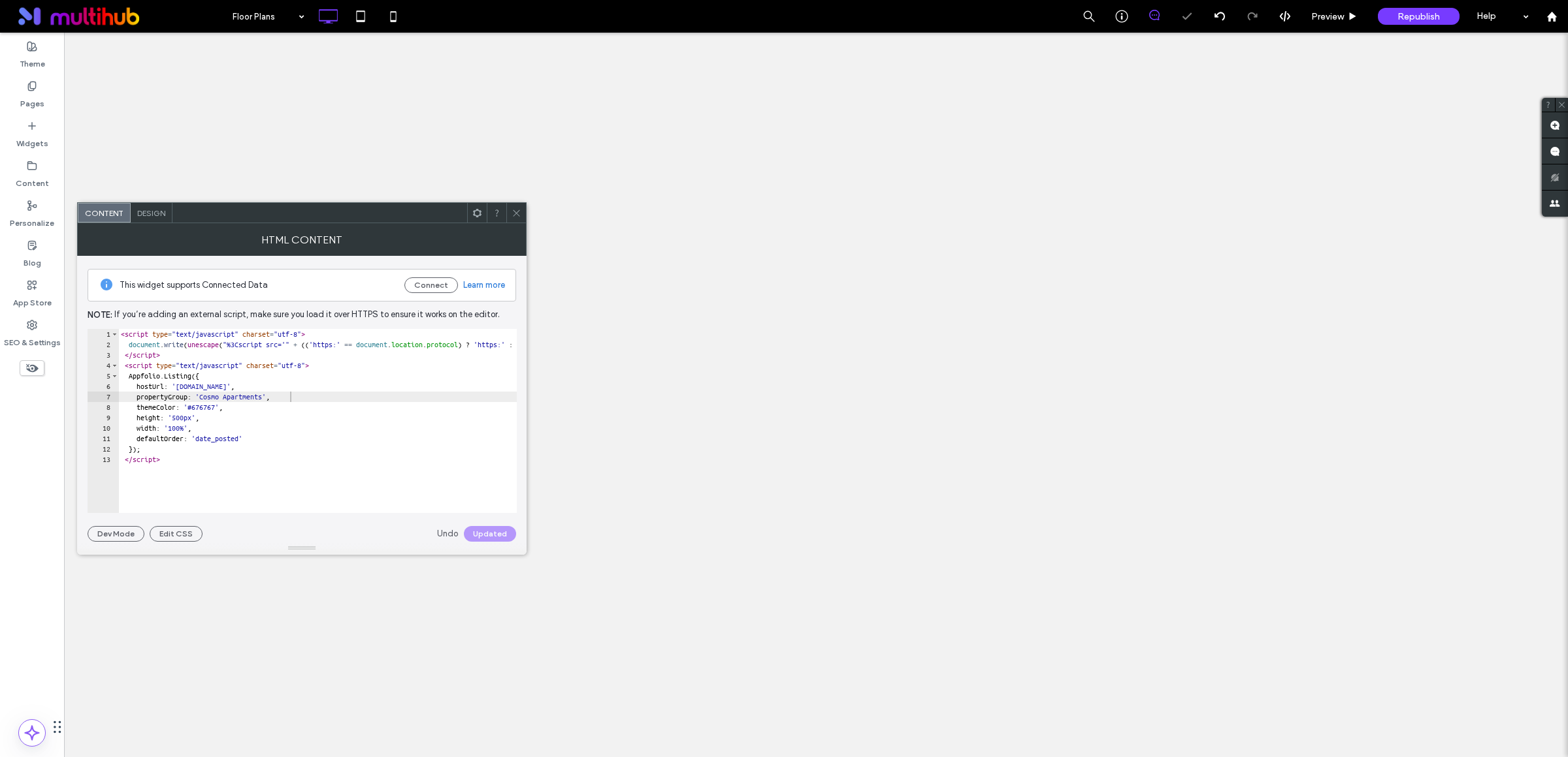
scroll to position [0, 0]
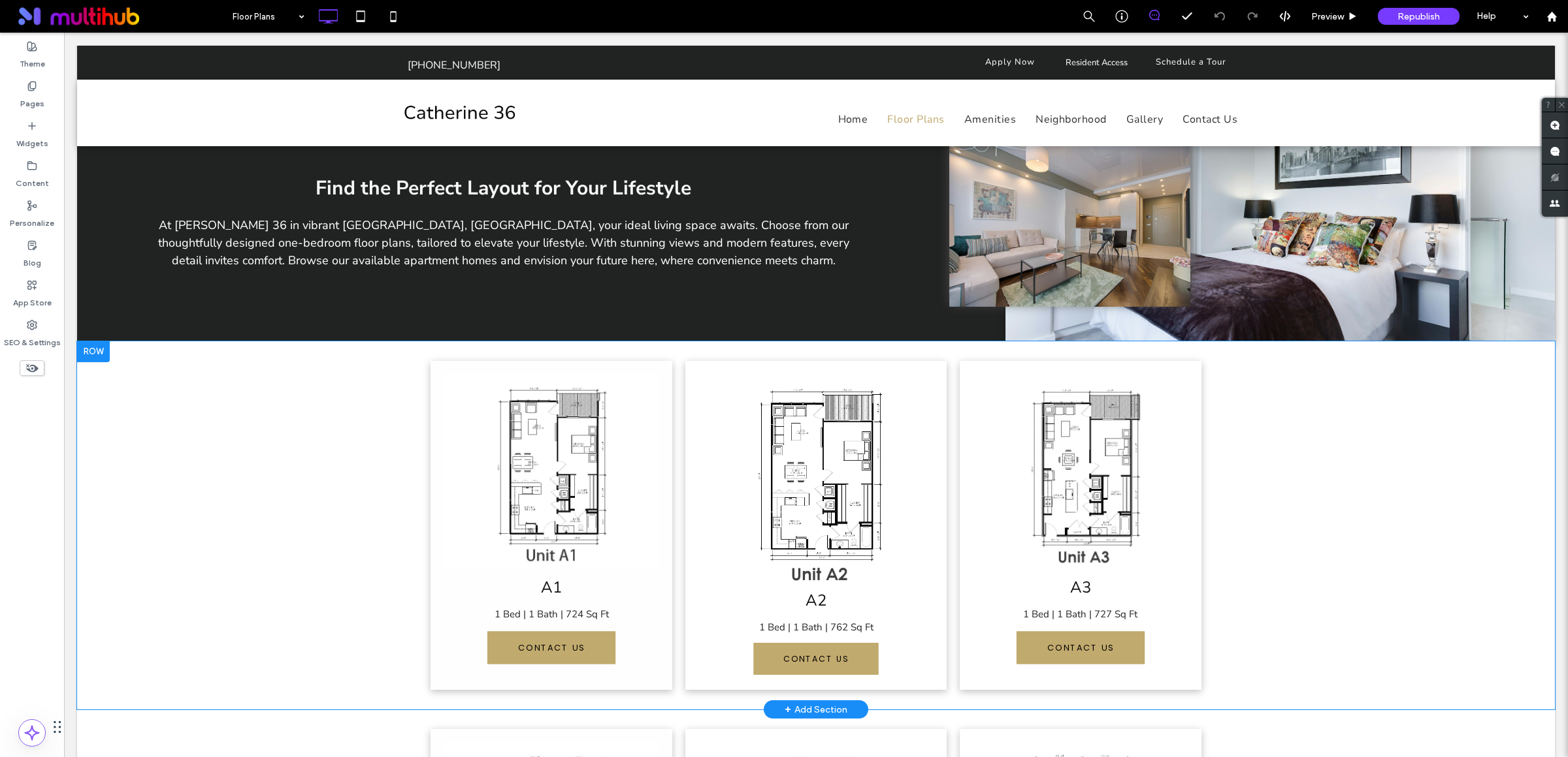
scroll to position [529, 0]
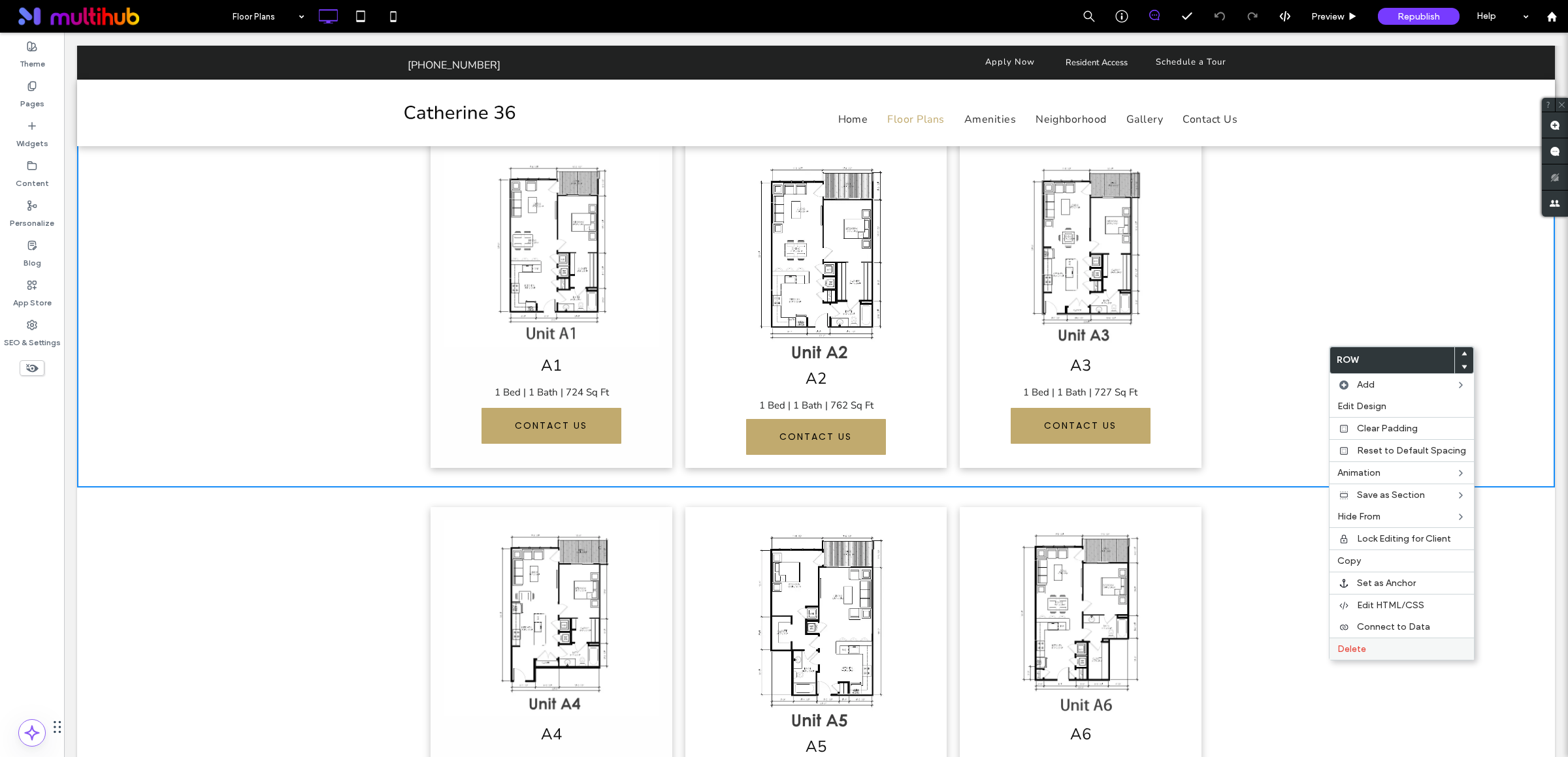
click at [1377, 654] on label "Delete" at bounding box center [1401, 649] width 129 height 11
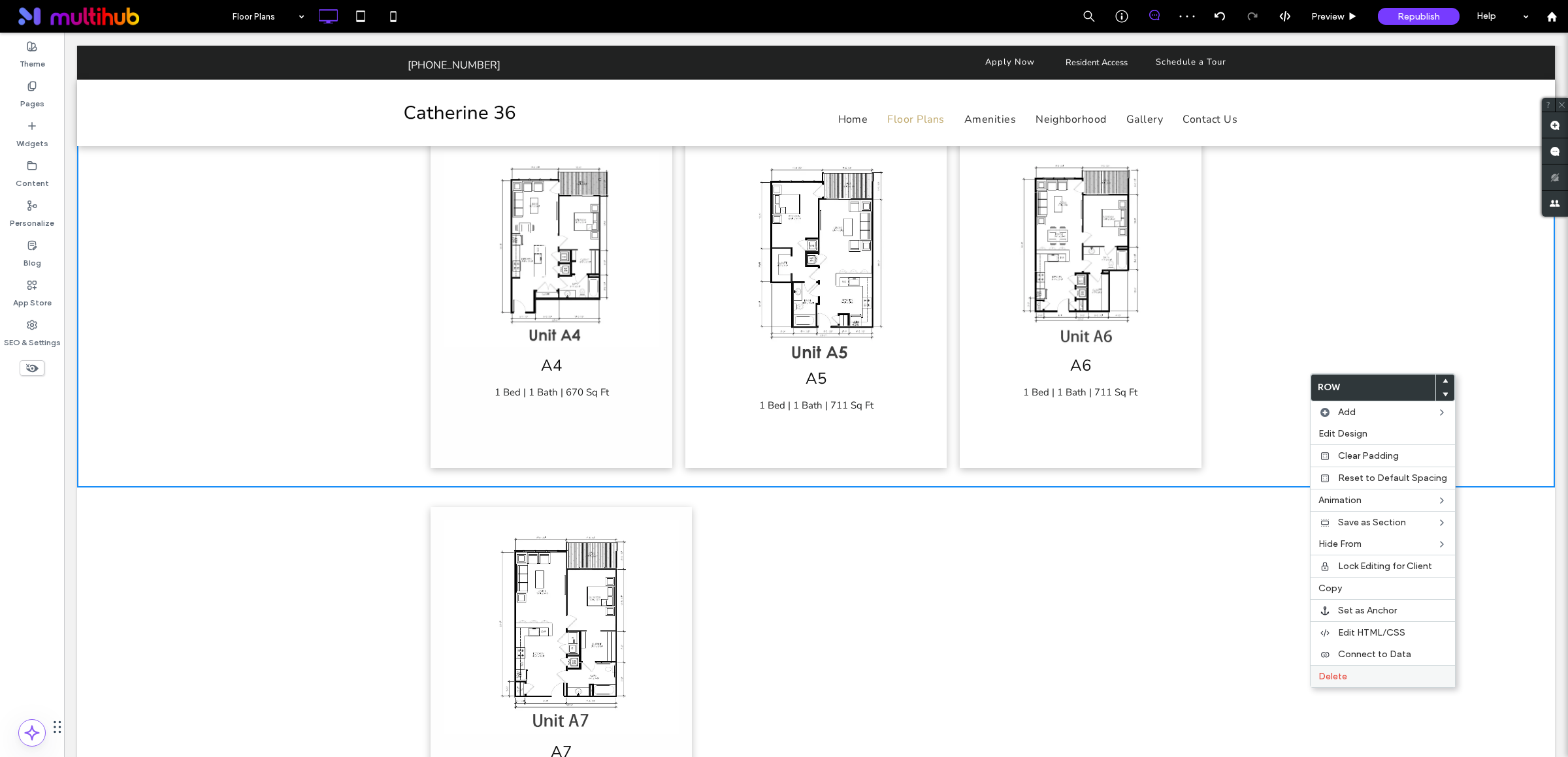
click at [1348, 681] on label "Delete" at bounding box center [1382, 676] width 129 height 11
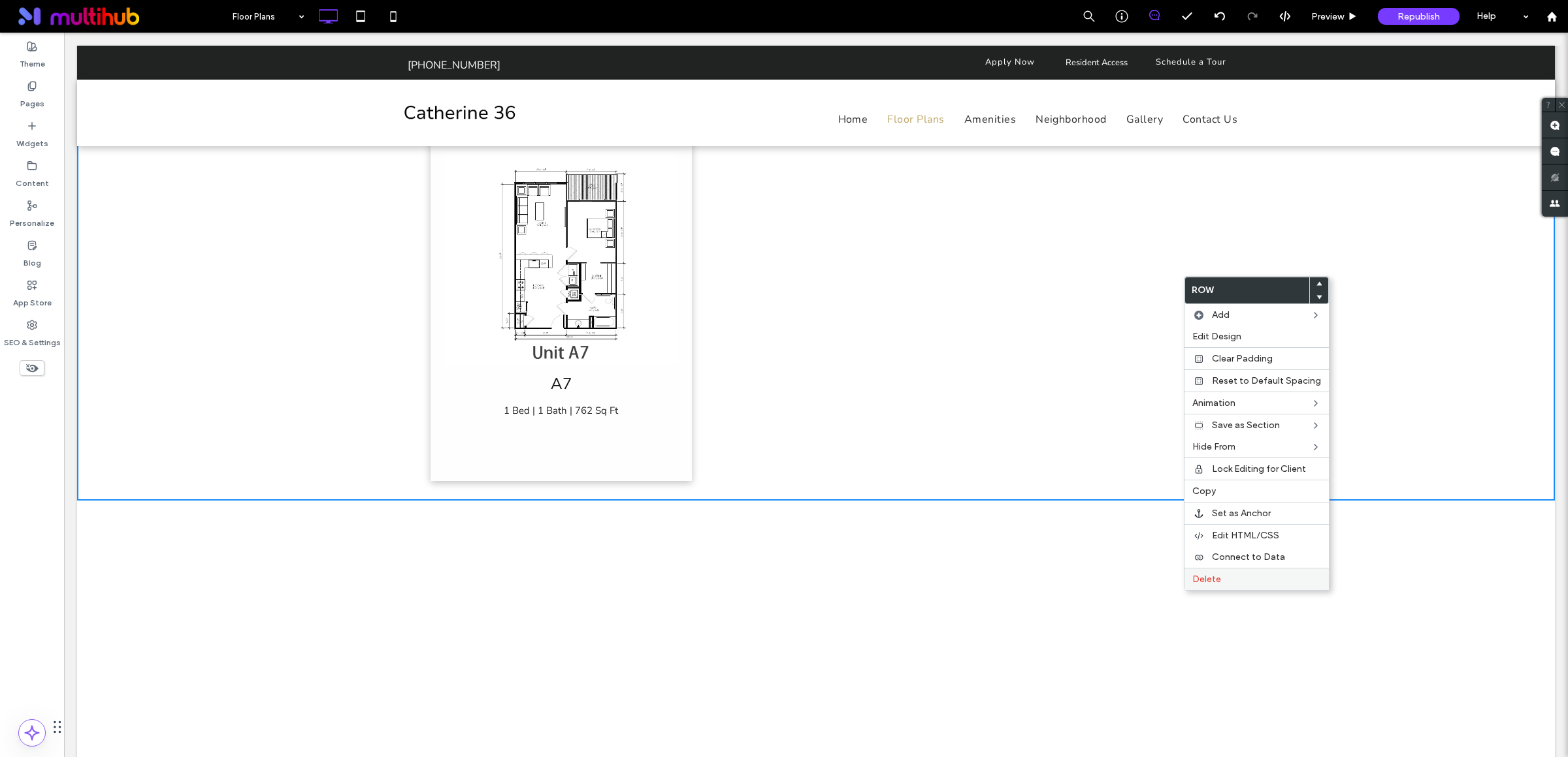
click at [1253, 585] on label "Delete" at bounding box center [1256, 579] width 129 height 11
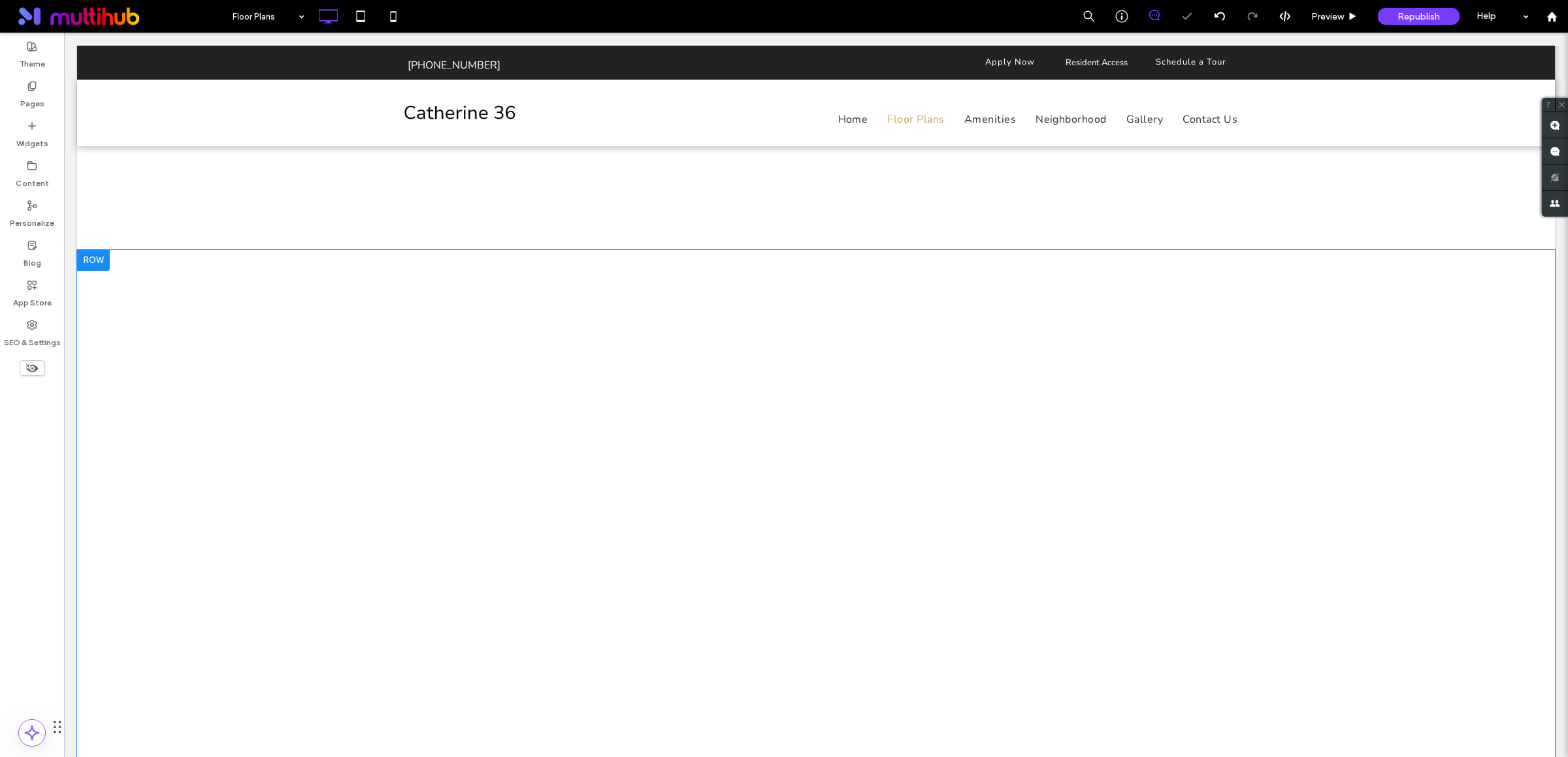
click at [312, 424] on div "Click To Paste Row + Add Section" at bounding box center [816, 583] width 1478 height 666
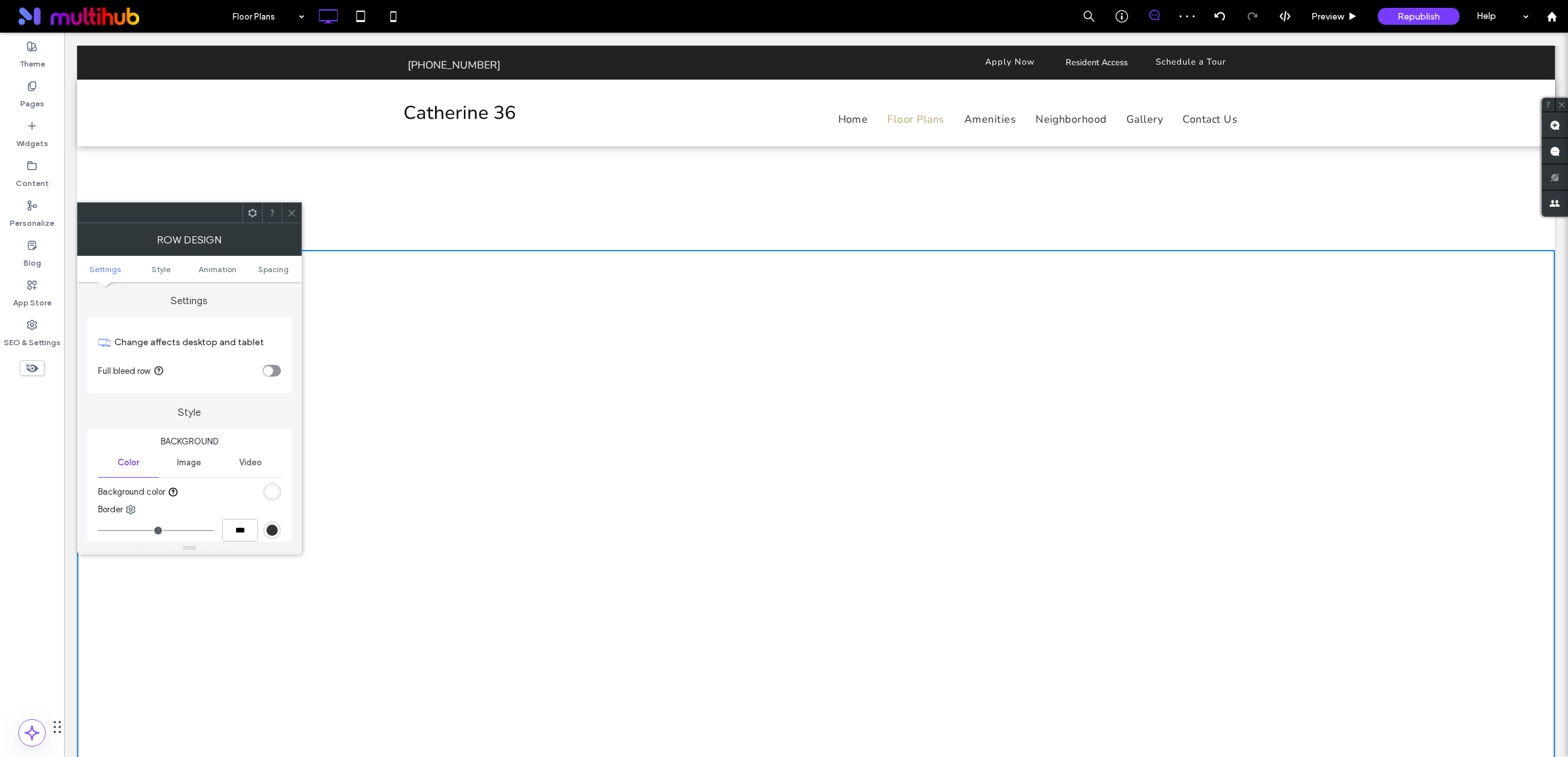
click at [273, 370] on div "toggle" at bounding box center [268, 371] width 10 height 10
click at [288, 212] on icon at bounding box center [291, 213] width 10 height 10
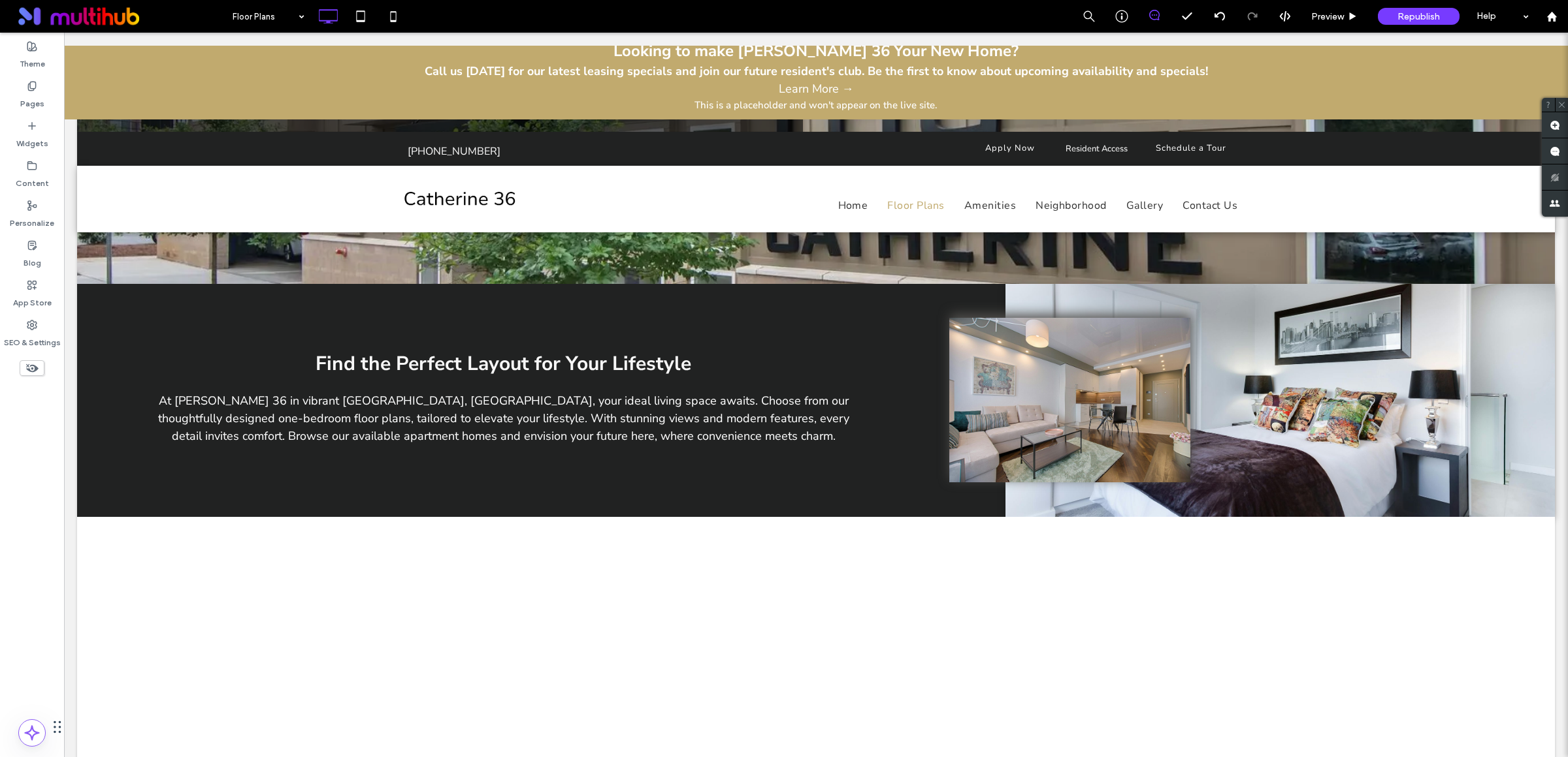
scroll to position [0, 0]
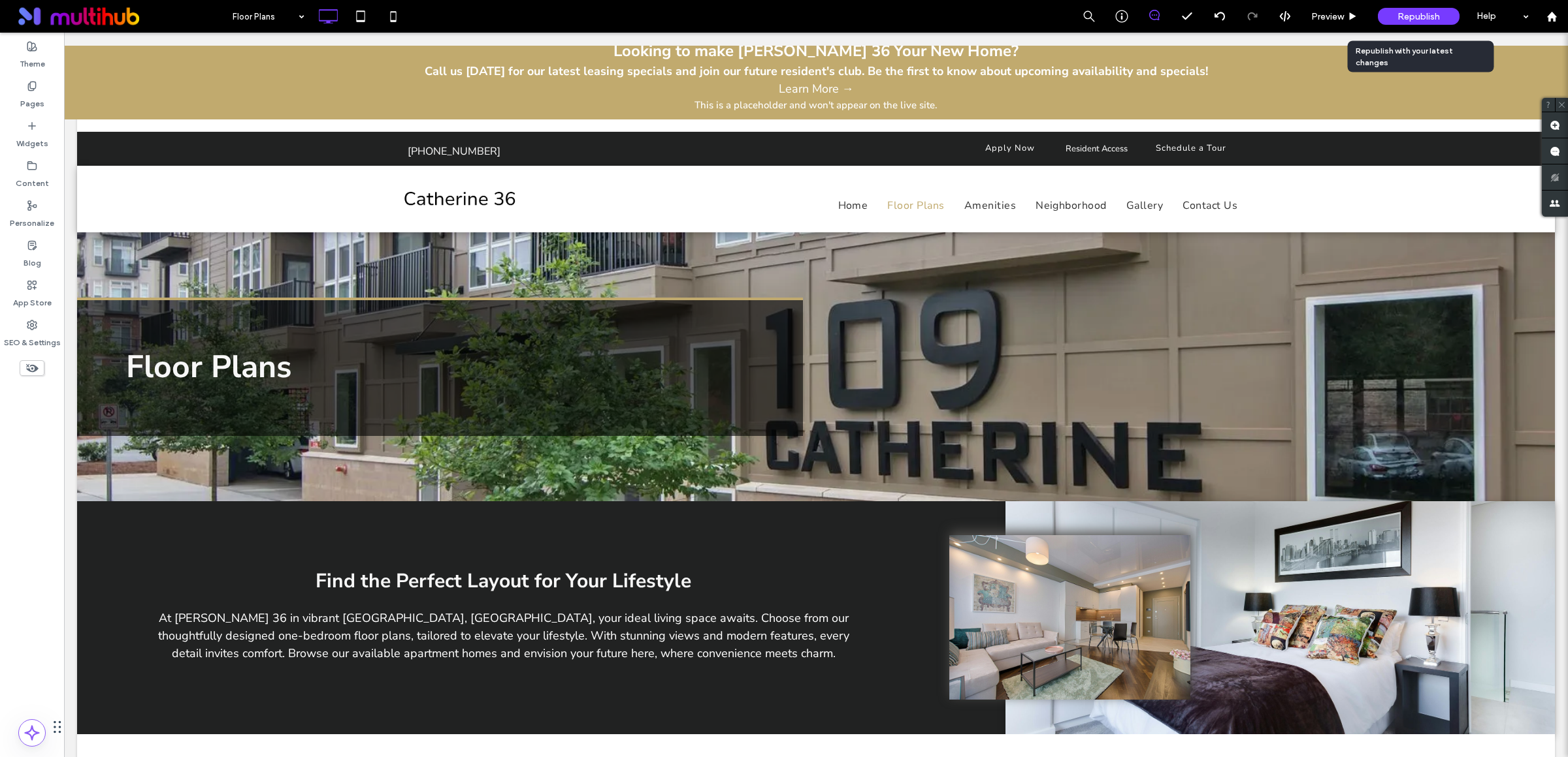
click at [1421, 14] on span "Republish" at bounding box center [1419, 17] width 43 height 11
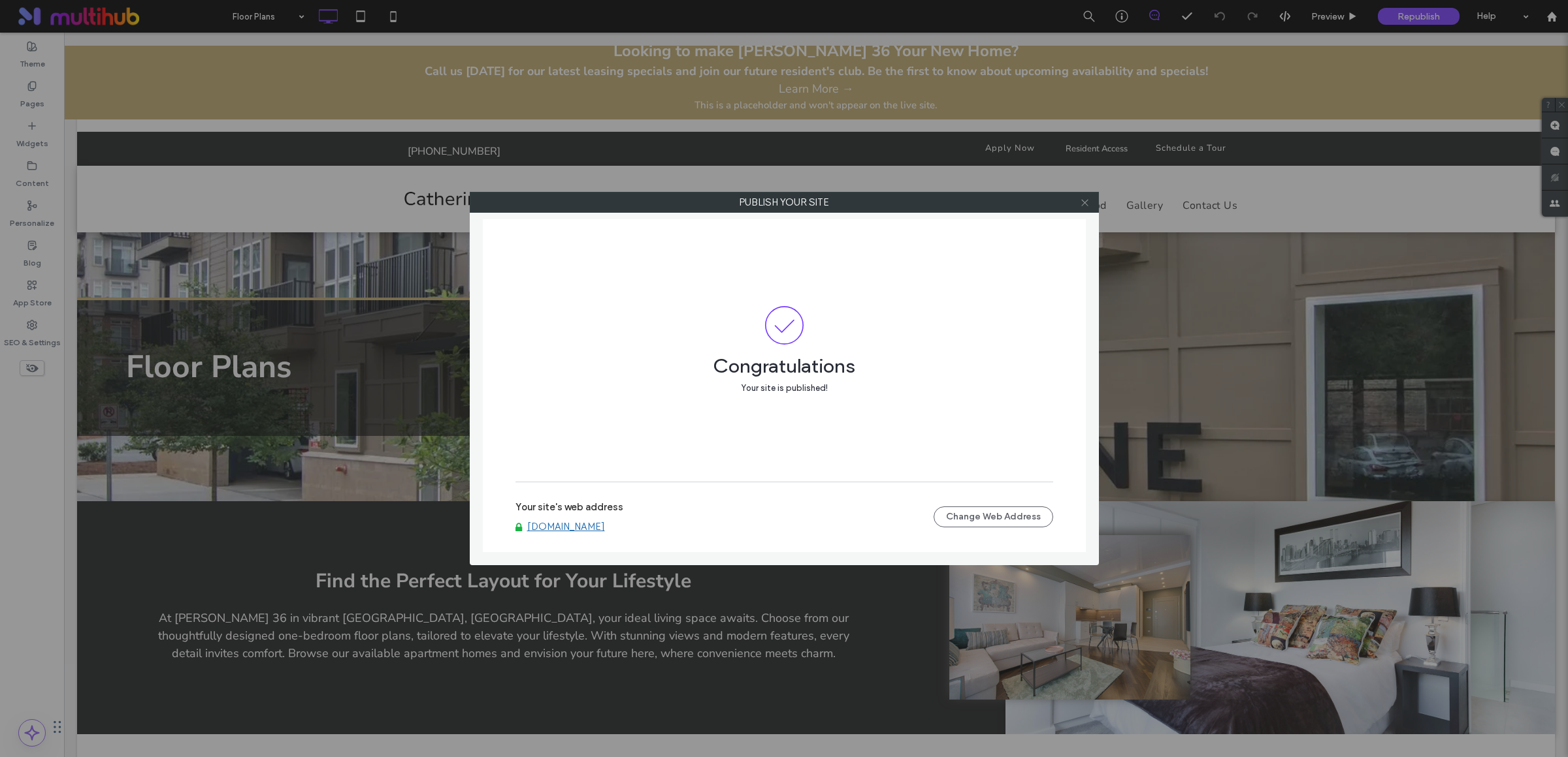
click at [1087, 202] on icon at bounding box center [1085, 202] width 10 height 10
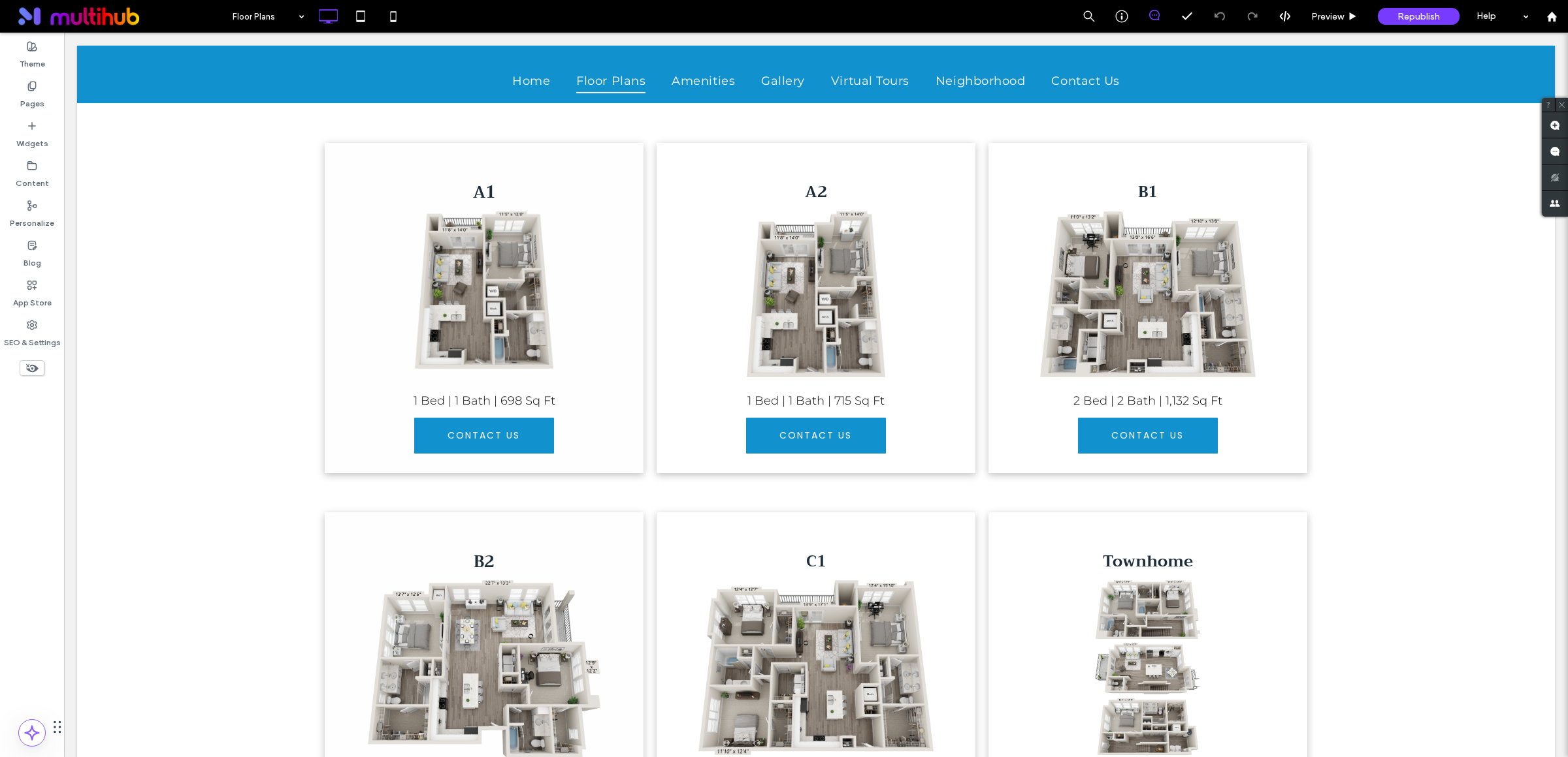
scroll to position [240, 0]
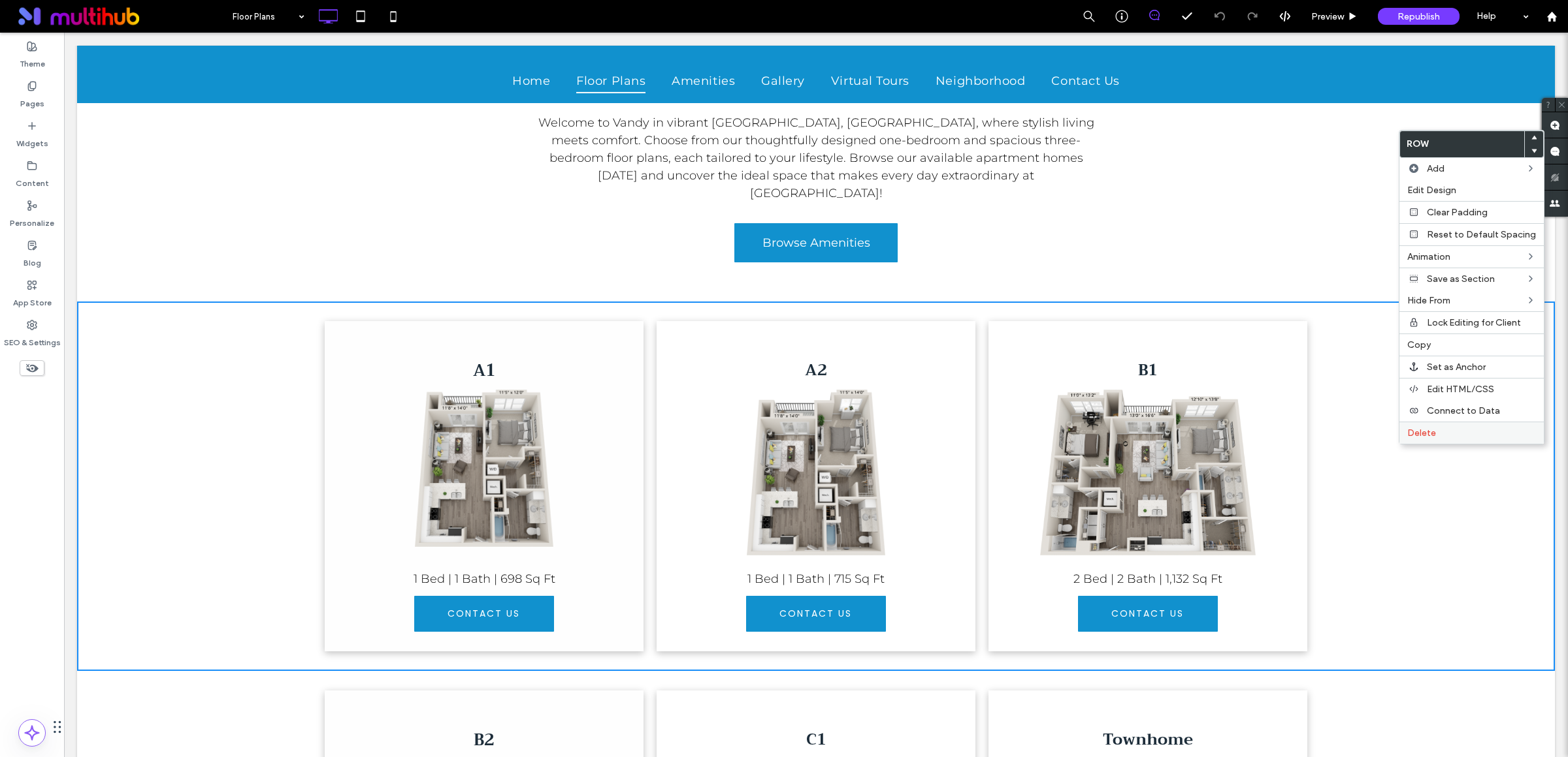
click at [1428, 438] on span "Delete" at bounding box center [1421, 433] width 29 height 11
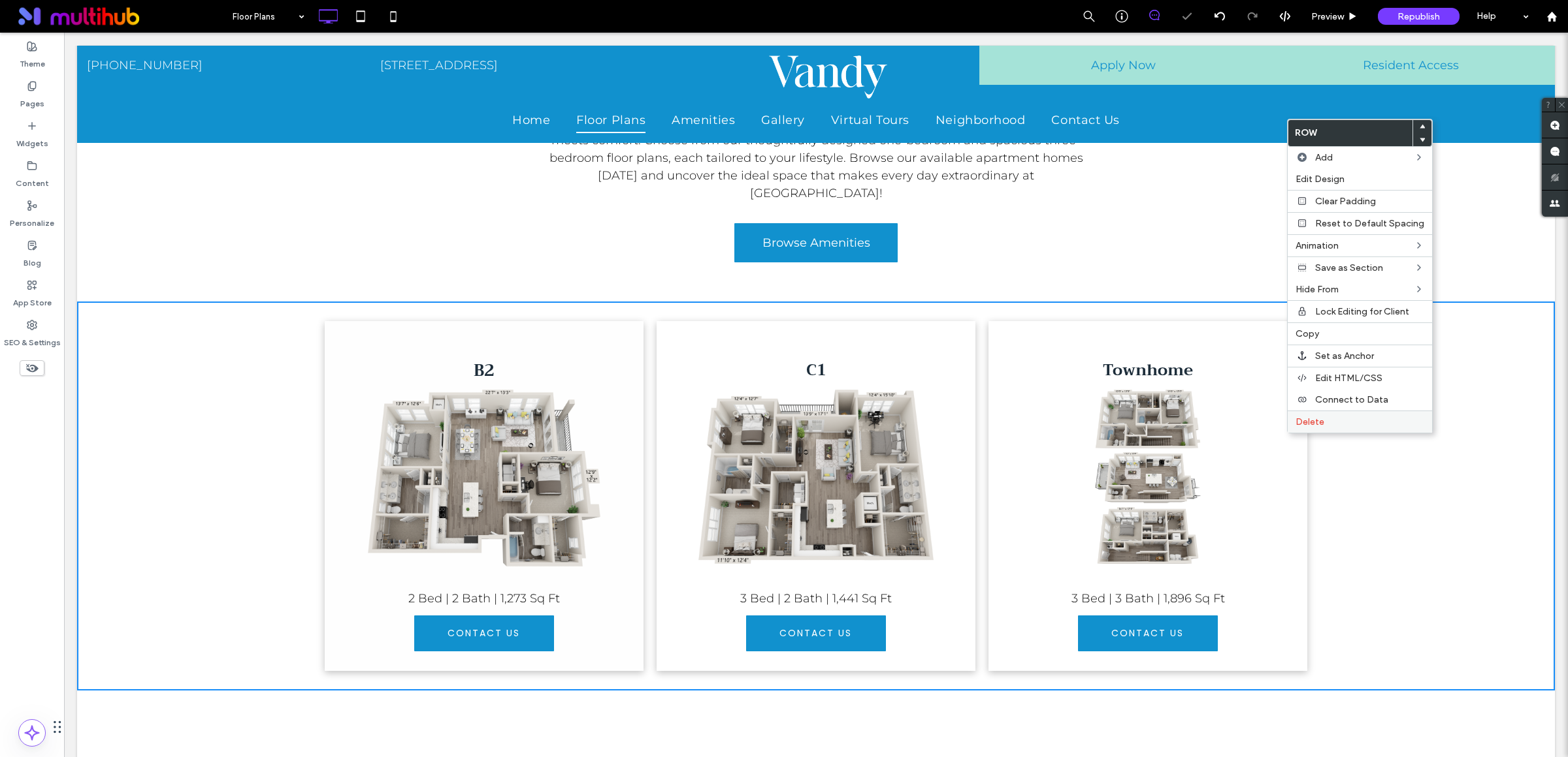
click at [1388, 427] on label "Delete" at bounding box center [1359, 422] width 129 height 11
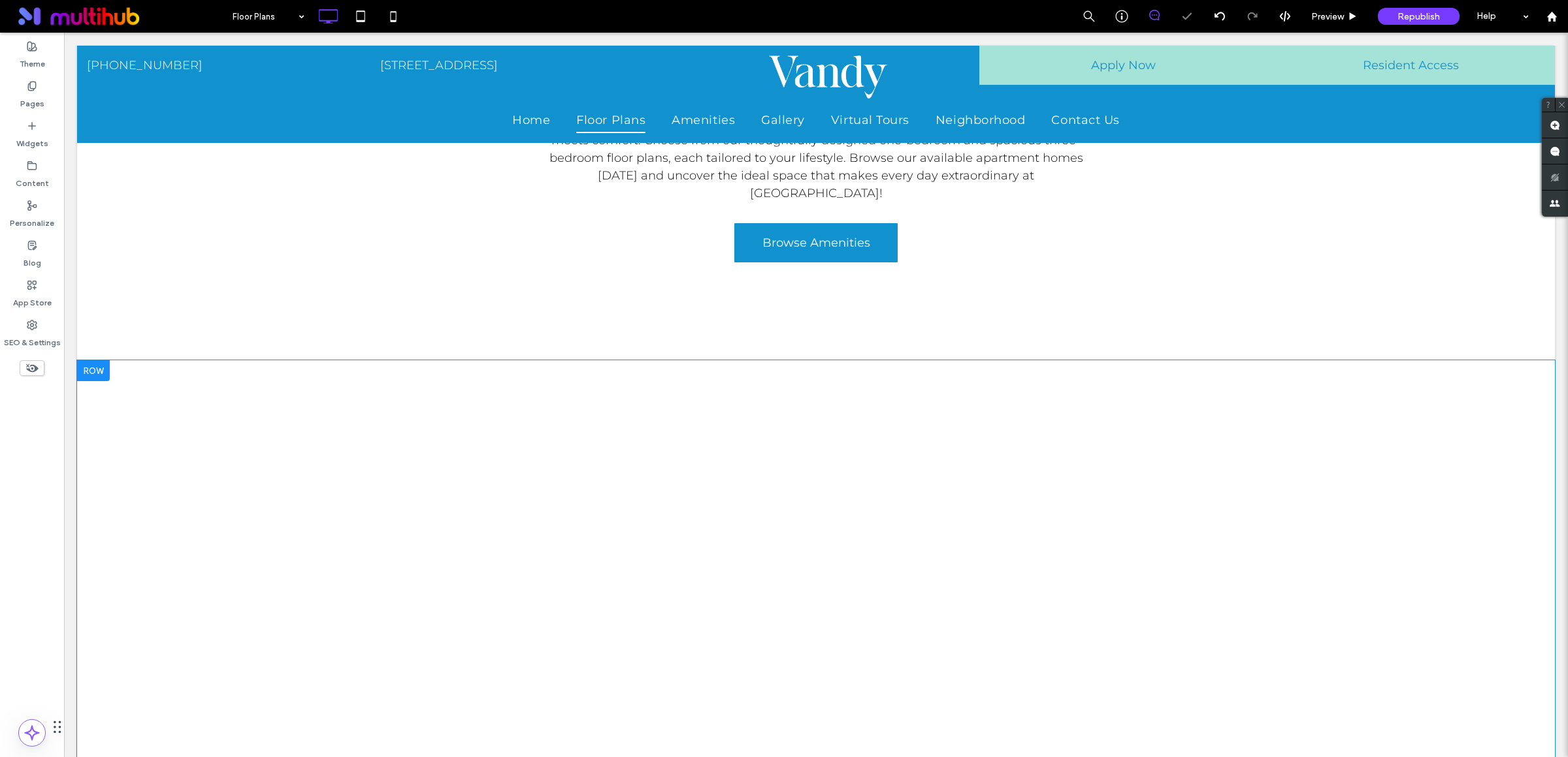
scroll to position [261, 0]
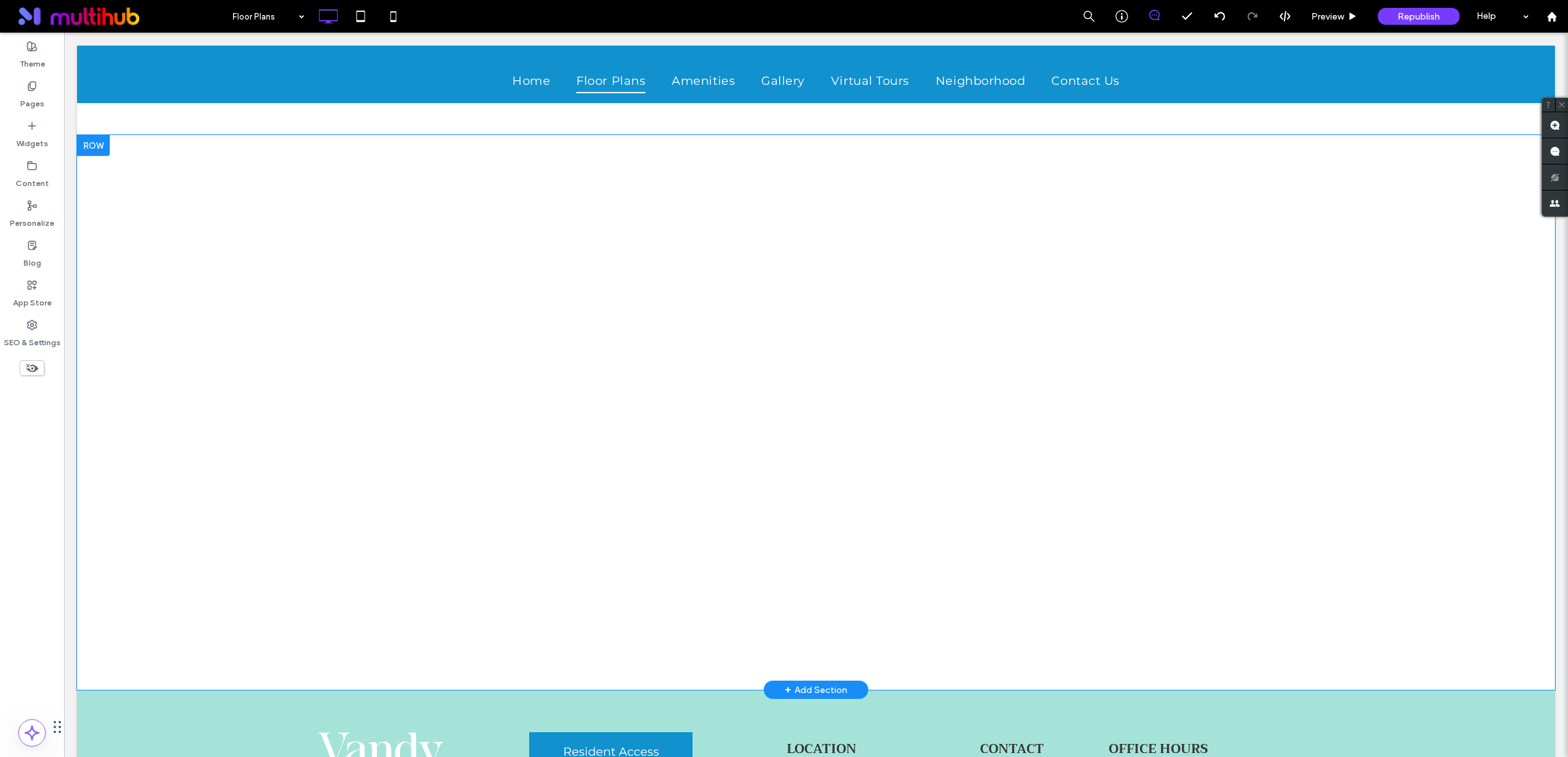
click at [1416, 401] on div "Click To Paste Row + Add Section" at bounding box center [816, 412] width 1478 height 555
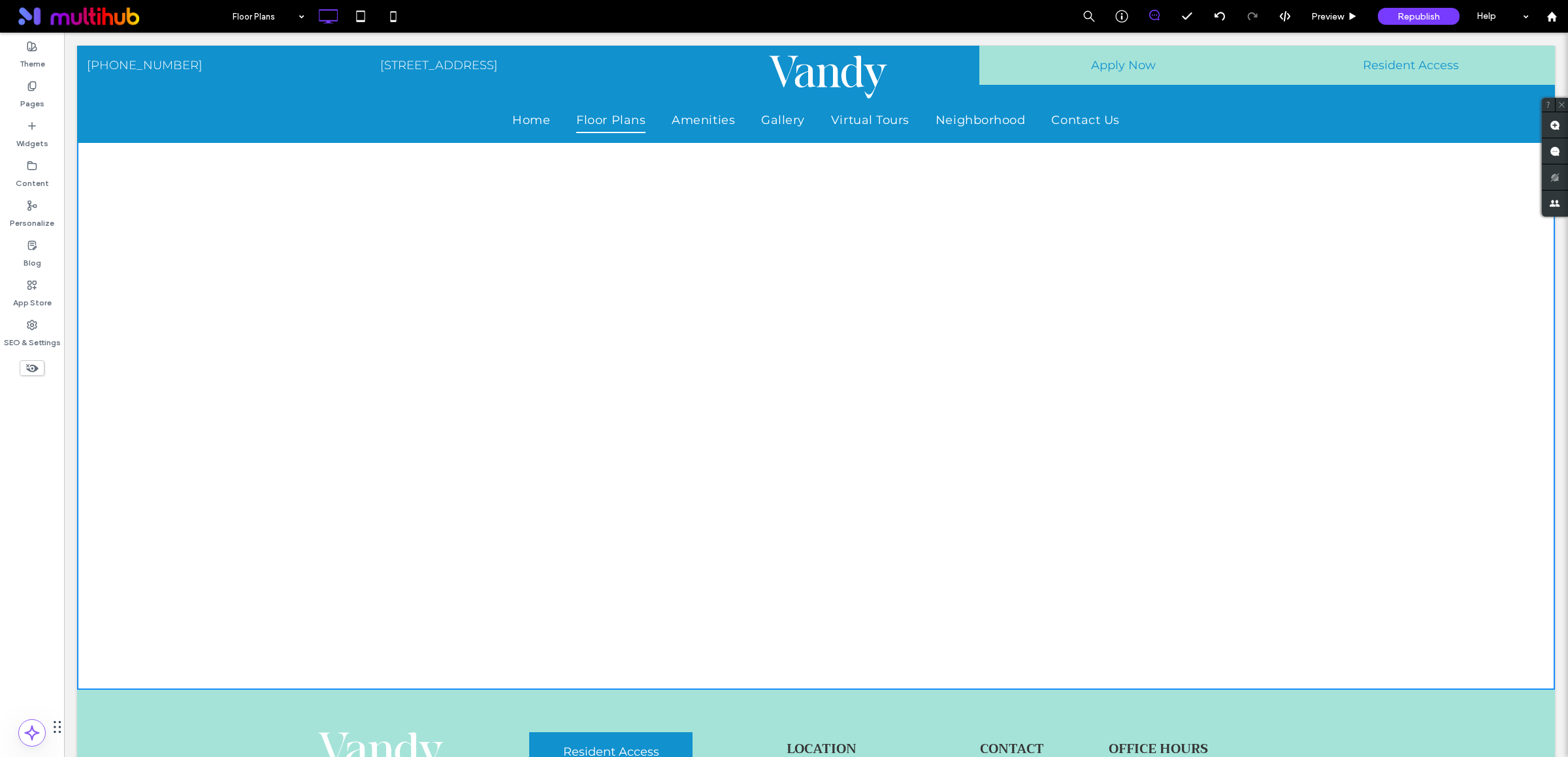
scroll to position [83, 0]
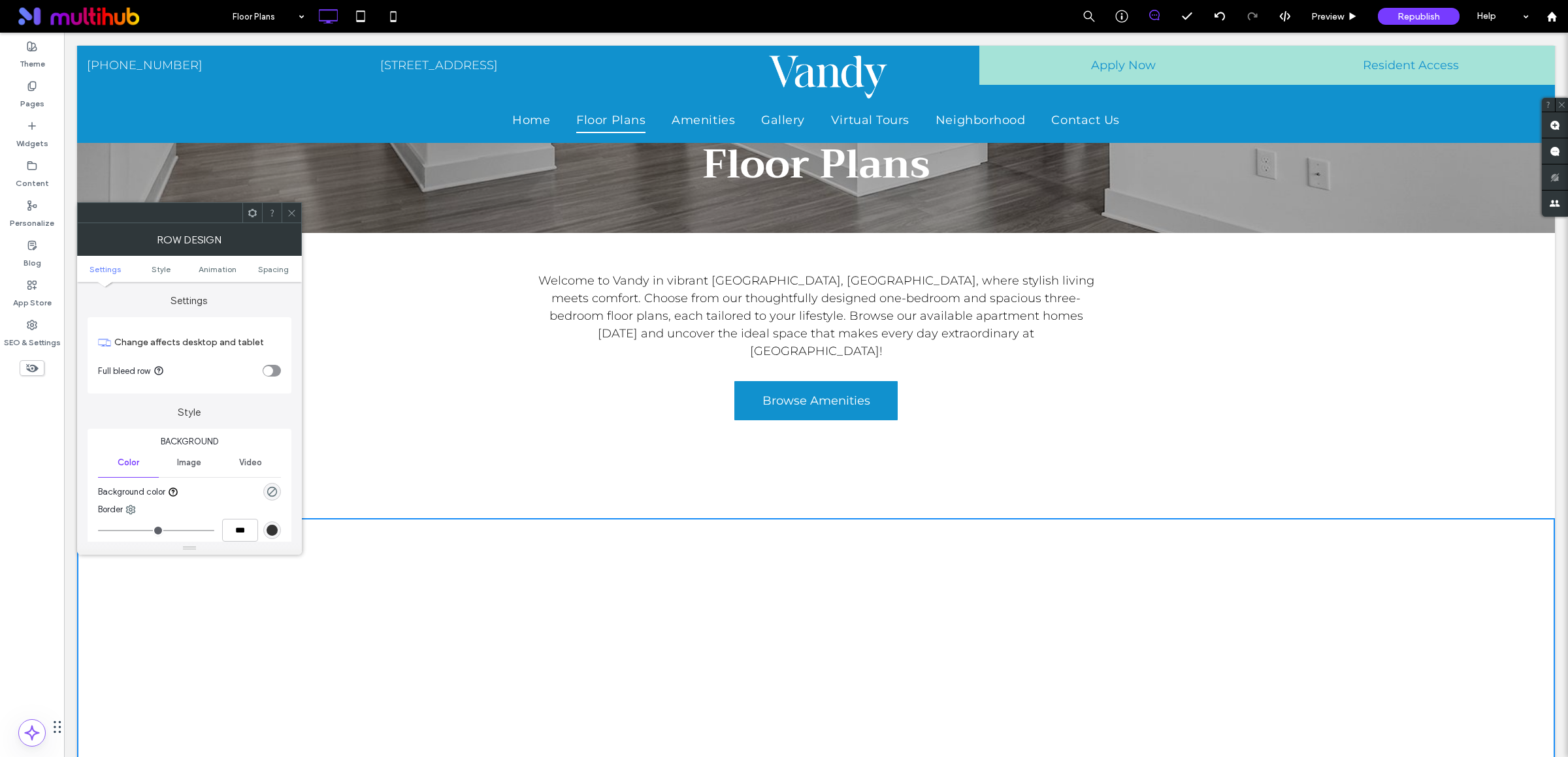
click at [270, 371] on icon "toggle" at bounding box center [269, 371] width 4 height 3
click at [457, 374] on div "Welcome to Vandy in vibrant Charlotte, NC, where stylish living meets comfort. …" at bounding box center [816, 346] width 996 height 161
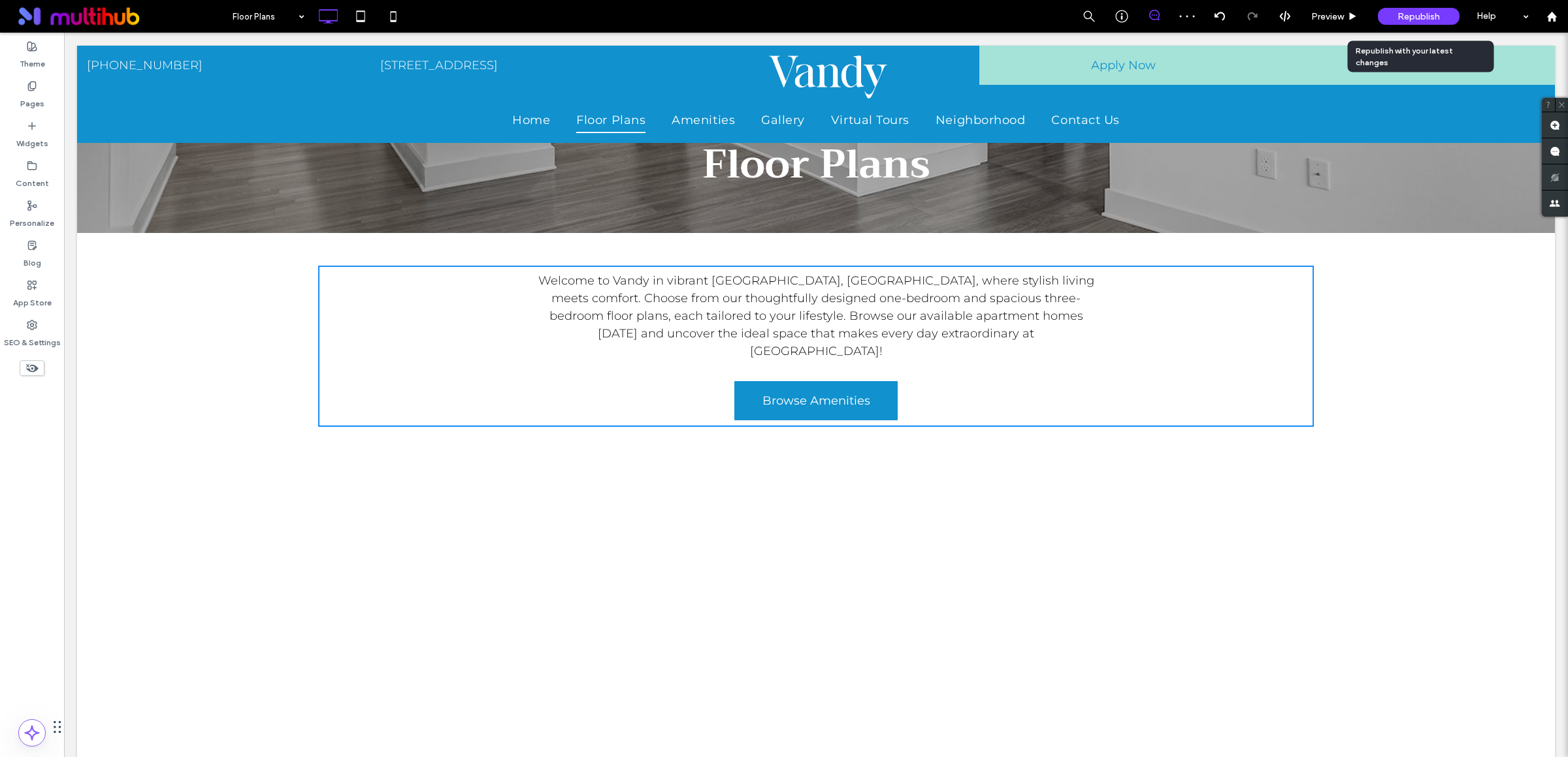
click at [1403, 24] on div "Republish" at bounding box center [1419, 16] width 82 height 17
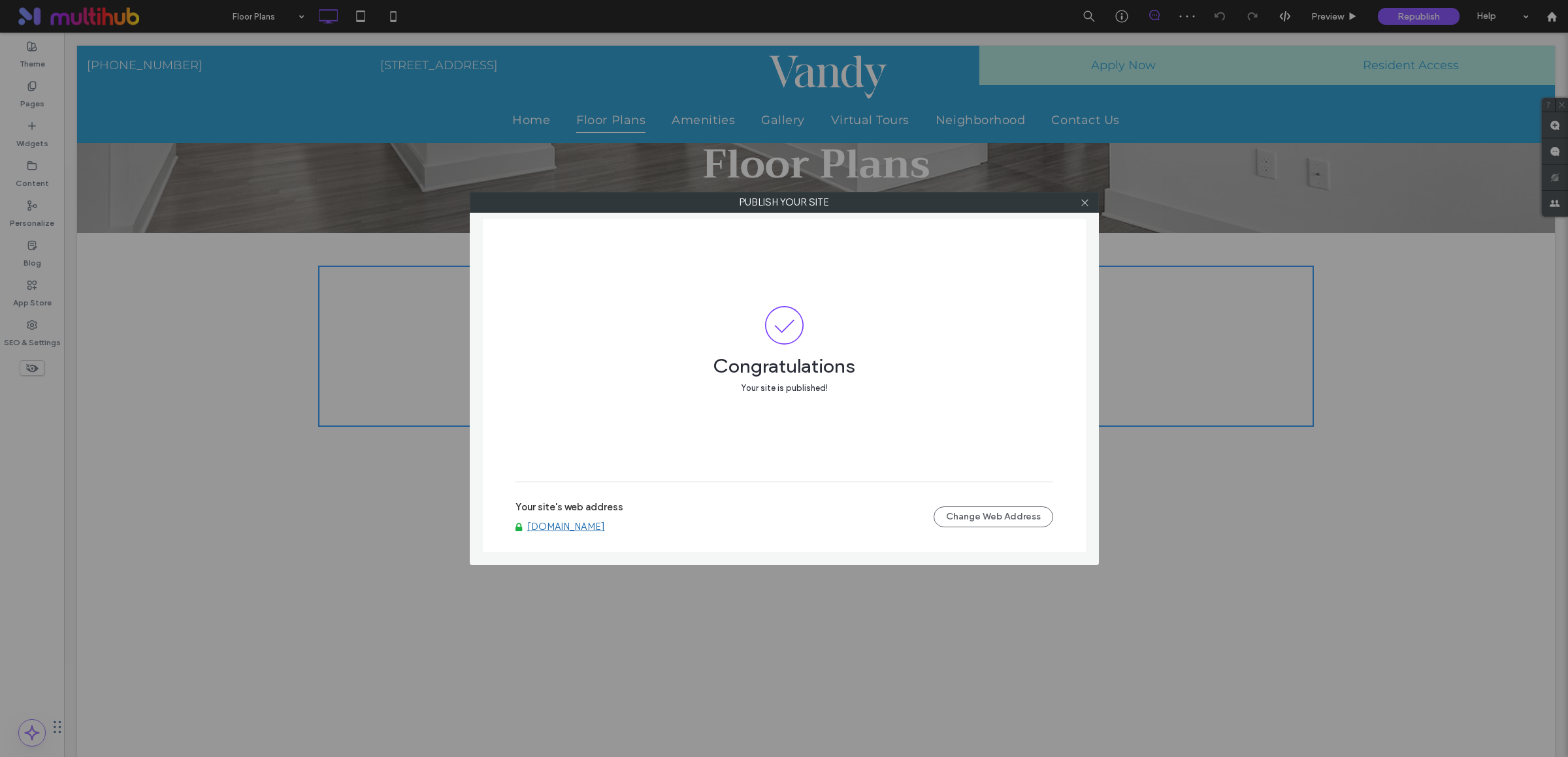
click at [586, 529] on link "www.vandyapt.com" at bounding box center [566, 526] width 78 height 12
click at [1087, 200] on use at bounding box center [1084, 202] width 6 height 6
